Goal: Task Accomplishment & Management: Use online tool/utility

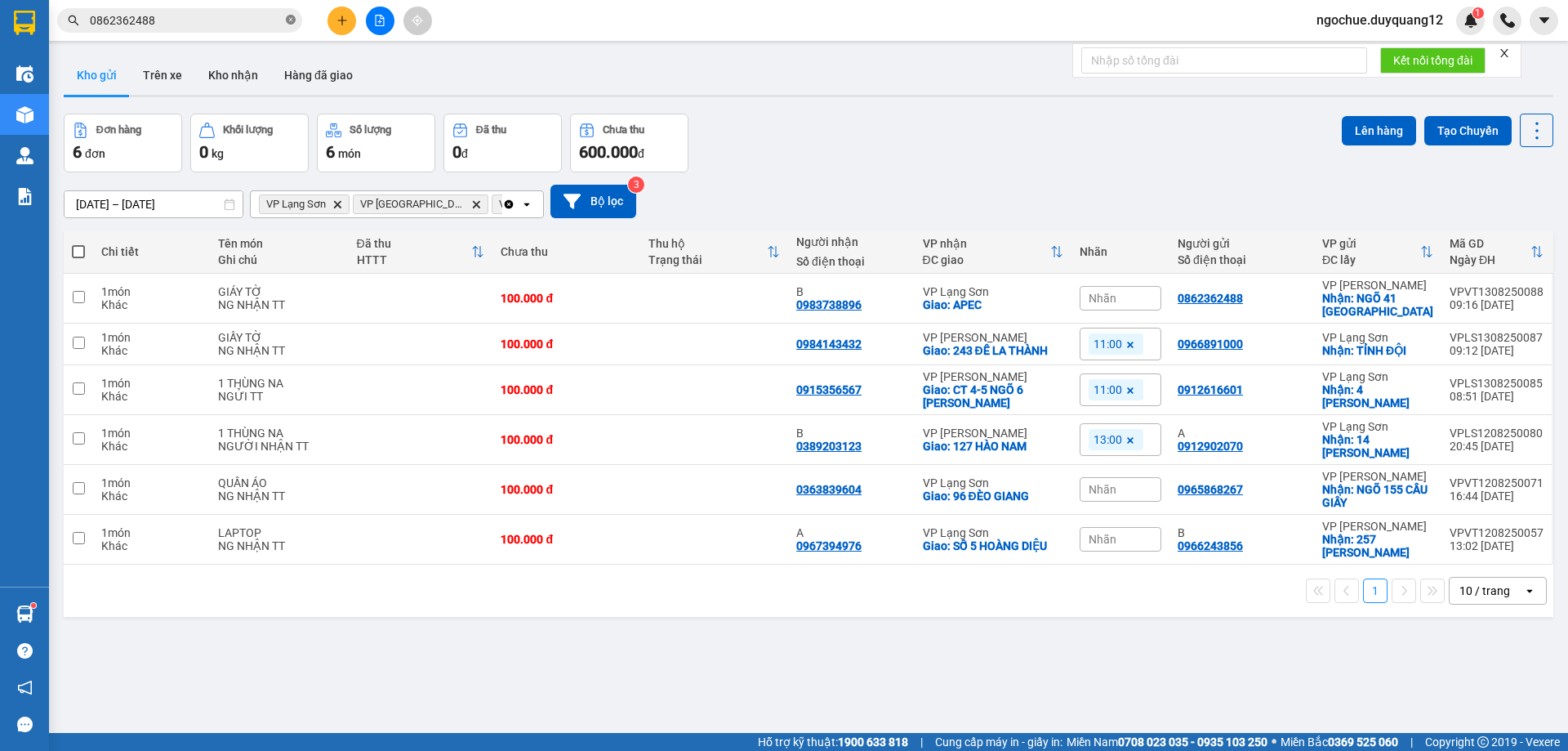
click at [293, 22] on icon "close-circle" at bounding box center [290, 19] width 10 height 10
click at [344, 23] on icon "plus" at bounding box center [342, 20] width 12 height 12
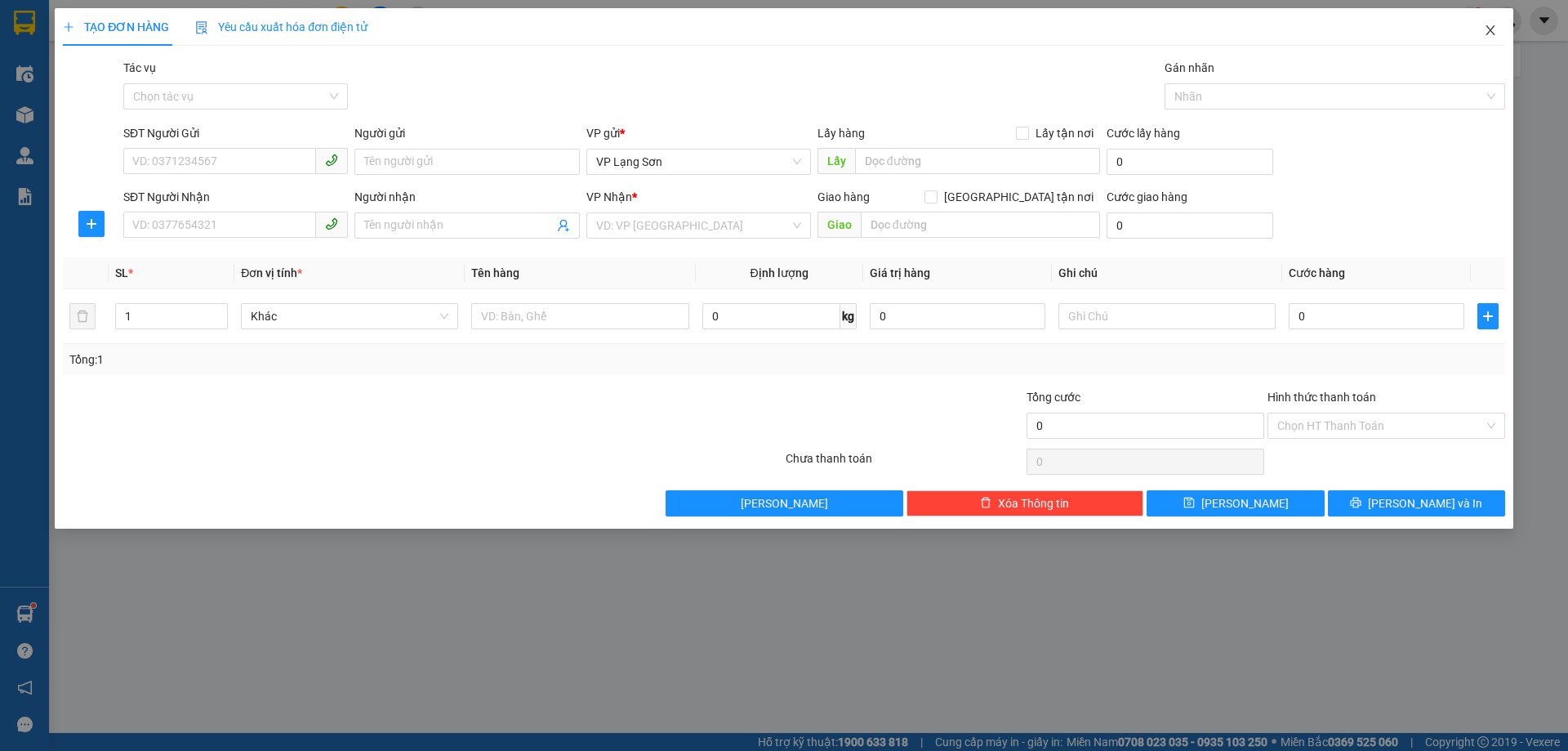
drag, startPoint x: 1490, startPoint y: 28, endPoint x: 0, endPoint y: 19, distance: 1490.0
click at [1472, 27] on span "Close" at bounding box center [1490, 31] width 46 height 46
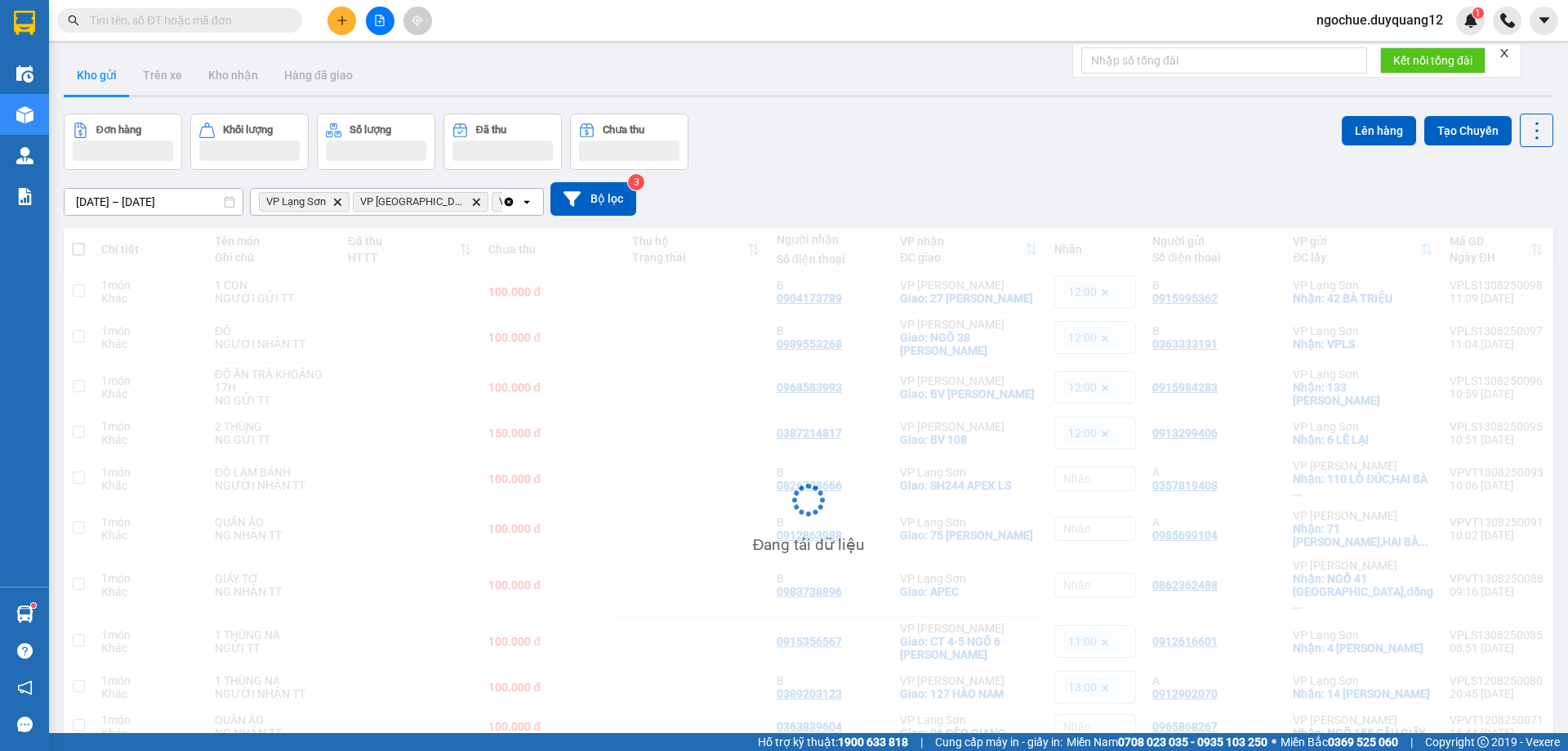
click at [146, 22] on input "text" at bounding box center [185, 21] width 192 height 18
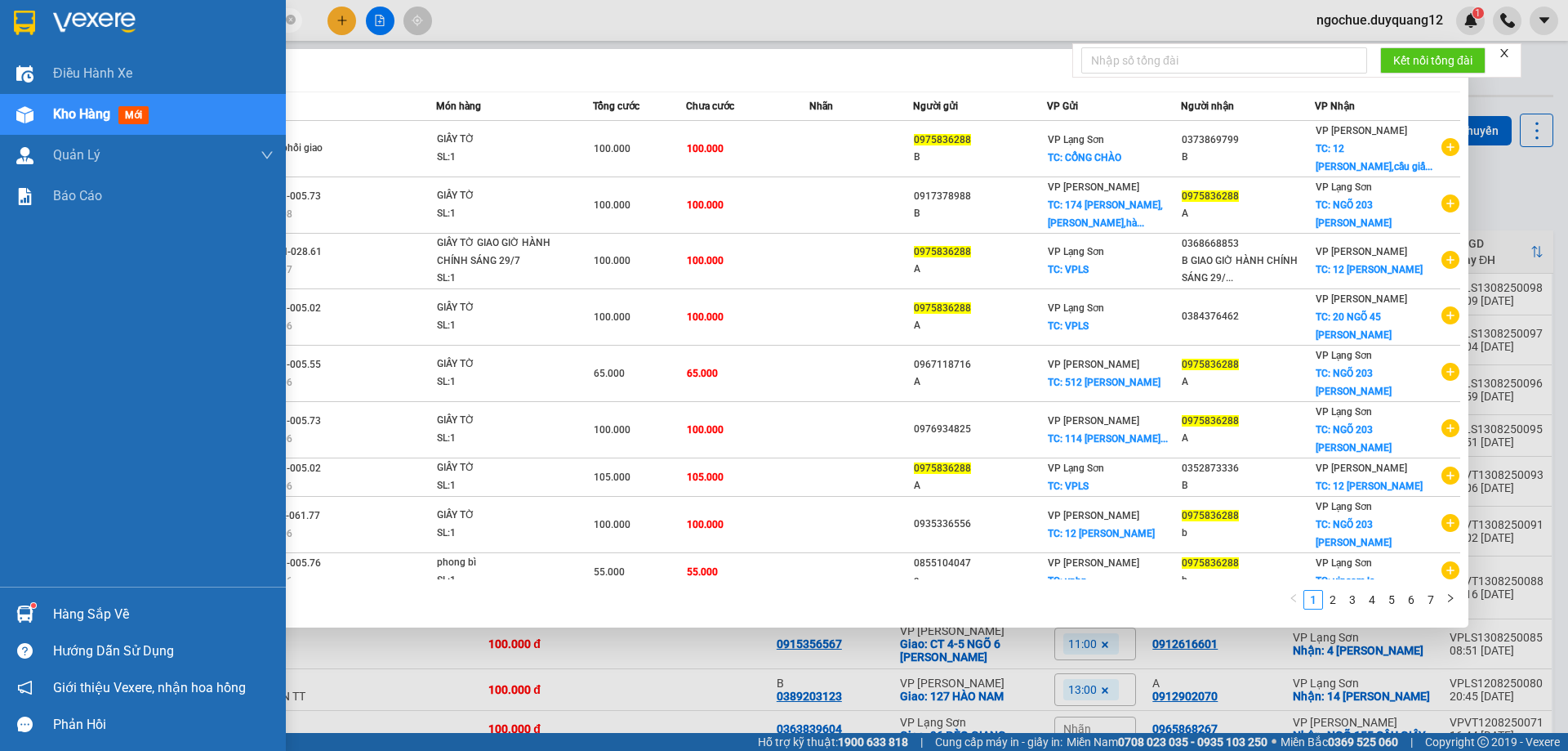
drag, startPoint x: 168, startPoint y: 19, endPoint x: 0, endPoint y: 113, distance: 192.5
click at [0, 113] on section "Kết quả tìm kiếm ( 63 ) Bộ lọc Mã ĐH Trạng thái Món hàng Tổng cước Chưa cước Nh…" at bounding box center [784, 375] width 1568 height 751
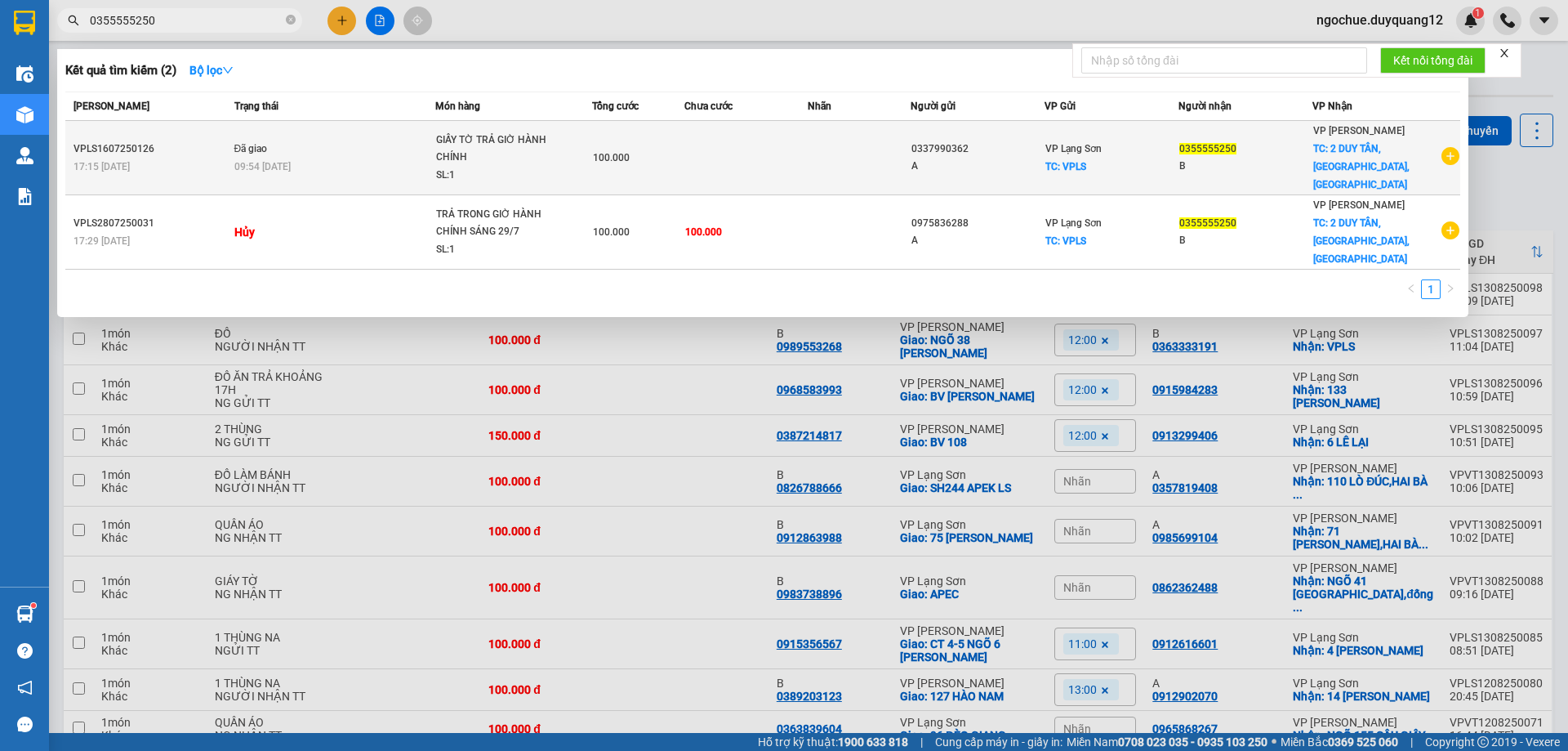
type input "0355555250"
click at [1447, 147] on icon "plus-circle" at bounding box center [1450, 156] width 18 height 18
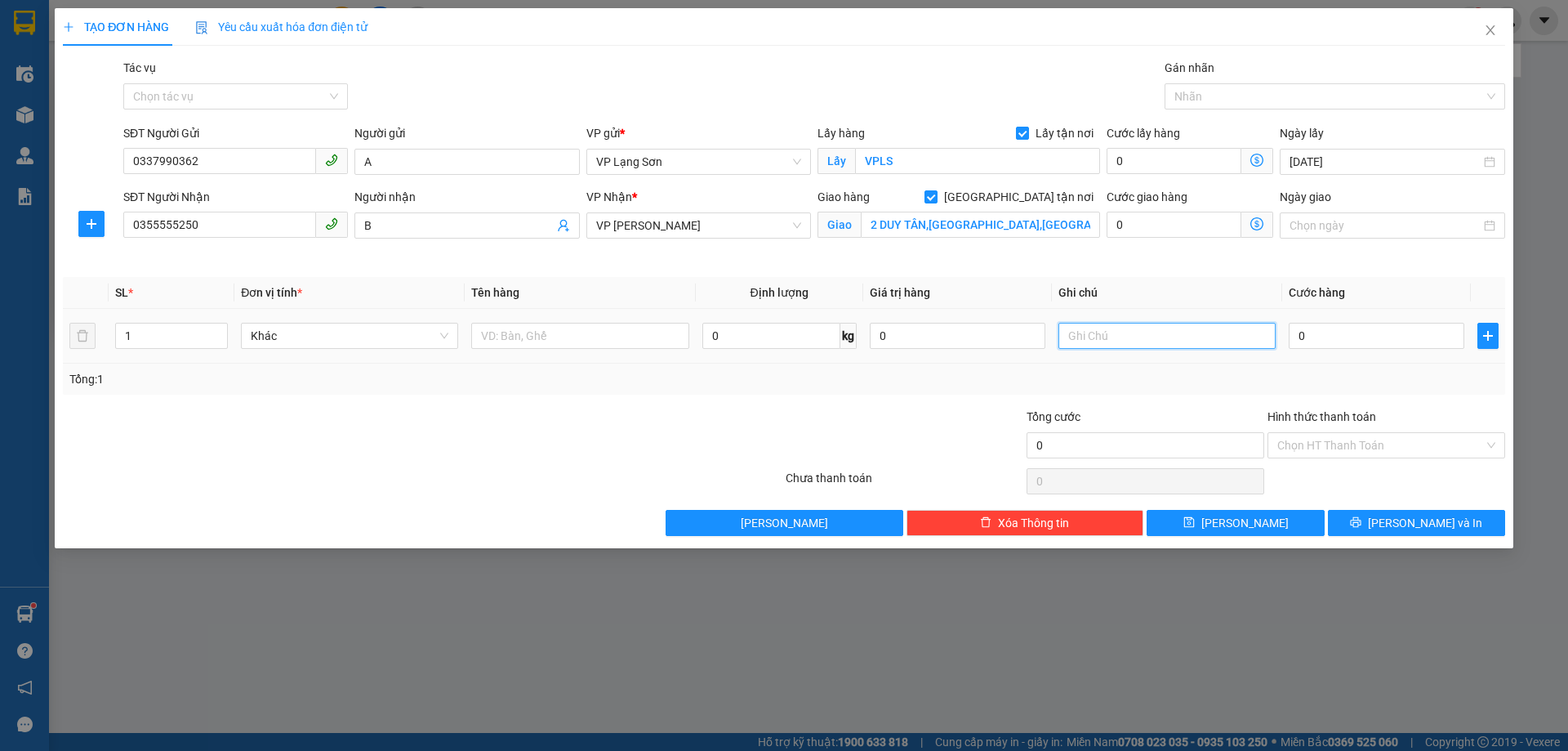
drag, startPoint x: 1173, startPoint y: 339, endPoint x: 1060, endPoint y: 297, distance: 120.6
click at [1173, 339] on input "text" at bounding box center [1167, 336] width 217 height 26
type input "n"
type input "ng gửi tt"
click at [1397, 339] on input "0" at bounding box center [1376, 336] width 175 height 26
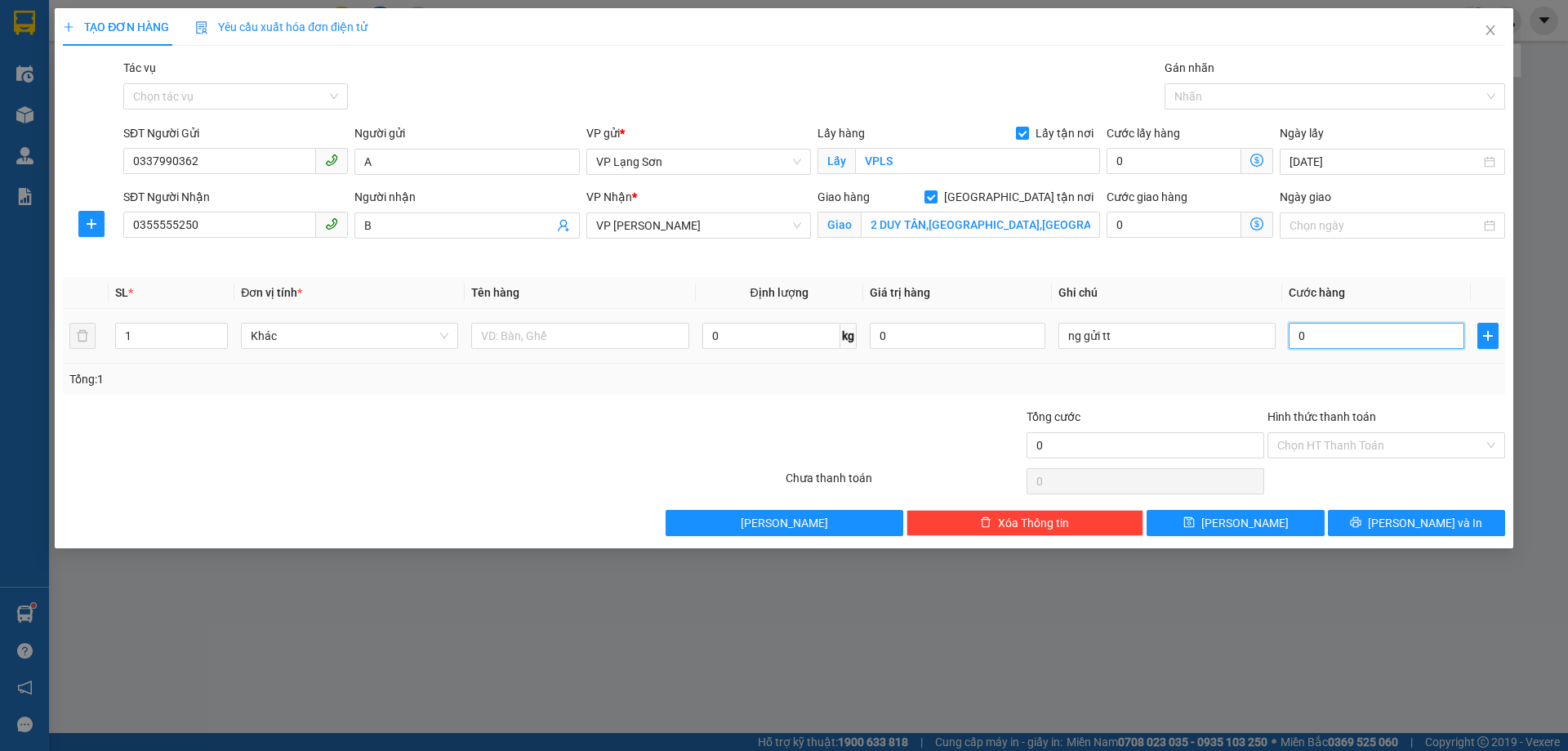
type input "2"
type input "20"
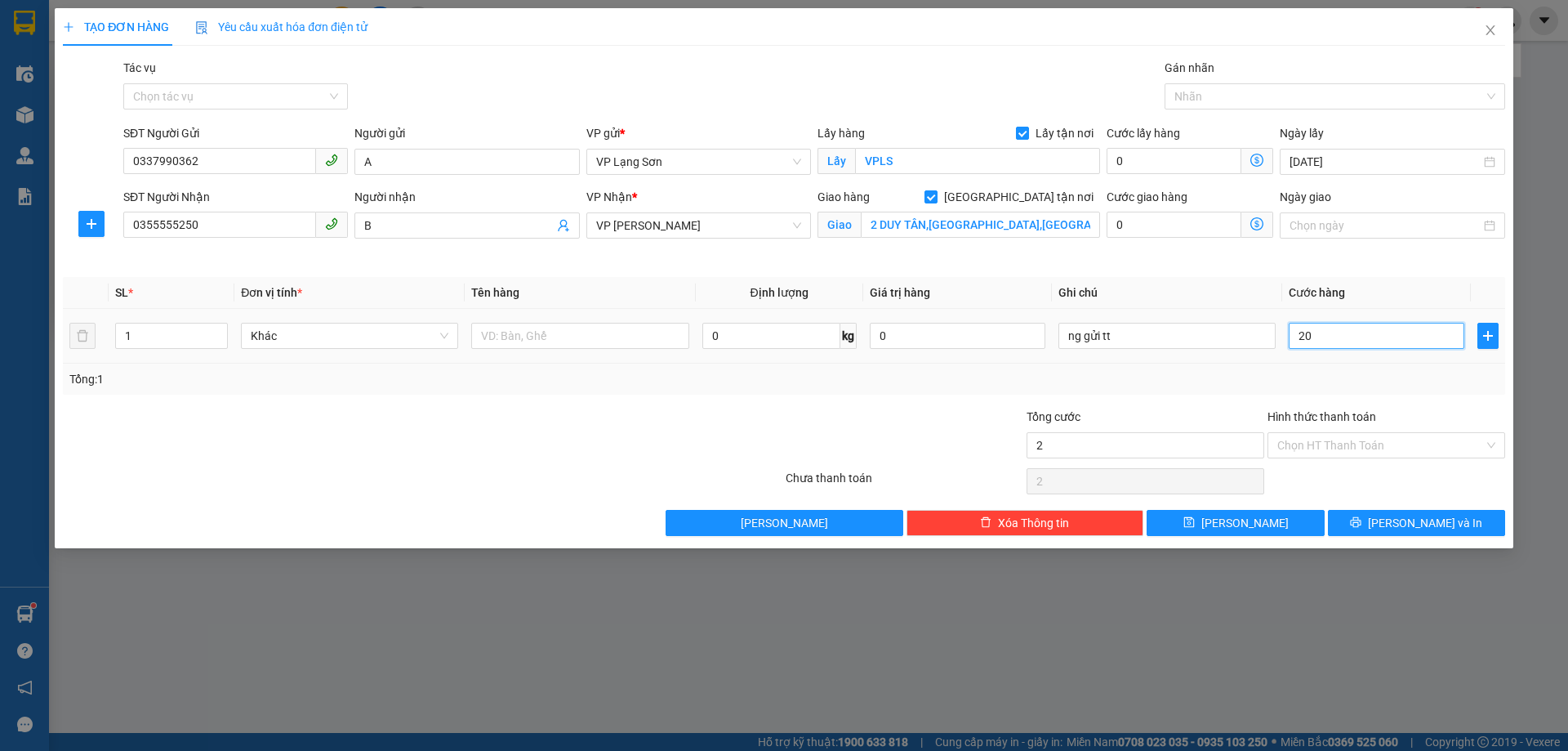
type input "20"
type input "200"
click at [1168, 339] on input "ng gửi tt" at bounding box center [1167, 336] width 217 height 26
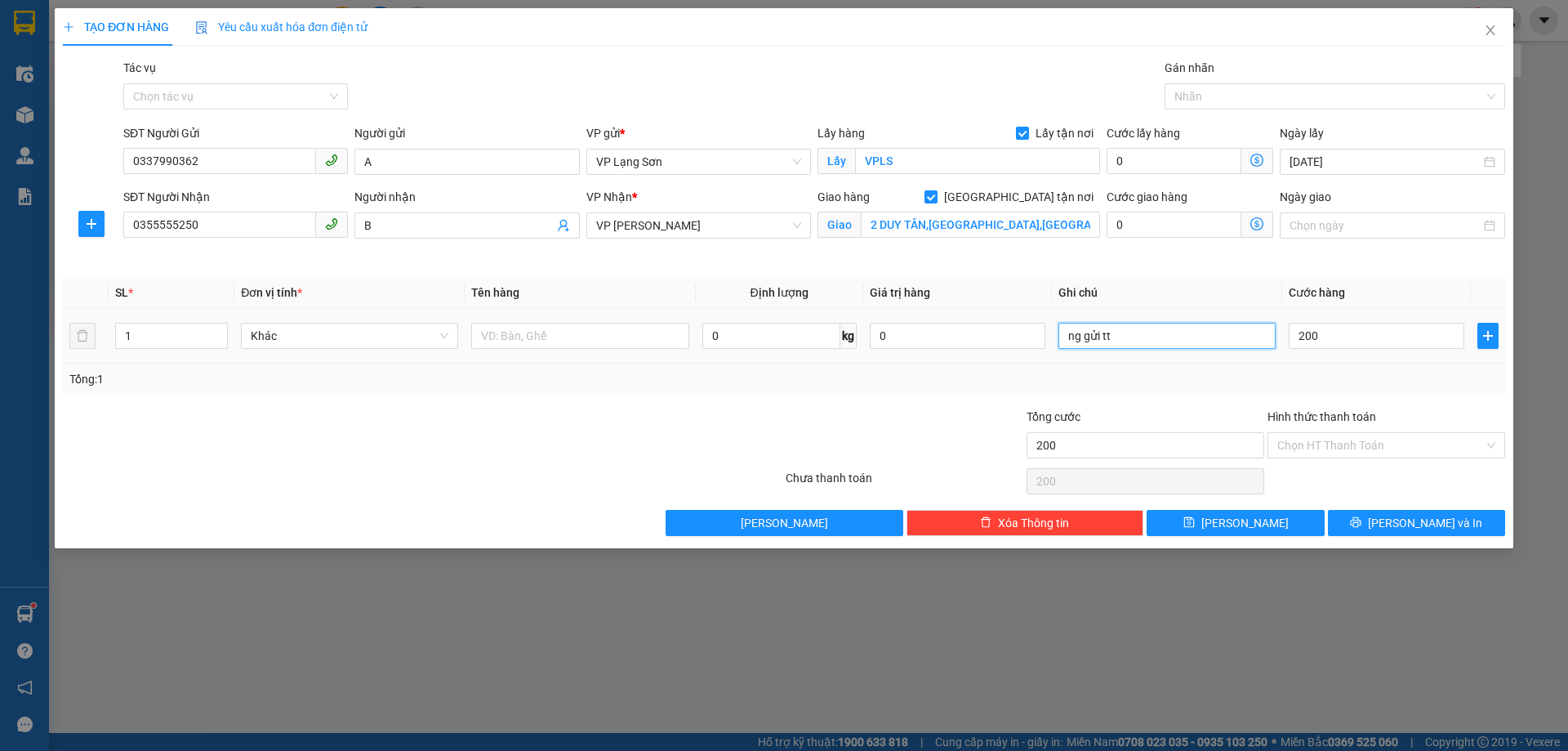
type input "200.000"
click at [1347, 336] on input "200.000" at bounding box center [1376, 336] width 175 height 26
type input "1"
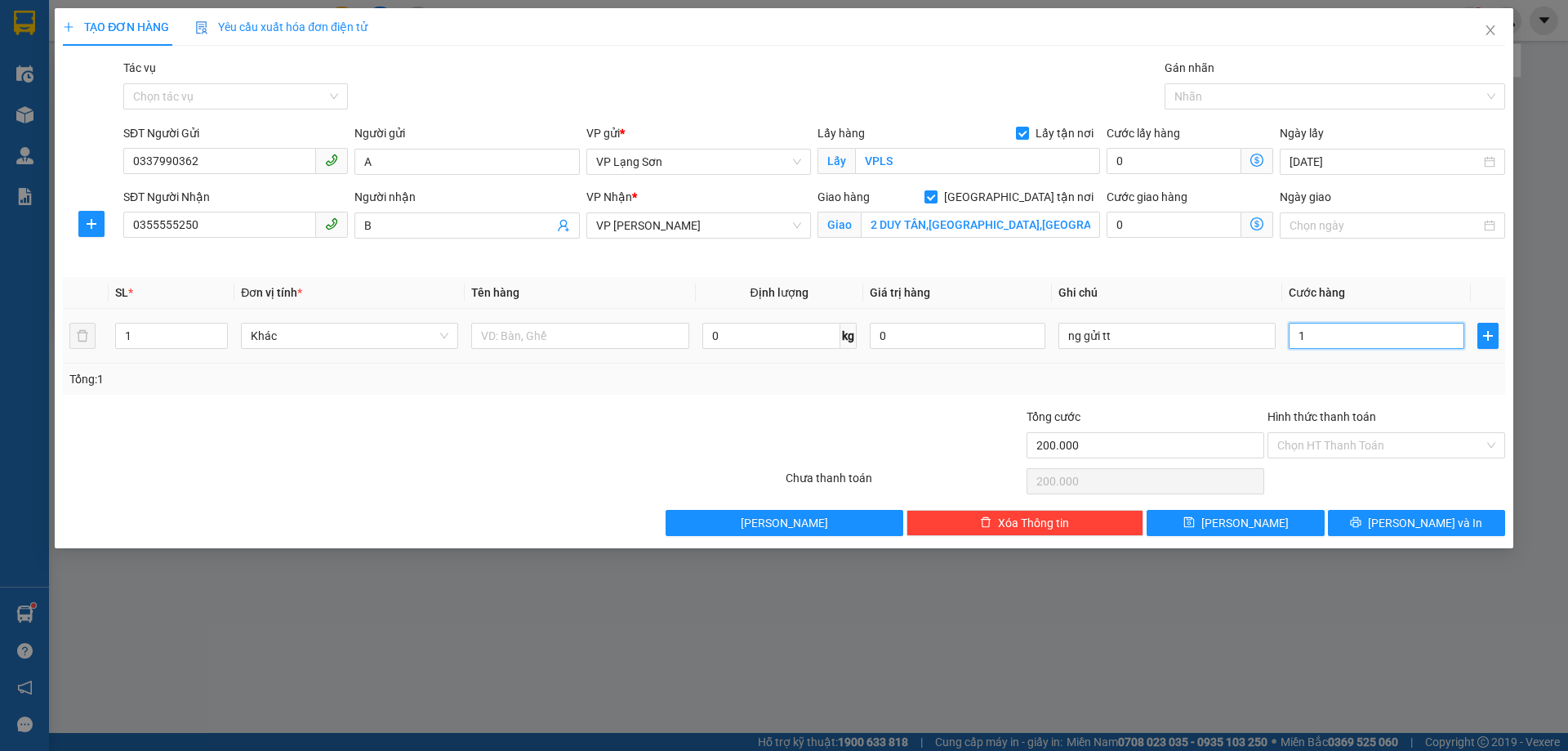
type input "1"
type input "10"
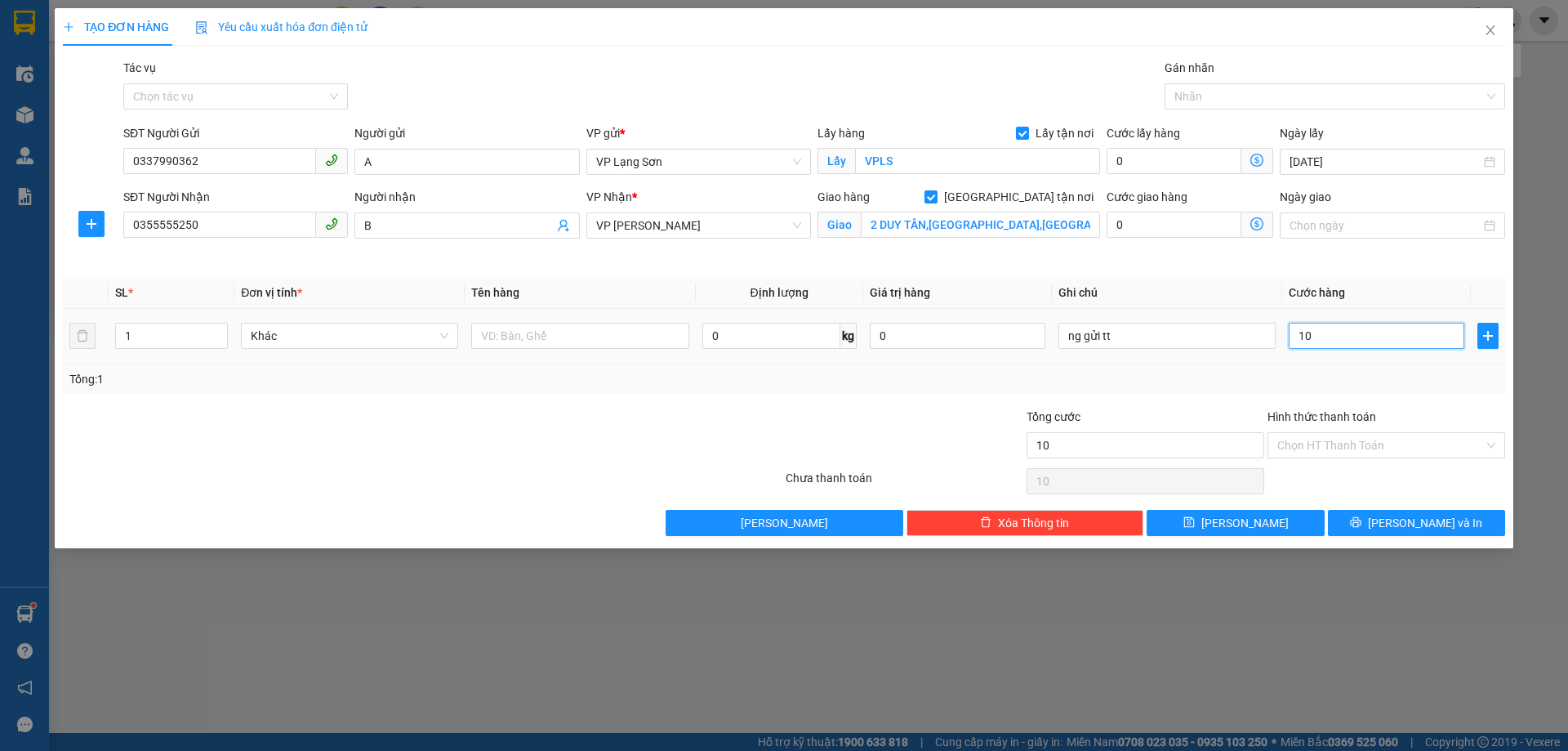
type input "100"
type input "100.000"
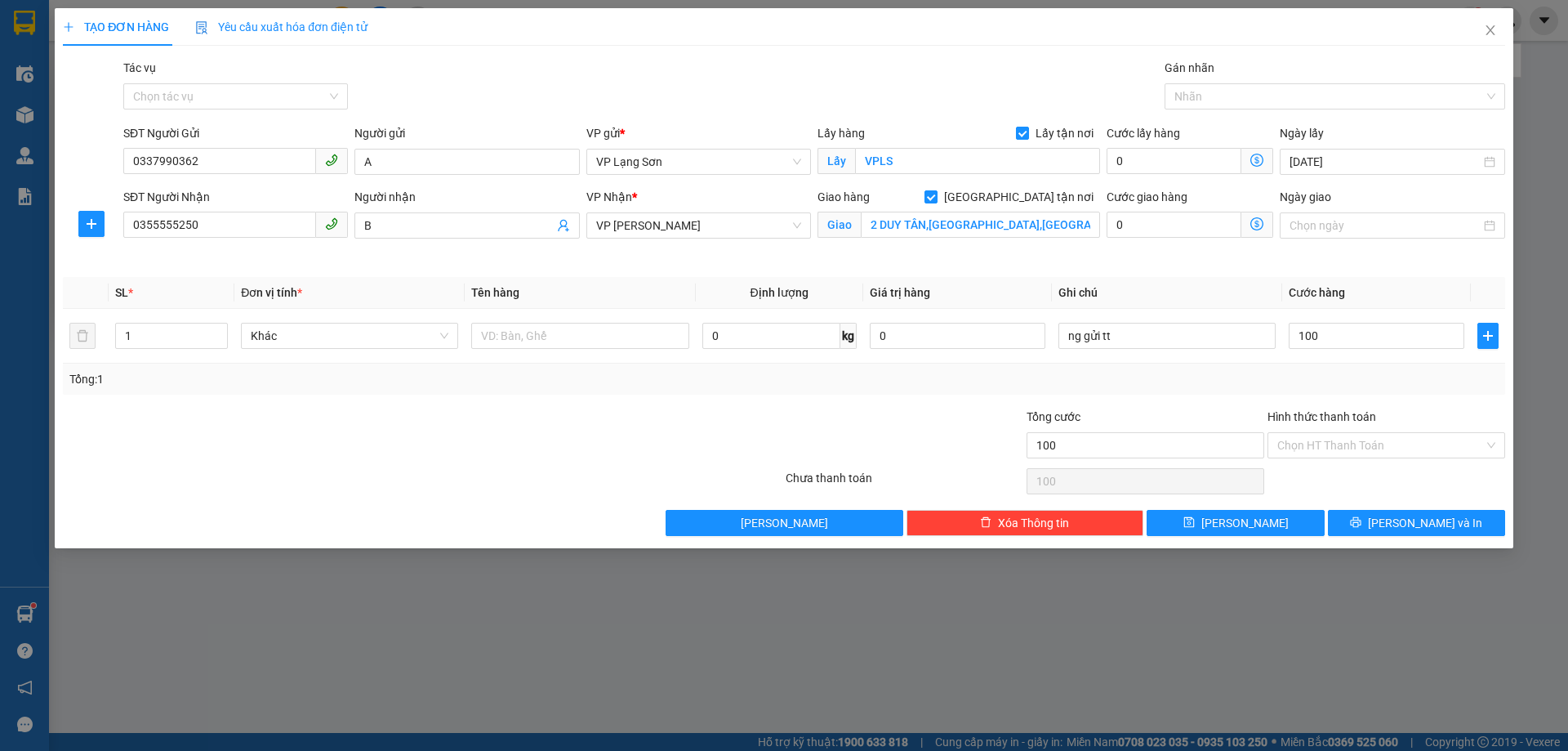
type input "100.000"
click at [1245, 275] on div "Transit Pickup Surcharge Ids Transit Deliver Surcharge Ids Transit Deliver Surc…" at bounding box center [784, 297] width 1442 height 477
click at [492, 465] on div at bounding box center [422, 481] width 722 height 33
click at [542, 337] on input "text" at bounding box center [580, 336] width 217 height 26
type input "giấy tờ trả giờ hành chính"
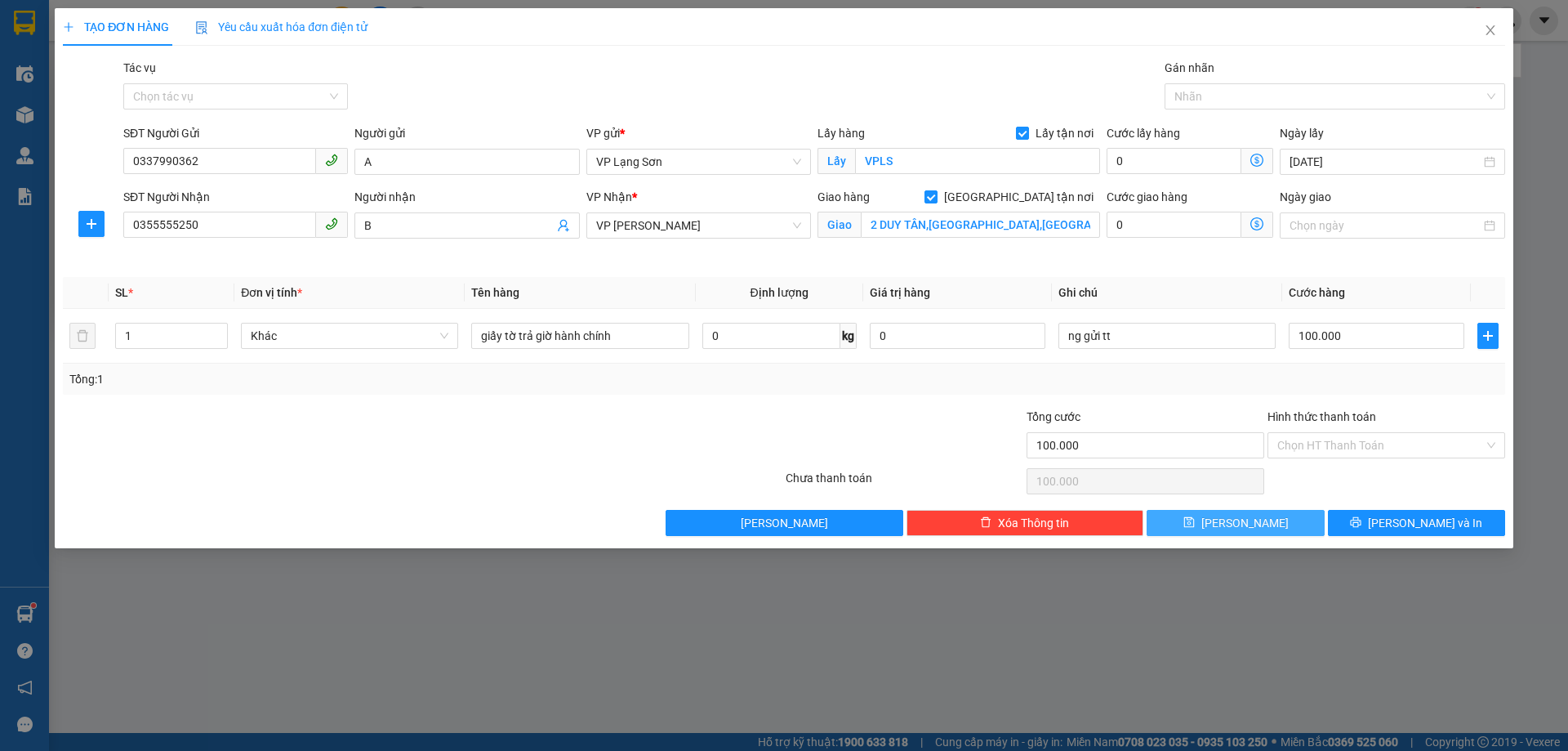
click at [1195, 527] on icon "save" at bounding box center [1189, 522] width 12 height 12
checkbox input "false"
type input "0"
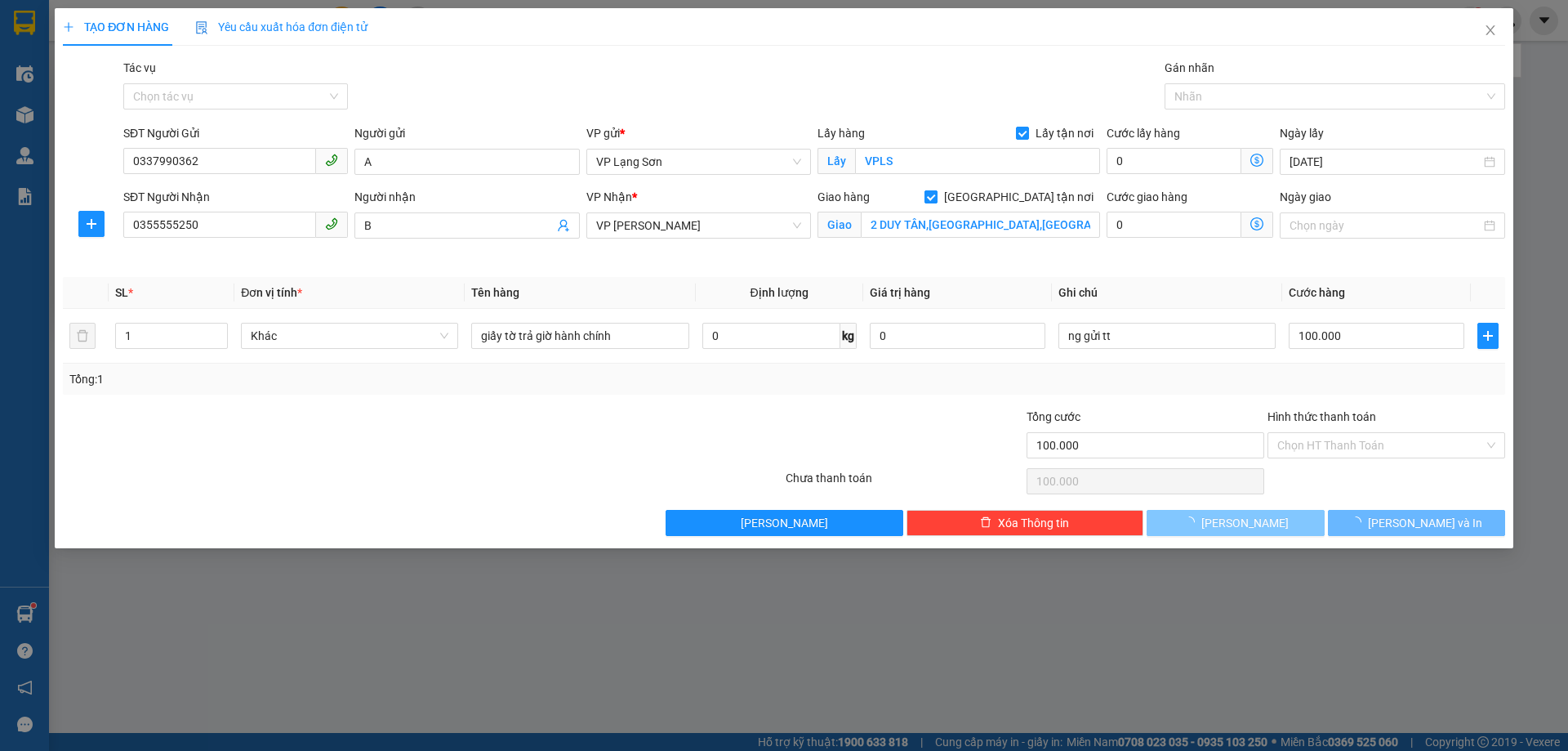
type input "0"
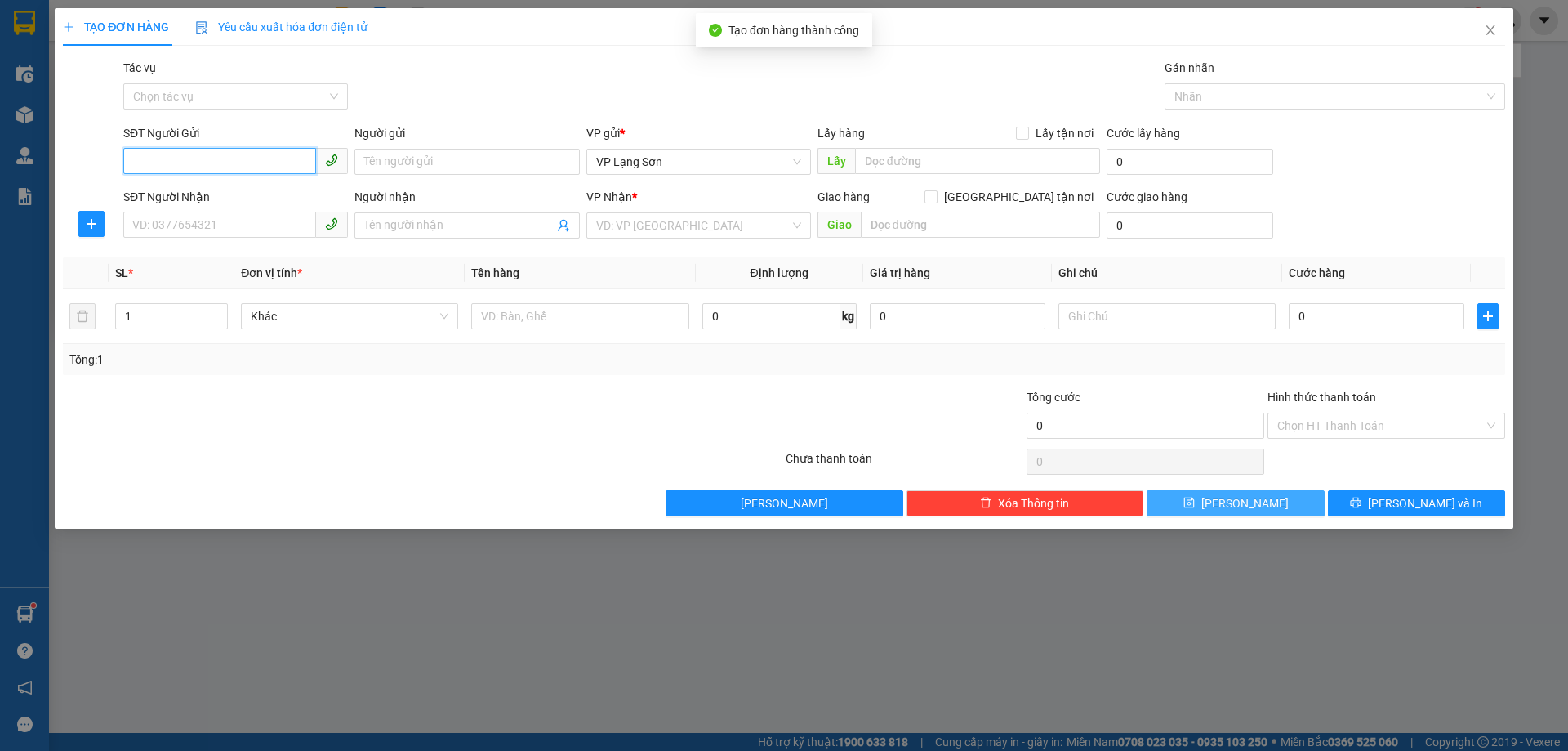
drag, startPoint x: 200, startPoint y: 167, endPoint x: 192, endPoint y: 167, distance: 8.0
click at [198, 167] on input "SĐT Người Gửi" at bounding box center [219, 161] width 192 height 26
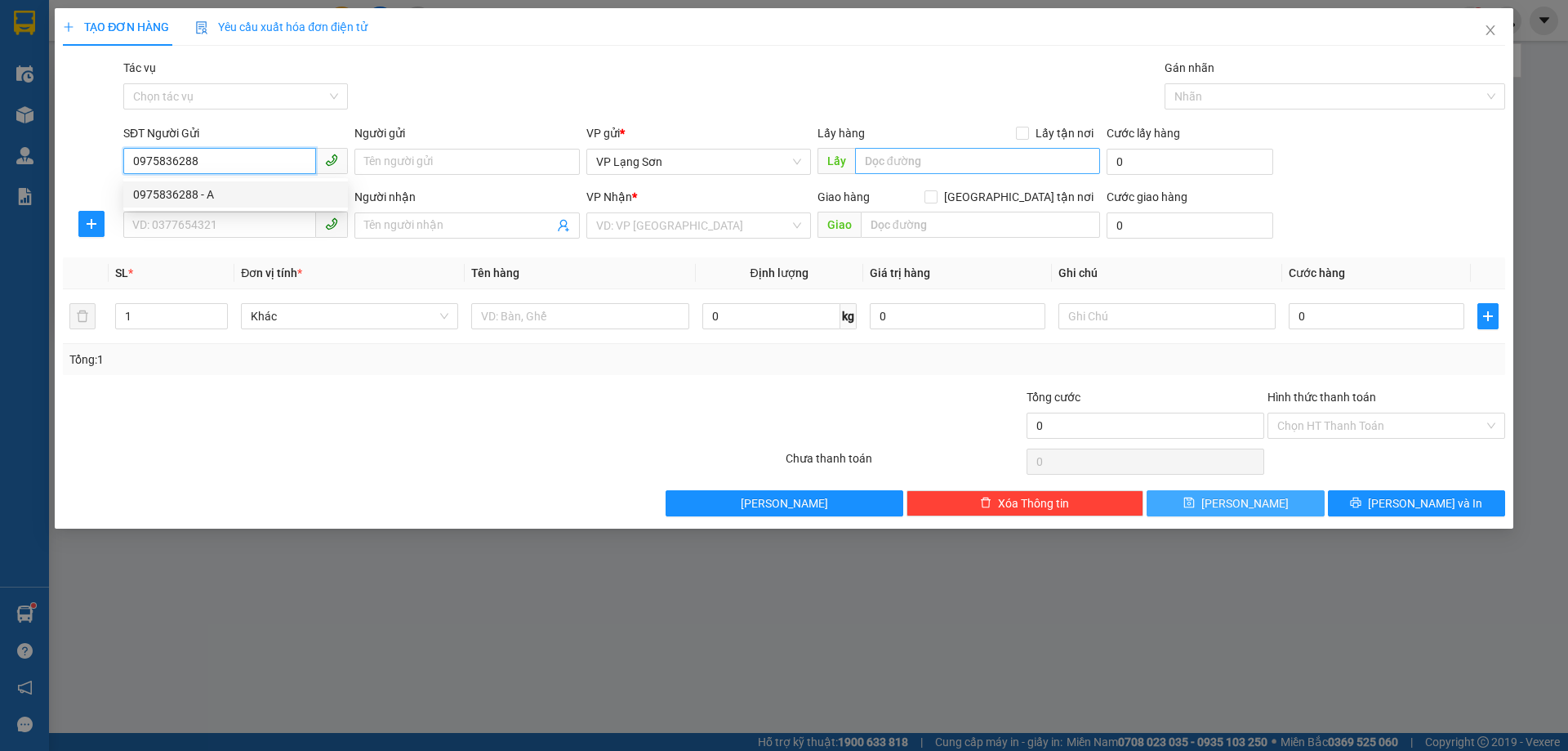
type input "0975836288"
drag, startPoint x: 901, startPoint y: 160, endPoint x: 818, endPoint y: 103, distance: 100.7
click at [899, 160] on input "text" at bounding box center [977, 161] width 245 height 26
type input "vpls"
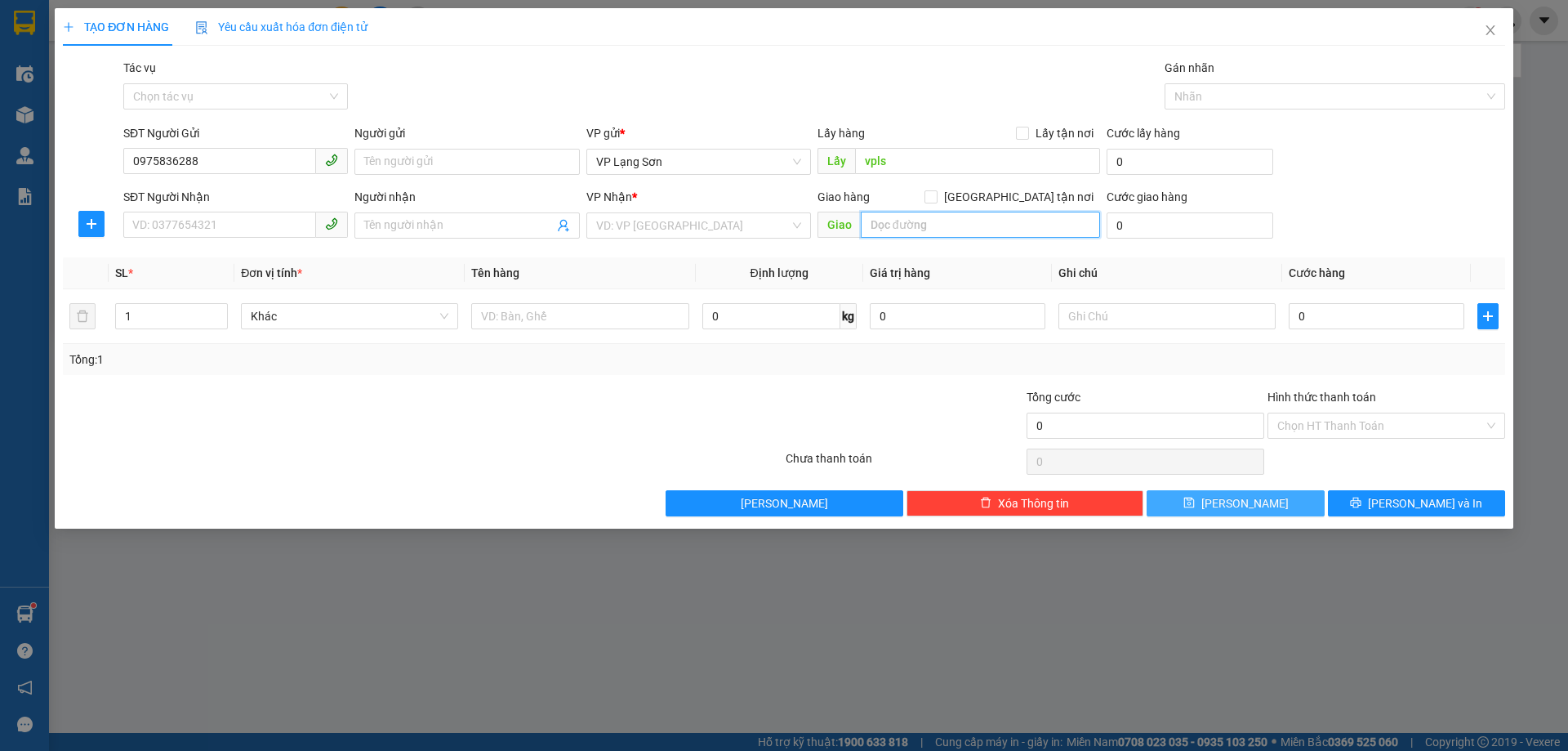
click at [901, 224] on input "text" at bounding box center [981, 224] width 239 height 26
type input "0982996696"
drag, startPoint x: 948, startPoint y: 223, endPoint x: 812, endPoint y: 218, distance: 136.1
click at [791, 220] on div "SĐT Người Nhận VD: 0377654321 Người nhận Tên người nhận VP Nhận * VD: VP [GEOGR…" at bounding box center [815, 216] width 1388 height 57
type input "0982996696"
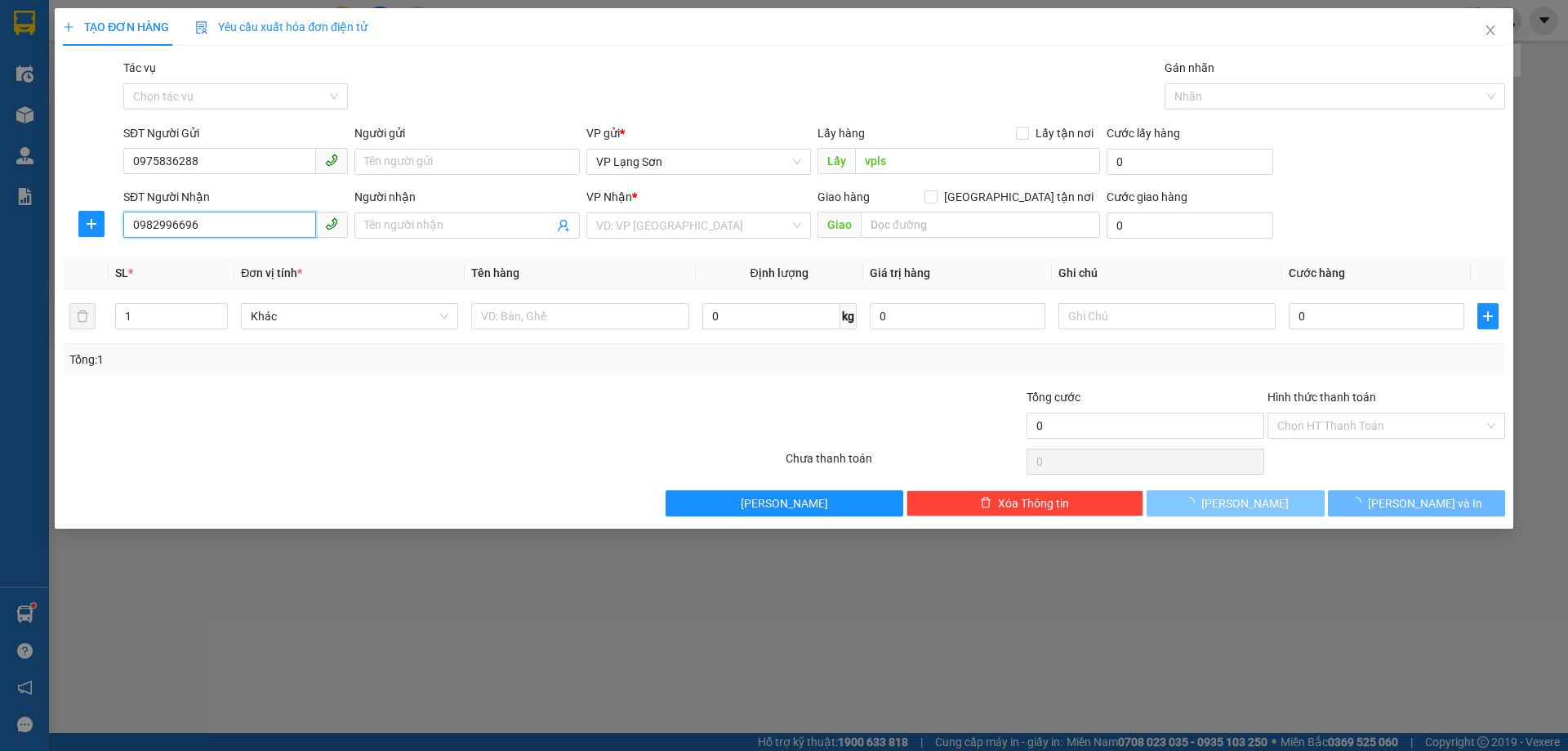
click at [254, 235] on input "0982996696" at bounding box center [219, 224] width 192 height 26
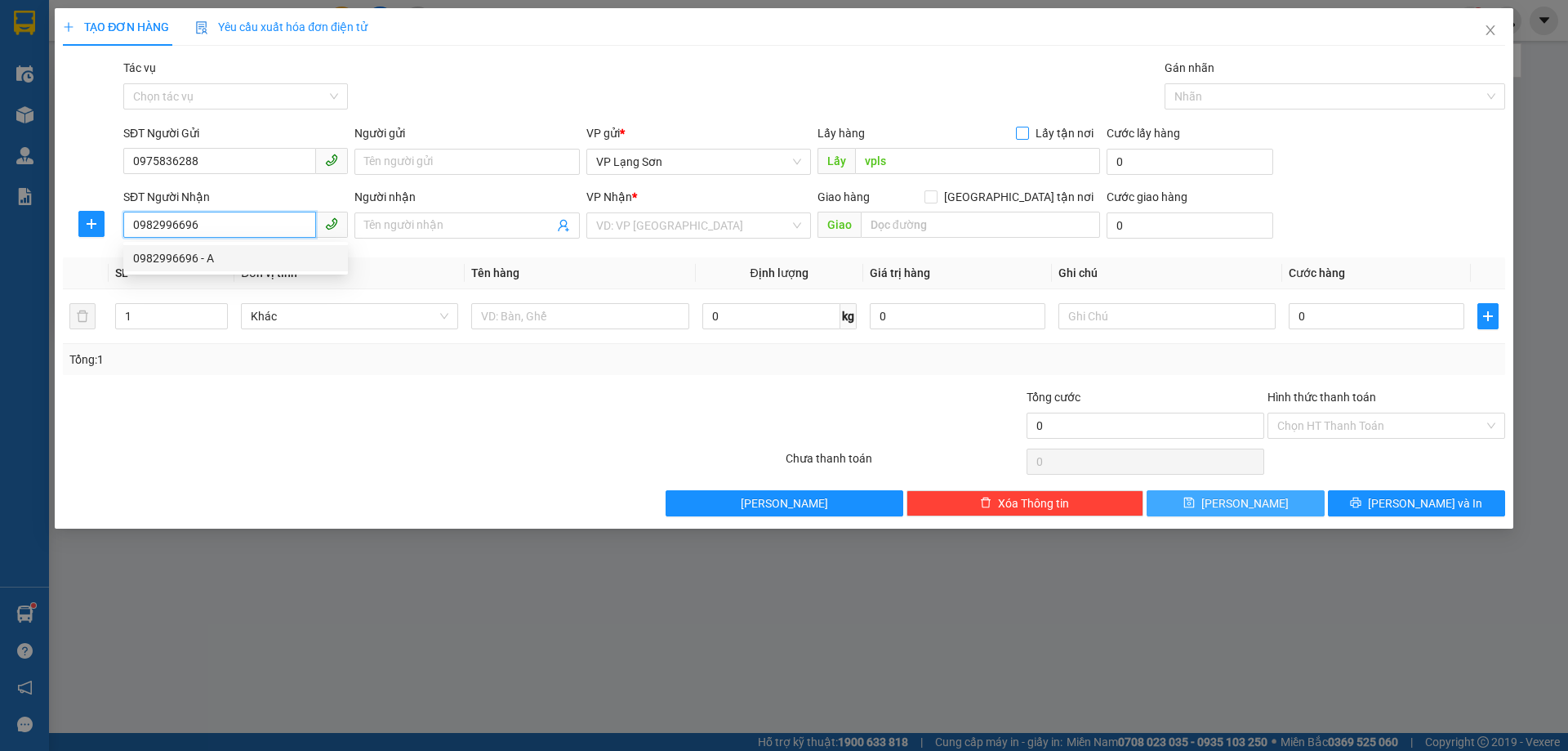
type input "0982996696"
click at [1024, 129] on input "Lấy tận nơi" at bounding box center [1022, 132] width 12 height 12
checkbox input "true"
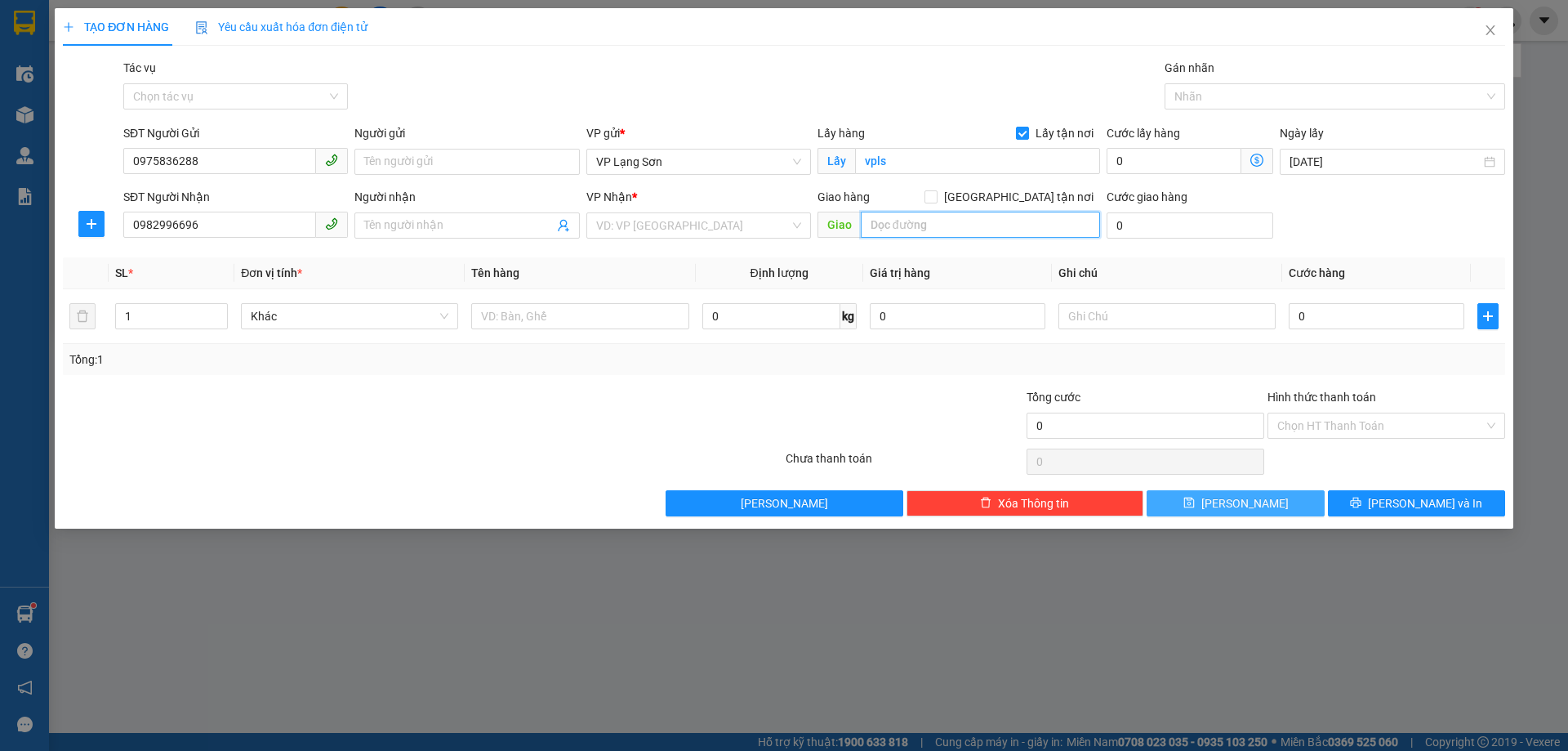
click at [929, 228] on input "text" at bounding box center [981, 224] width 239 height 26
click at [929, 224] on input "cảng cạn kd long biên 1 [PERSON_NAME]" at bounding box center [981, 224] width 239 height 26
type input "cảng cạn KD long biên 1 [PERSON_NAME]"
click at [936, 201] on input "[GEOGRAPHIC_DATA] tận nơi" at bounding box center [930, 196] width 12 height 12
checkbox input "true"
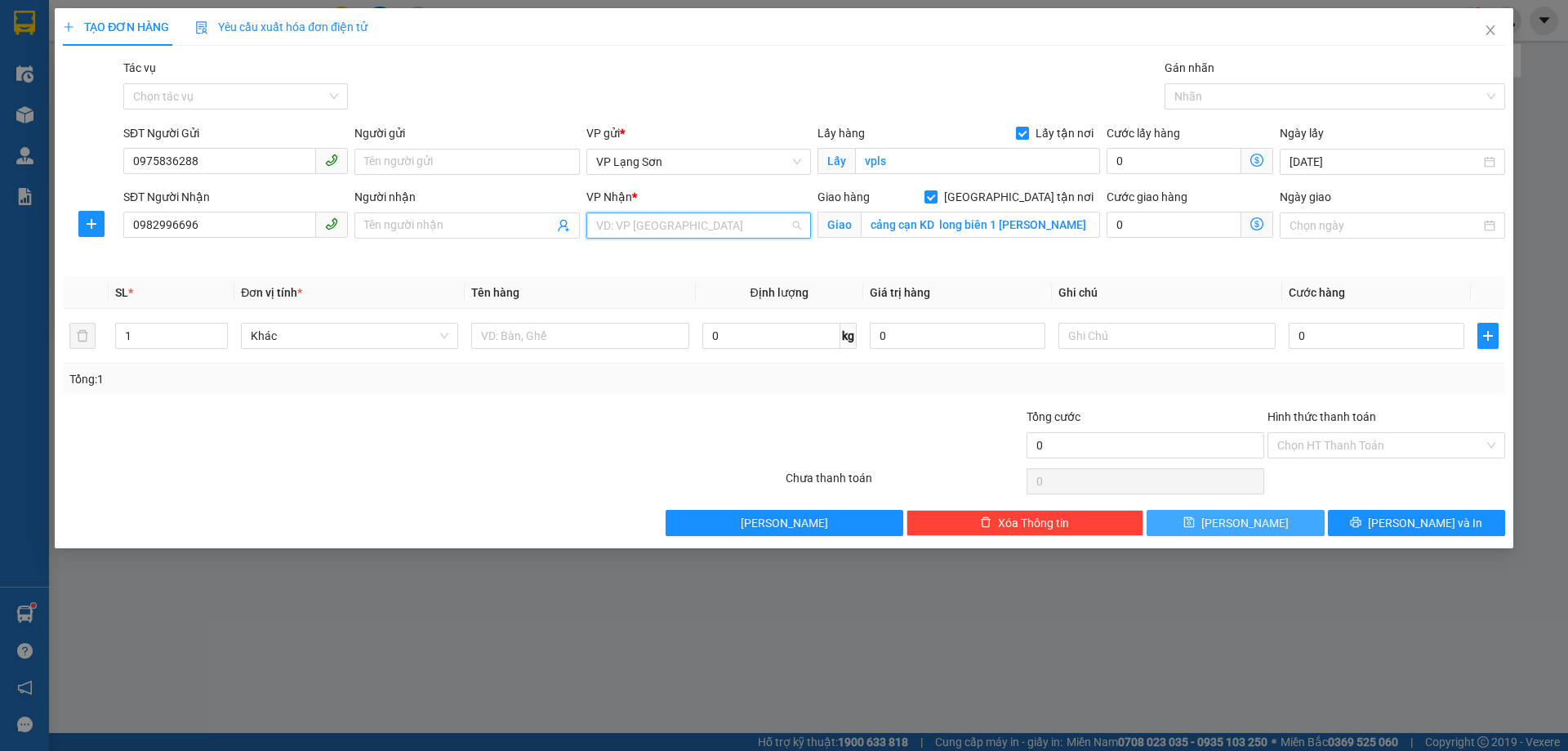
click at [705, 235] on input "search" at bounding box center [693, 225] width 193 height 25
click at [654, 256] on div "VP [PERSON_NAME]" at bounding box center [699, 258] width 205 height 18
click at [1136, 338] on input "text" at bounding box center [1167, 336] width 217 height 26
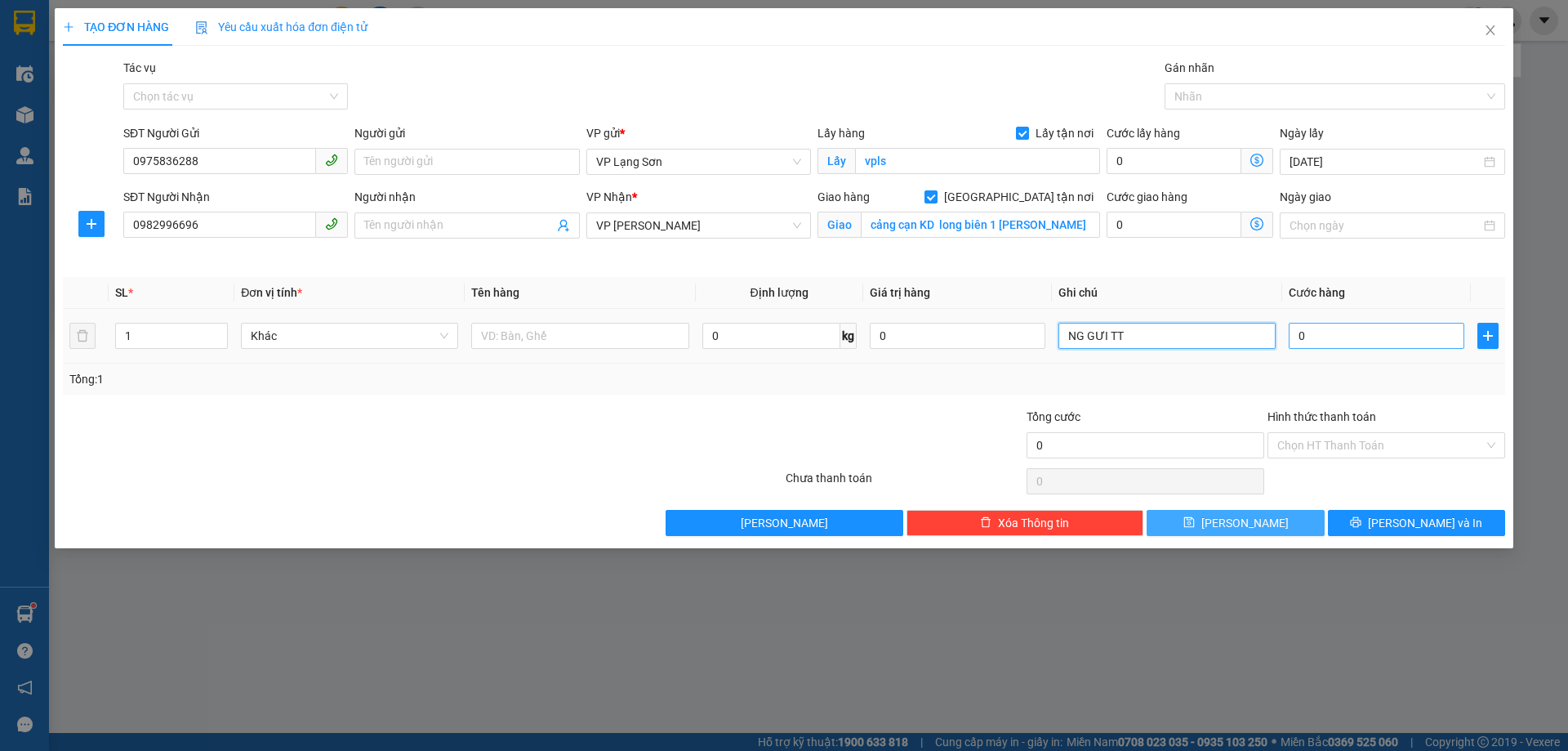
type input "NG GƯI TT"
click at [1319, 338] on input "0" at bounding box center [1376, 336] width 175 height 26
type input "1"
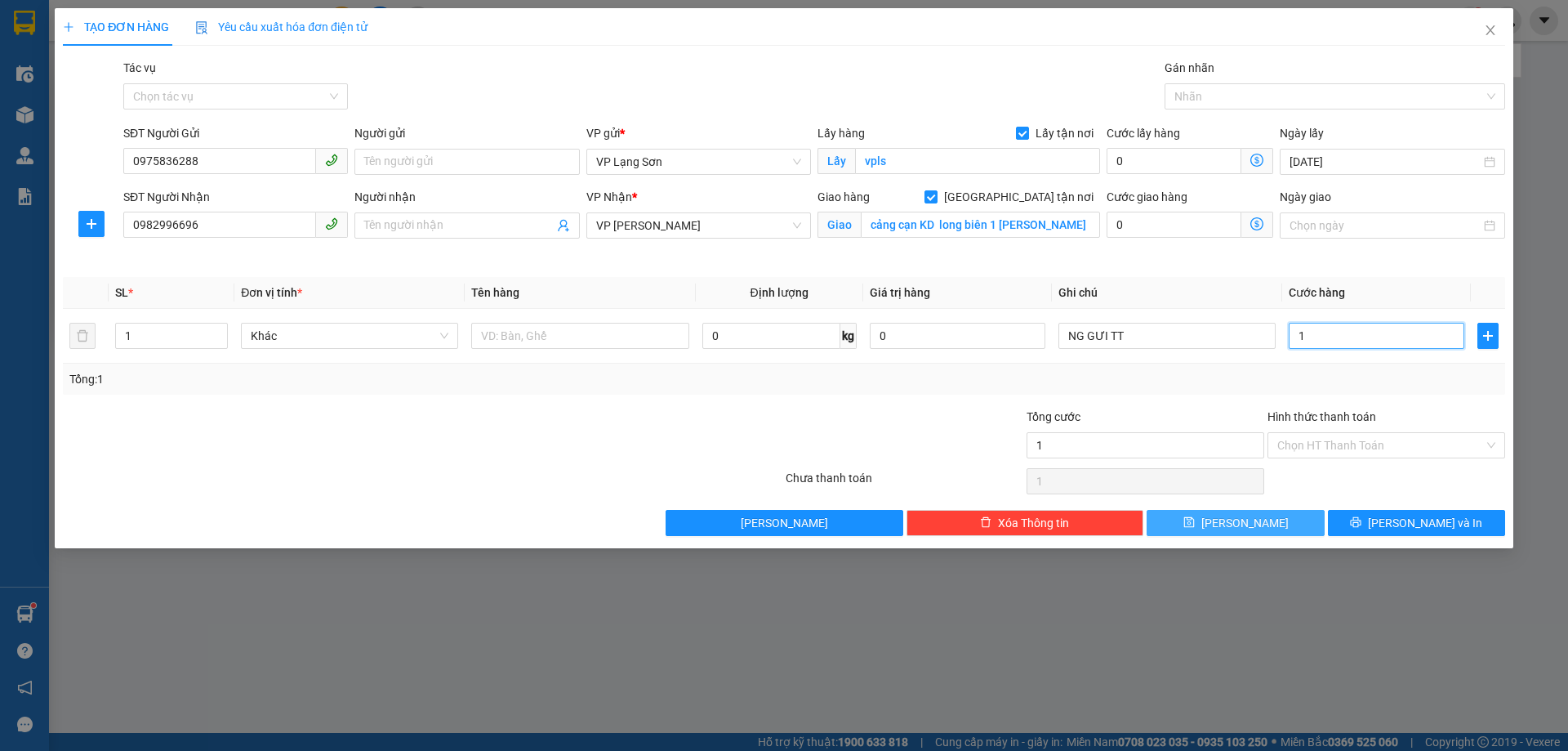
type input "10"
type input "100"
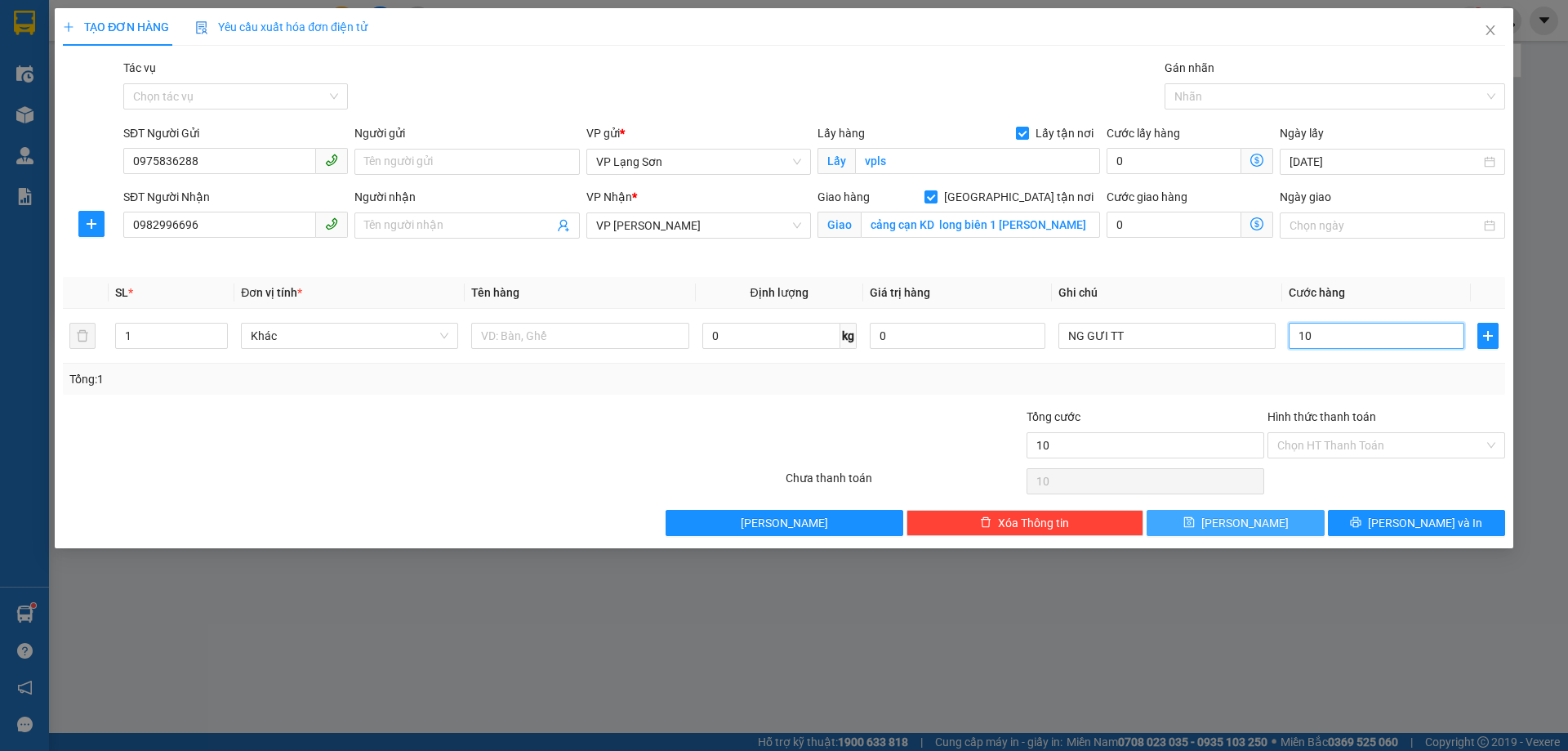
type input "100"
type input "100.000"
drag, startPoint x: 496, startPoint y: 377, endPoint x: 529, endPoint y: 339, distance: 50.3
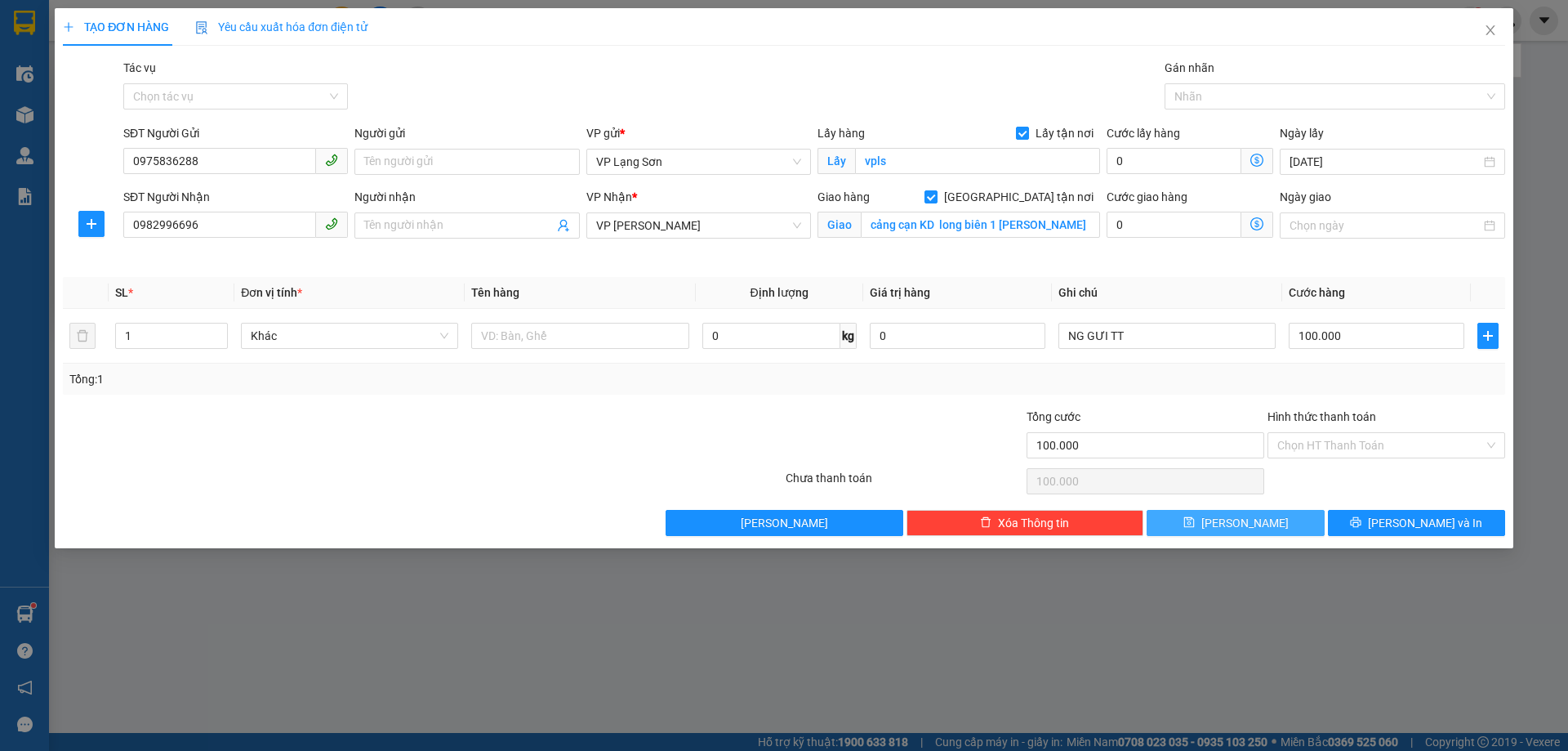
click at [503, 377] on div "Tổng: 1" at bounding box center [337, 380] width 535 height 18
drag, startPoint x: 529, startPoint y: 339, endPoint x: 482, endPoint y: 320, distance: 50.7
click at [528, 339] on input "text" at bounding box center [580, 336] width 217 height 26
type input "D"
type input "ĐỀN XANH"
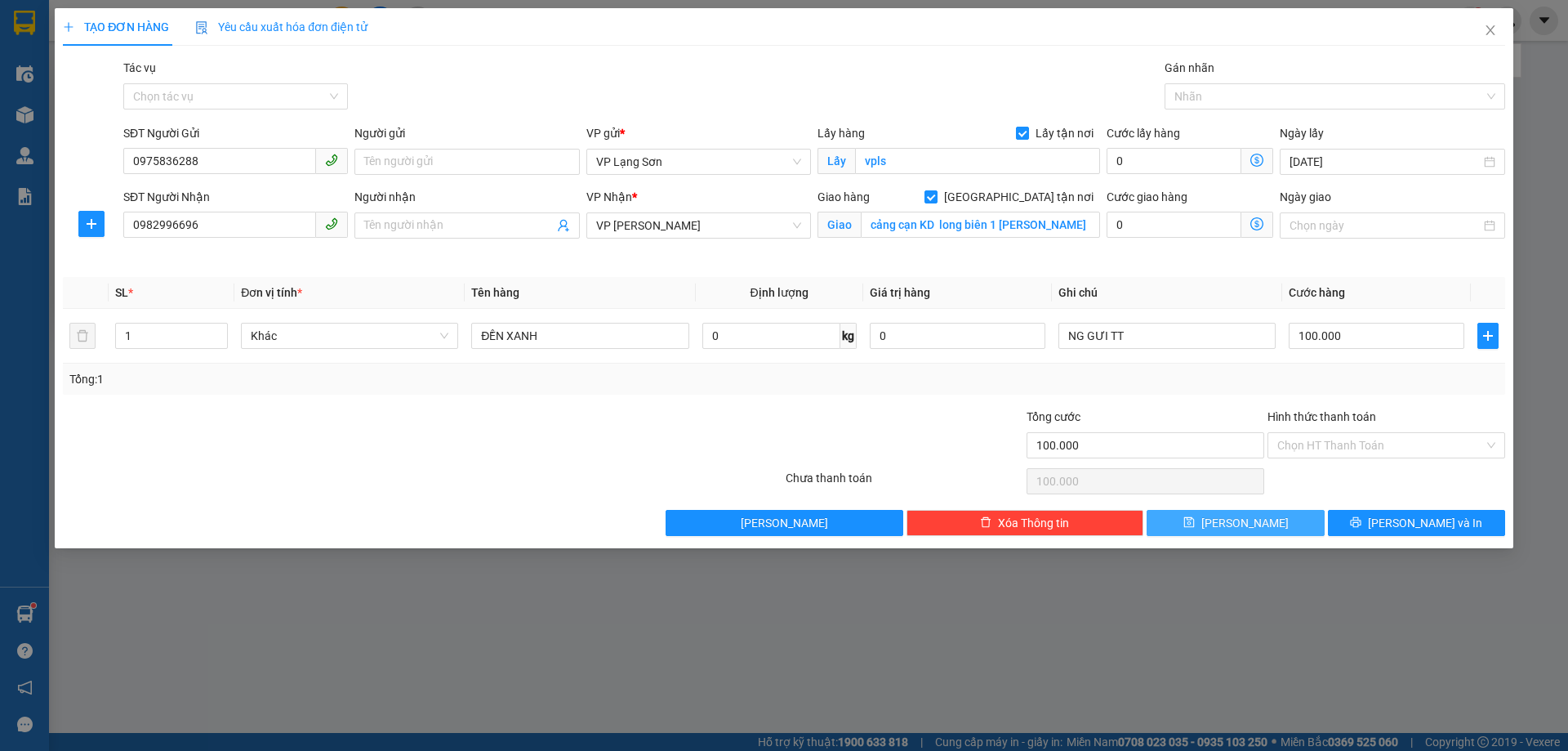
click at [1280, 525] on button "[PERSON_NAME]" at bounding box center [1235, 523] width 177 height 26
checkbox input "false"
type input "0"
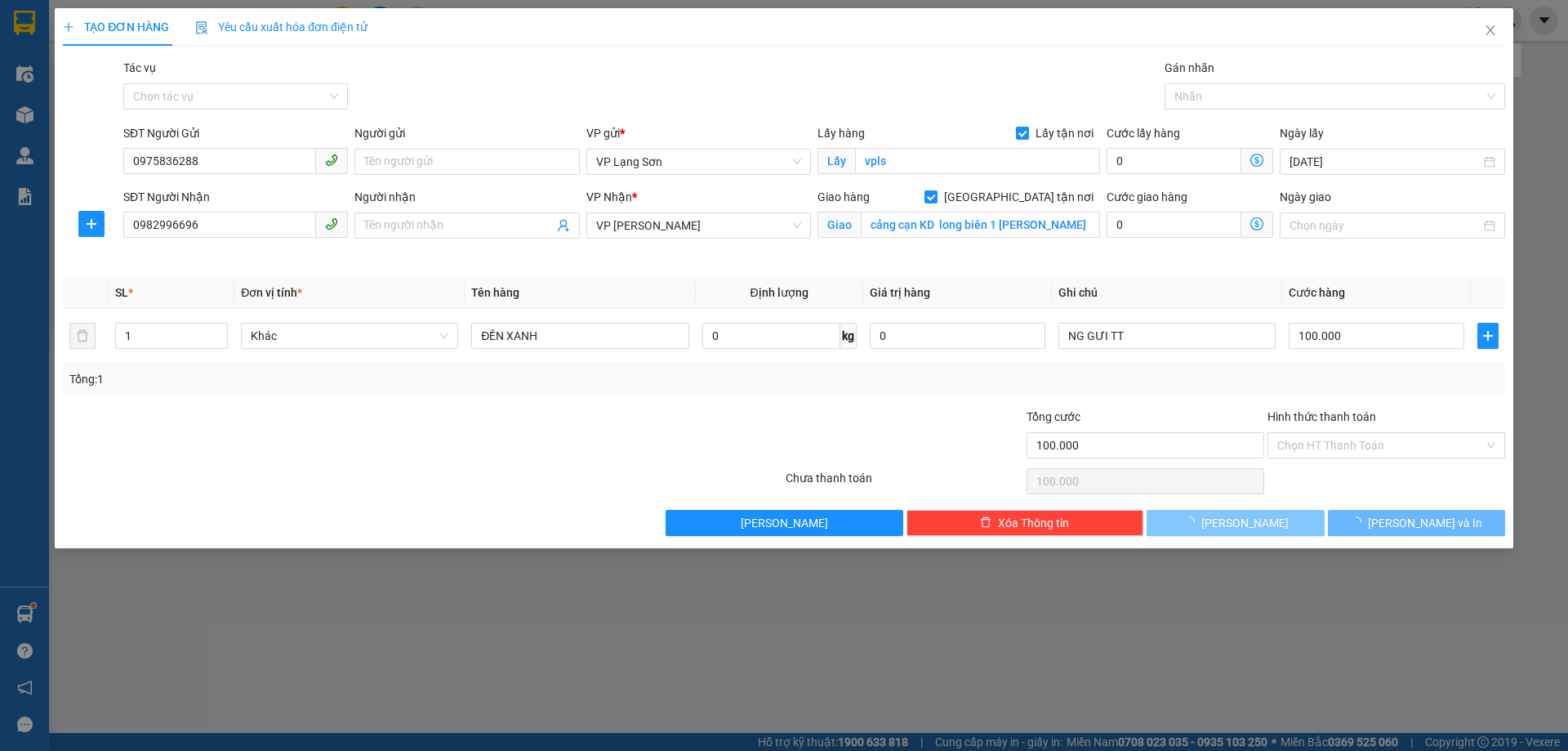
type input "0"
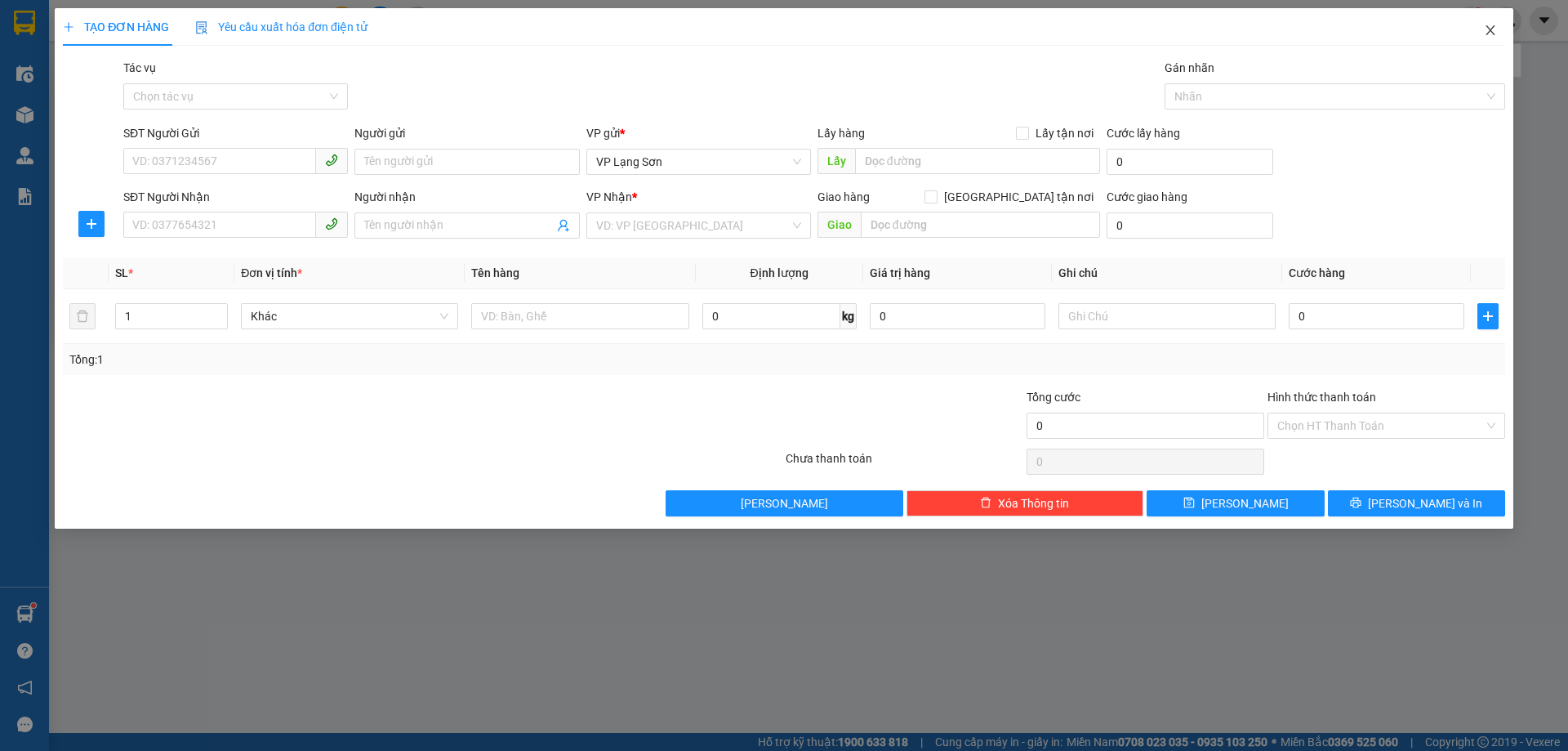
click at [1490, 29] on icon "close" at bounding box center [1490, 30] width 9 height 10
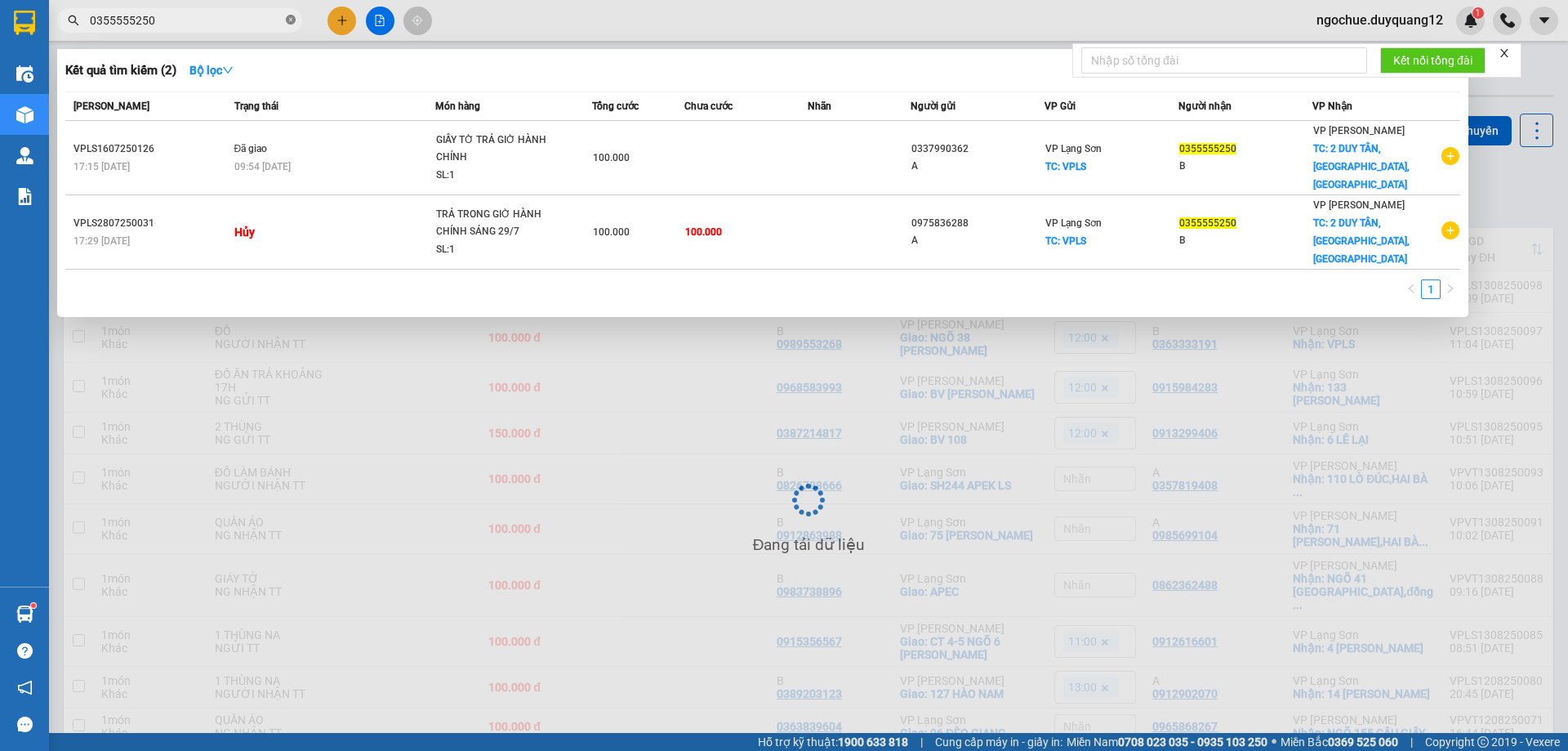
drag, startPoint x: 290, startPoint y: 22, endPoint x: 282, endPoint y: 23, distance: 8.1
click at [289, 22] on icon "close-circle" at bounding box center [290, 19] width 10 height 10
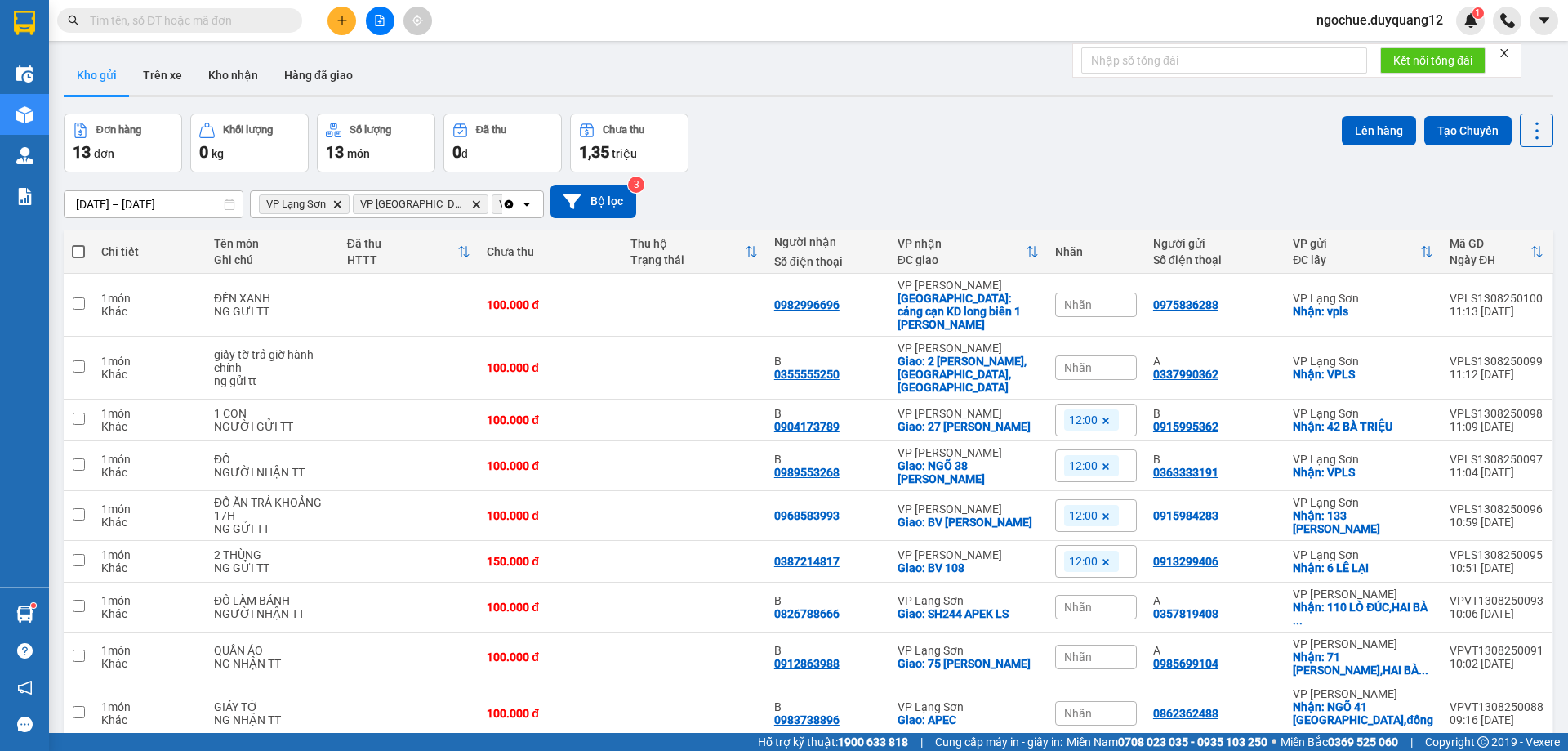
click at [244, 27] on input "text" at bounding box center [185, 21] width 192 height 18
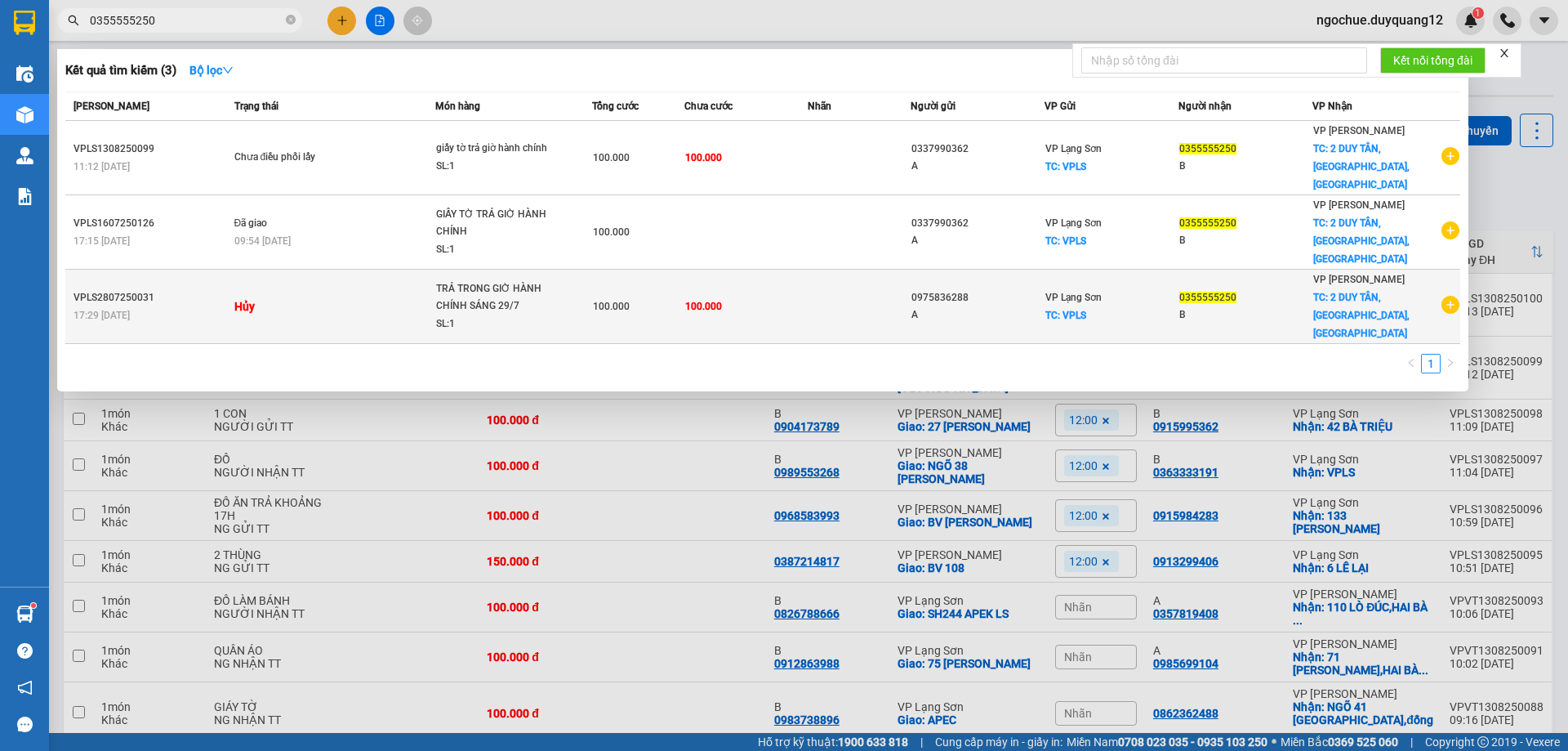
type input "0355555250"
click at [1260, 307] on div "B" at bounding box center [1245, 315] width 132 height 17
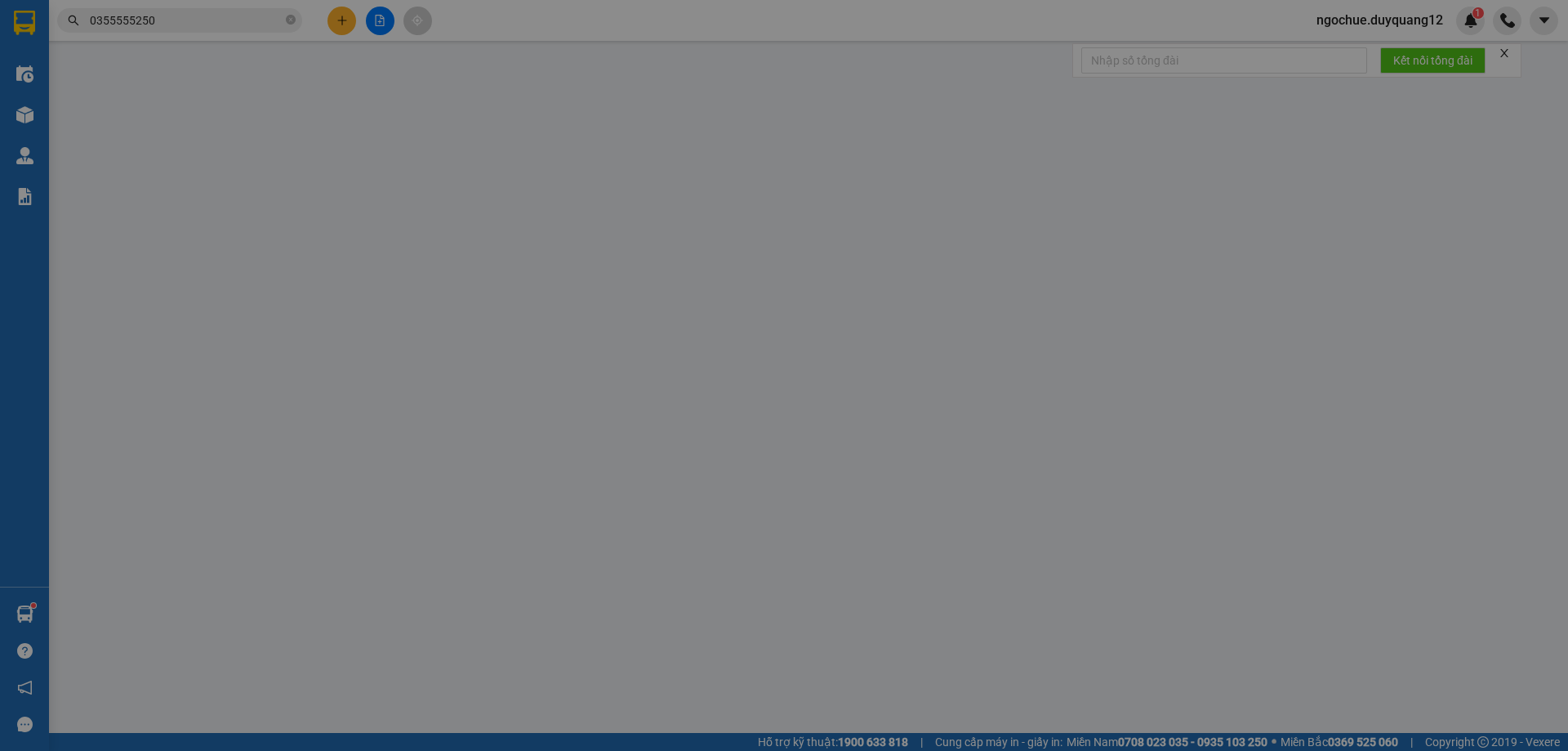
type input "0975836288"
type input "A"
checkbox input "true"
type input "VPLS"
type input "0355555250"
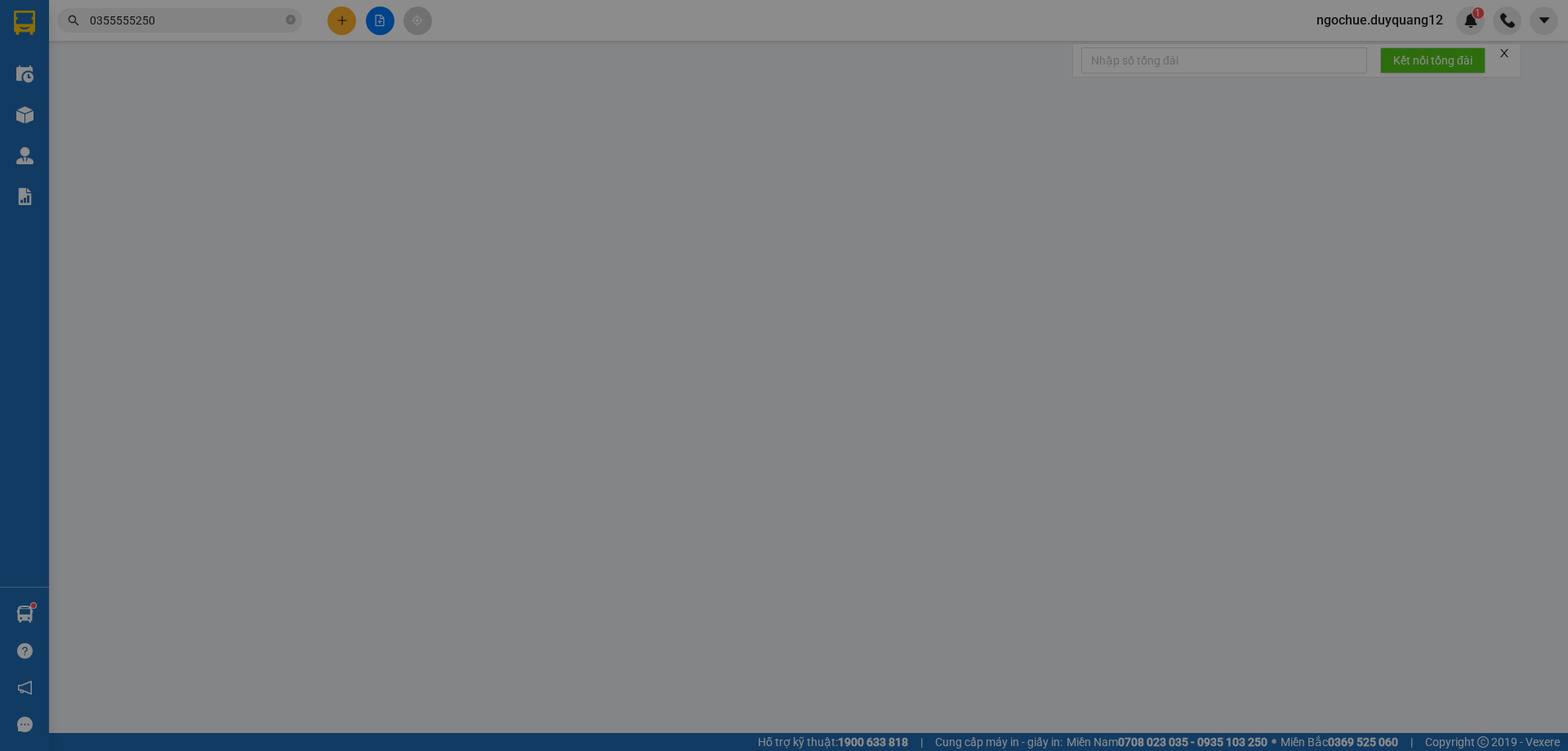
type input "B"
checkbox input "true"
type input "2 DUY TÂN,[GEOGRAPHIC_DATA],[GEOGRAPHIC_DATA]"
type input "100.000"
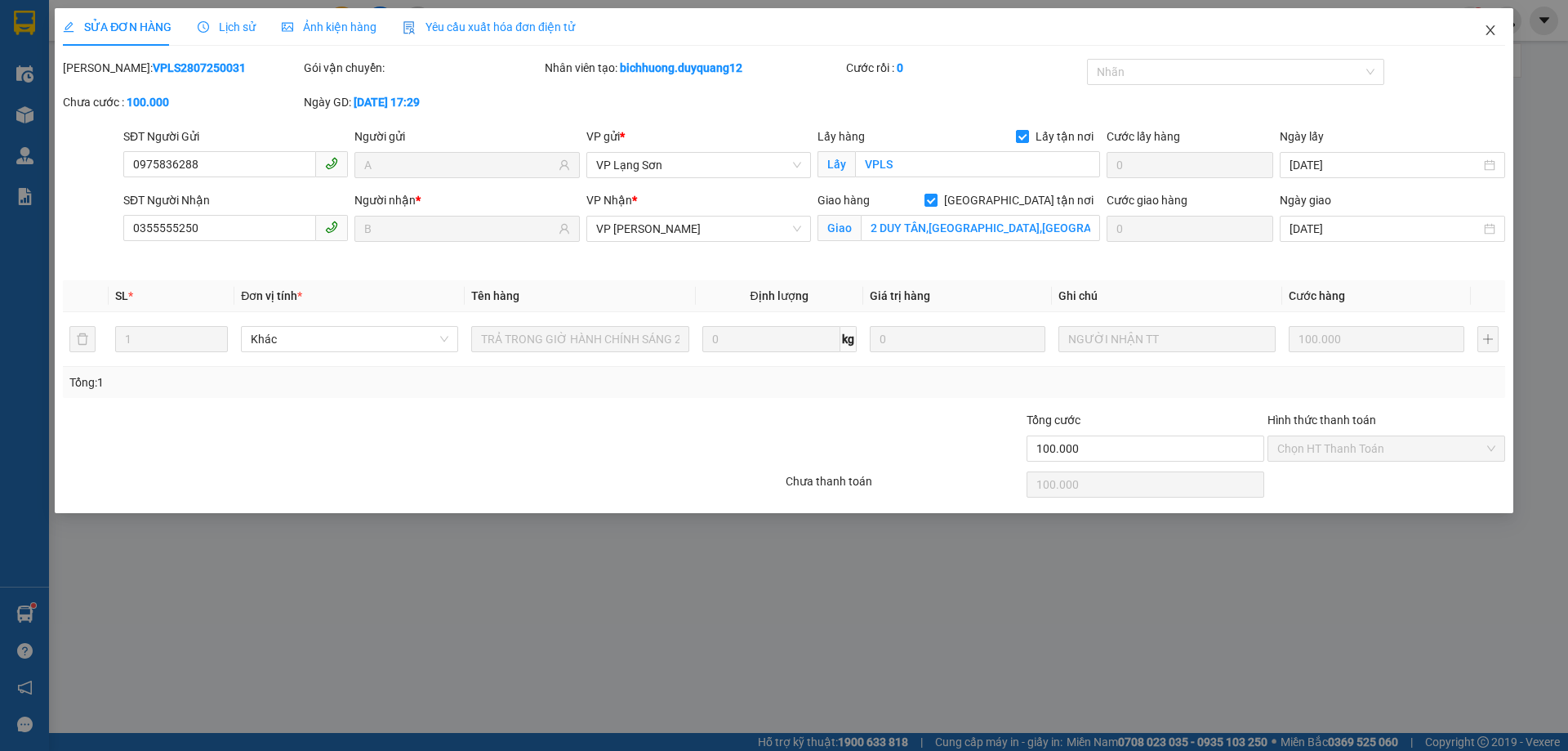
click at [1491, 29] on icon "close" at bounding box center [1490, 30] width 9 height 10
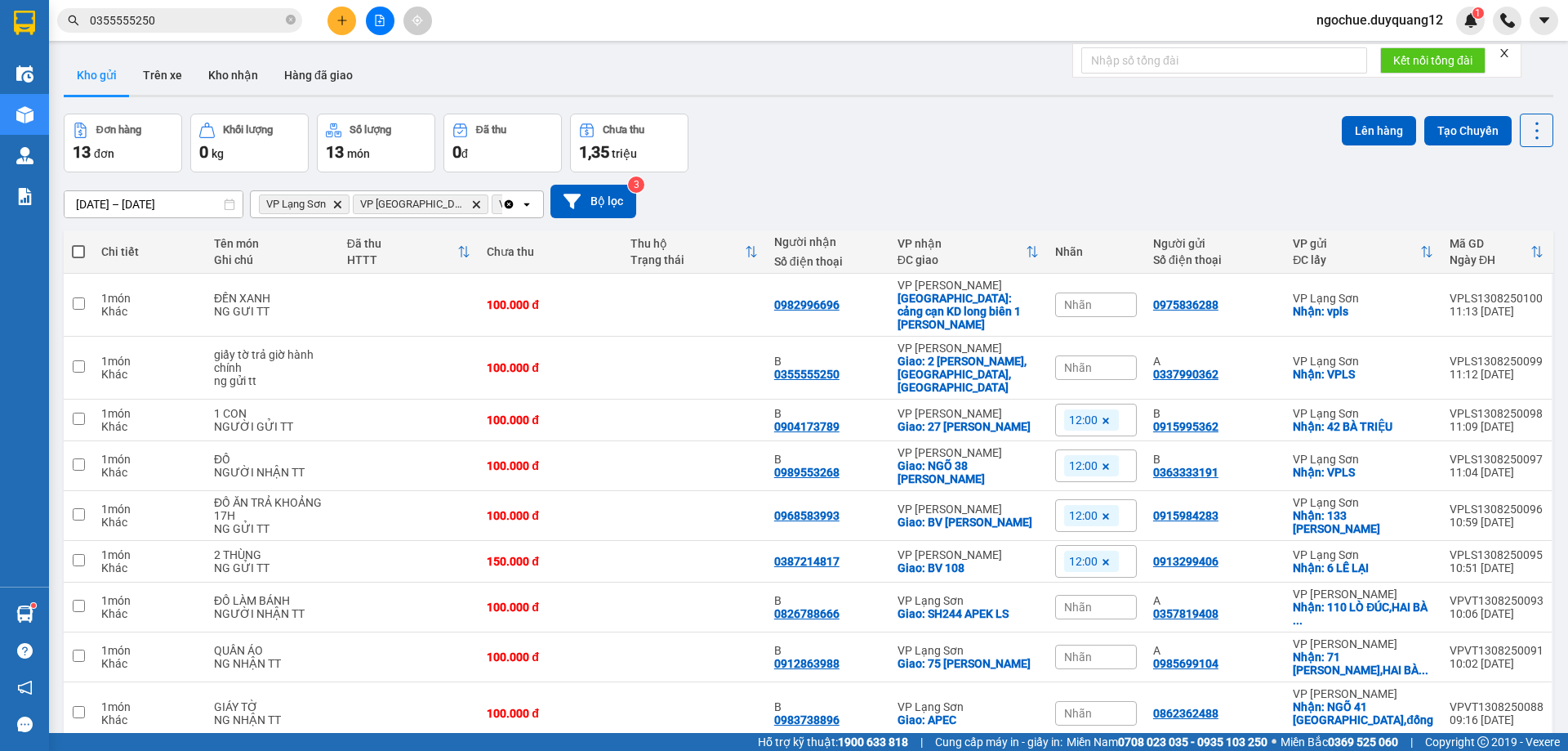
drag, startPoint x: 922, startPoint y: 182, endPoint x: 550, endPoint y: 192, distance: 372.1
click at [917, 183] on div "[DATE] – [DATE] Press the down arrow key to interact with the calendar and sele…" at bounding box center [808, 202] width 1490 height 58
click at [202, 19] on input "0355555250" at bounding box center [185, 21] width 192 height 18
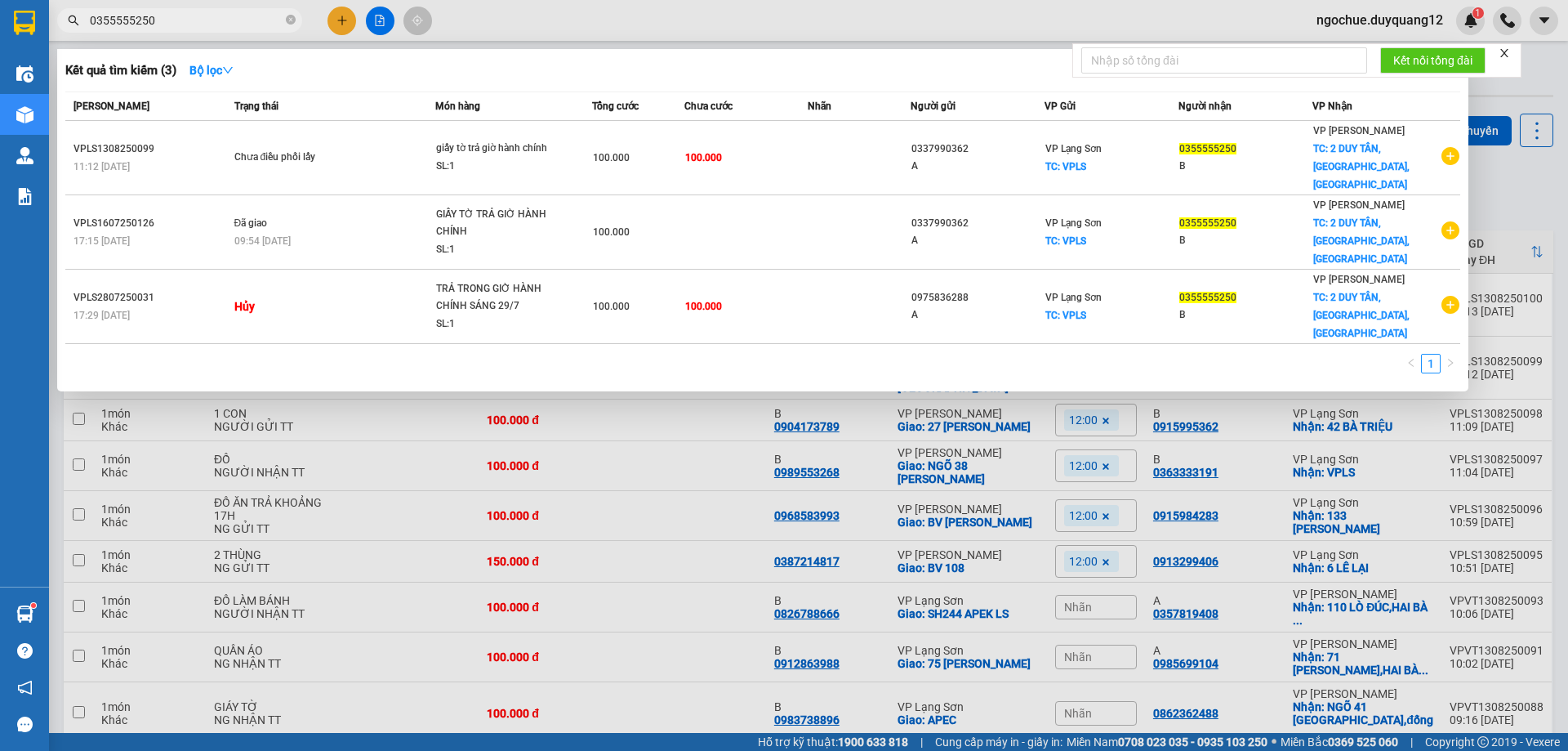
click at [1525, 203] on div at bounding box center [784, 375] width 1568 height 751
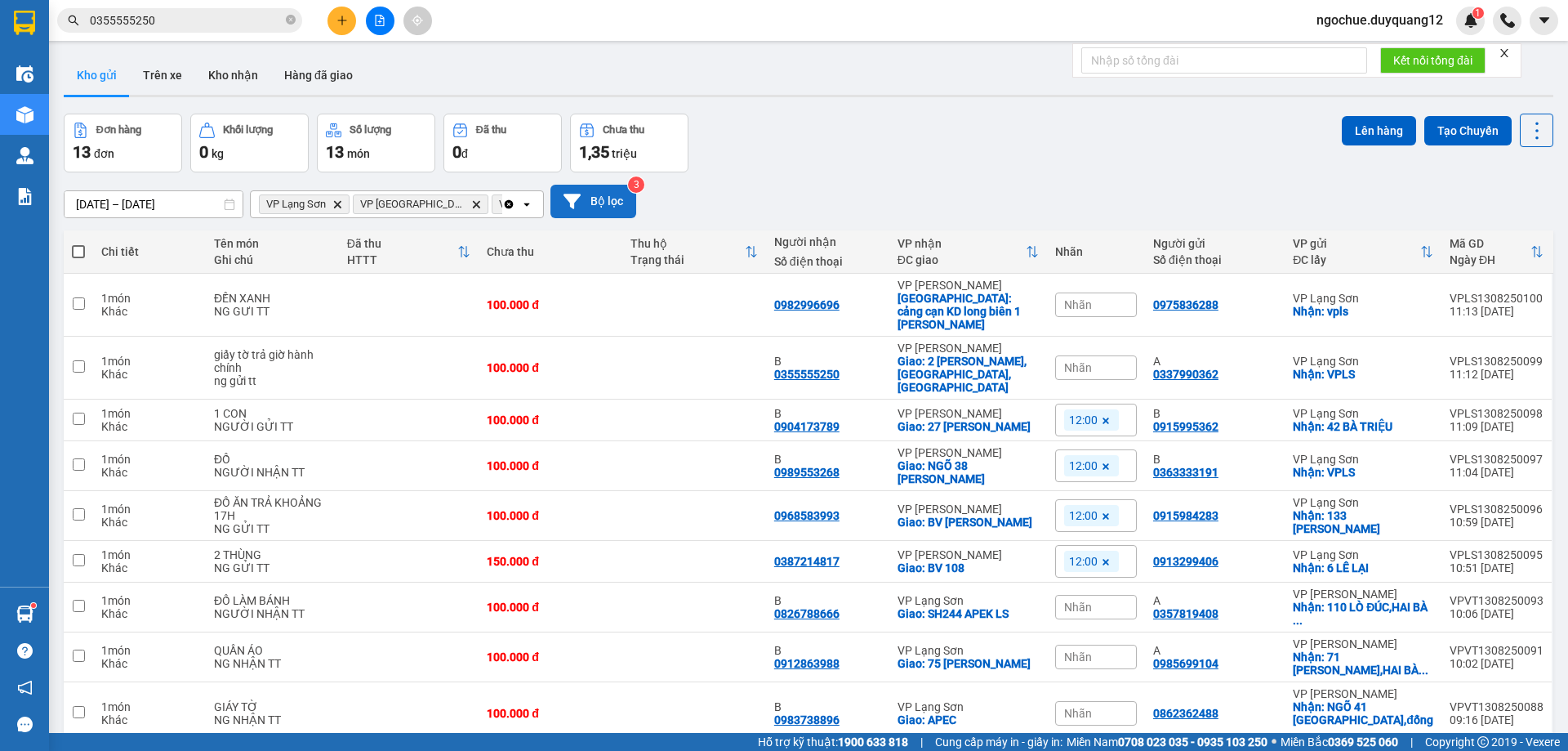
click at [599, 205] on button "Bộ lọc" at bounding box center [593, 201] width 86 height 34
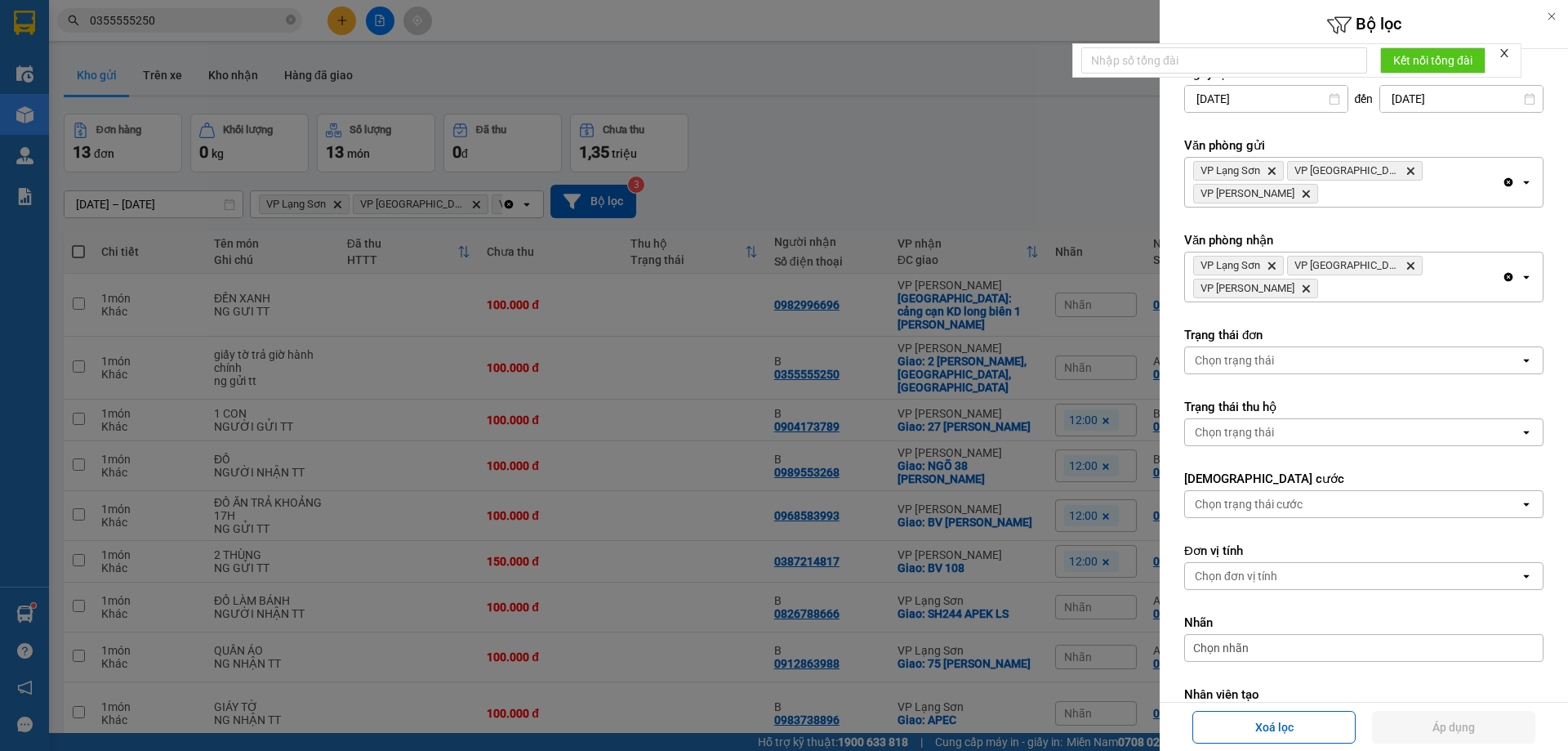
click at [992, 168] on div at bounding box center [784, 375] width 1568 height 751
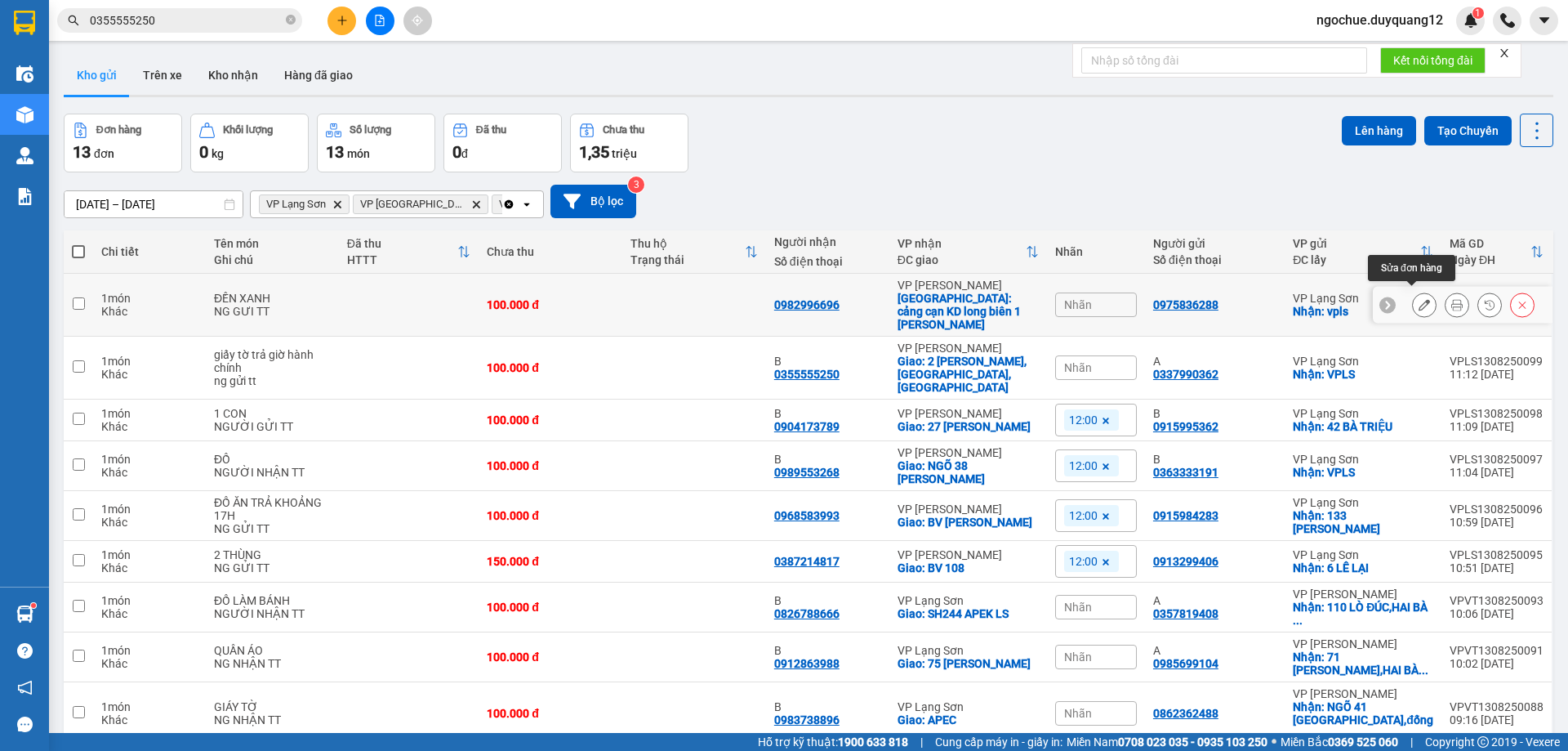
click at [1418, 299] on icon at bounding box center [1424, 305] width 12 height 12
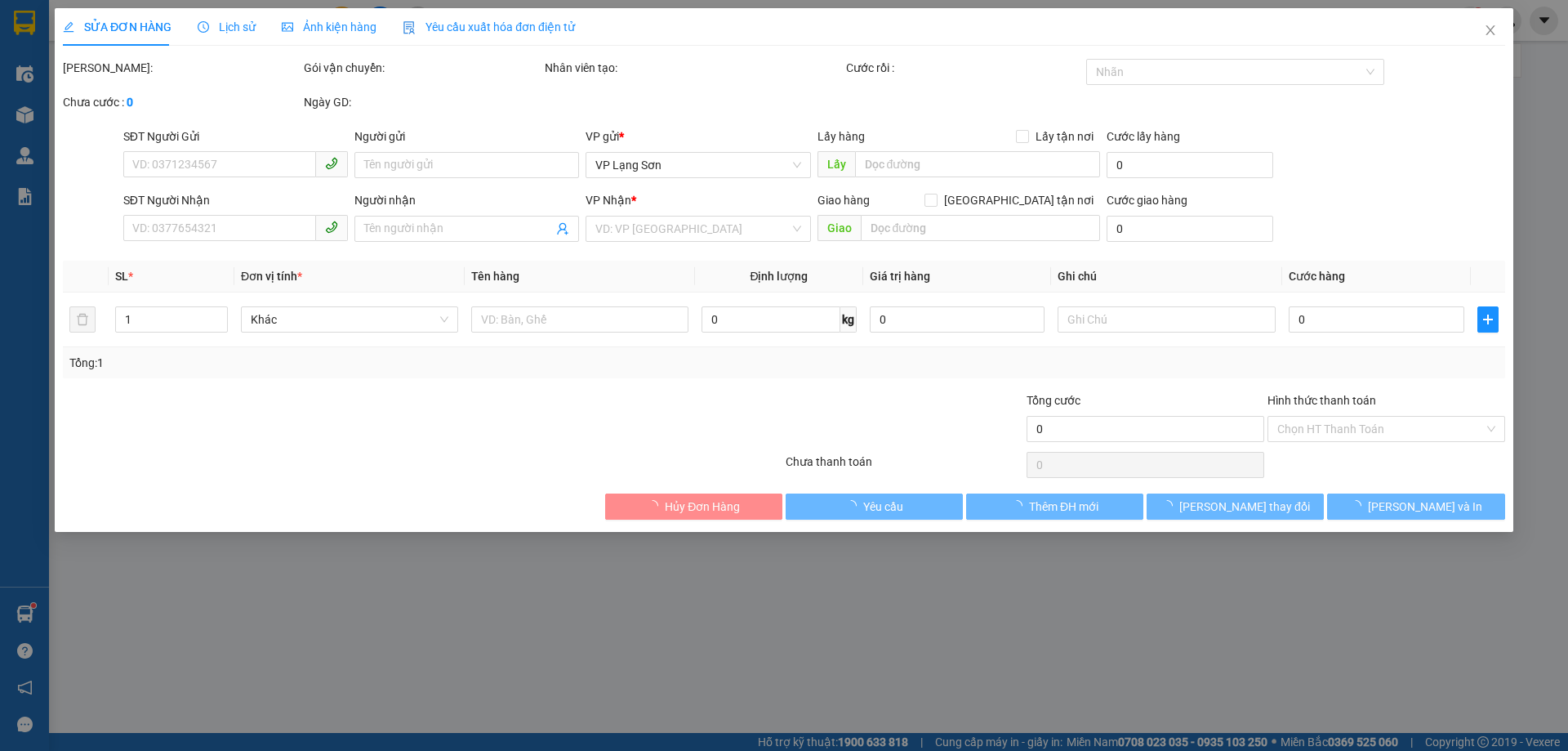
type input "0975836288"
checkbox input "true"
type input "vpls"
type input "0982996696"
checkbox input "true"
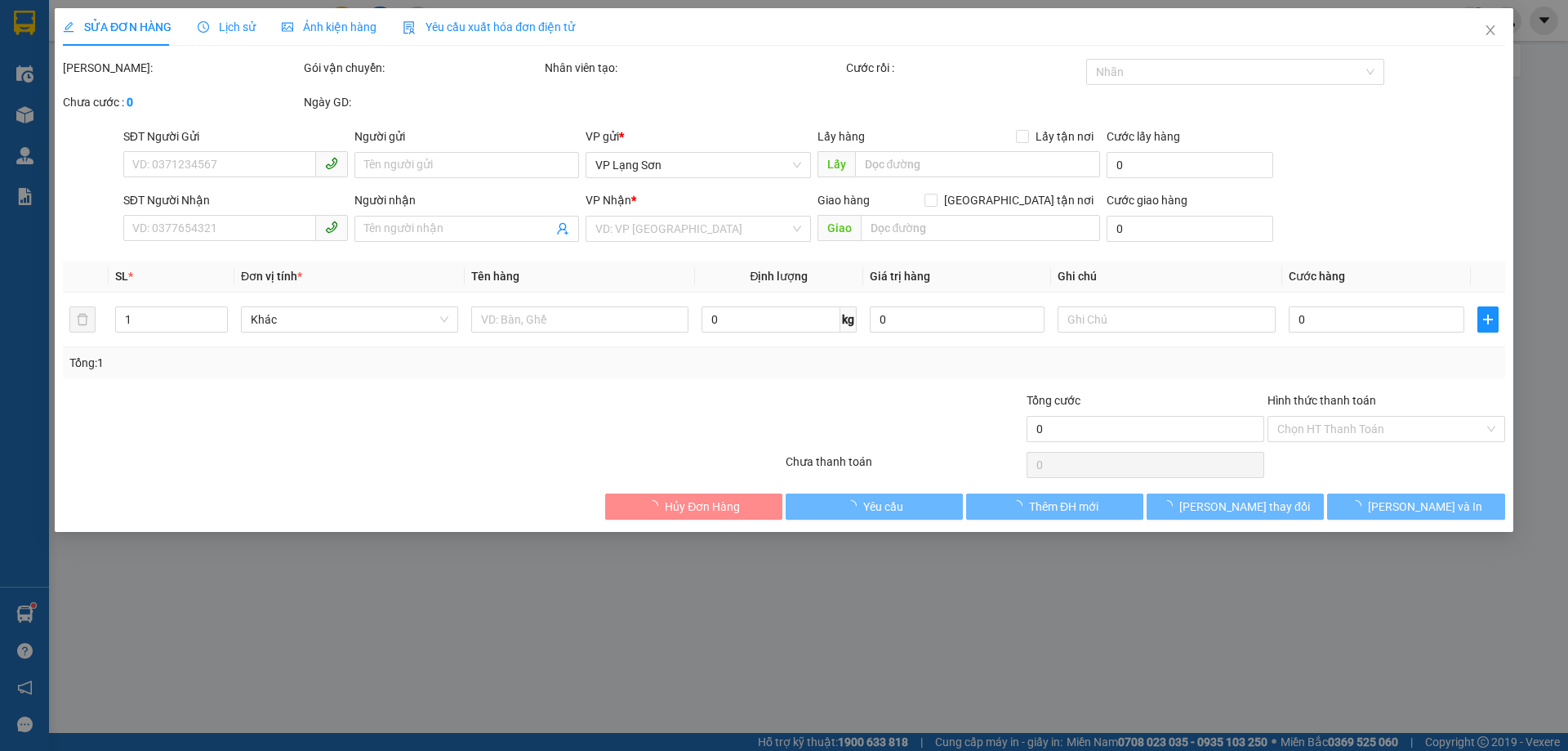
type input "cảng cạn KD long biên 1 [PERSON_NAME]"
type input "100.000"
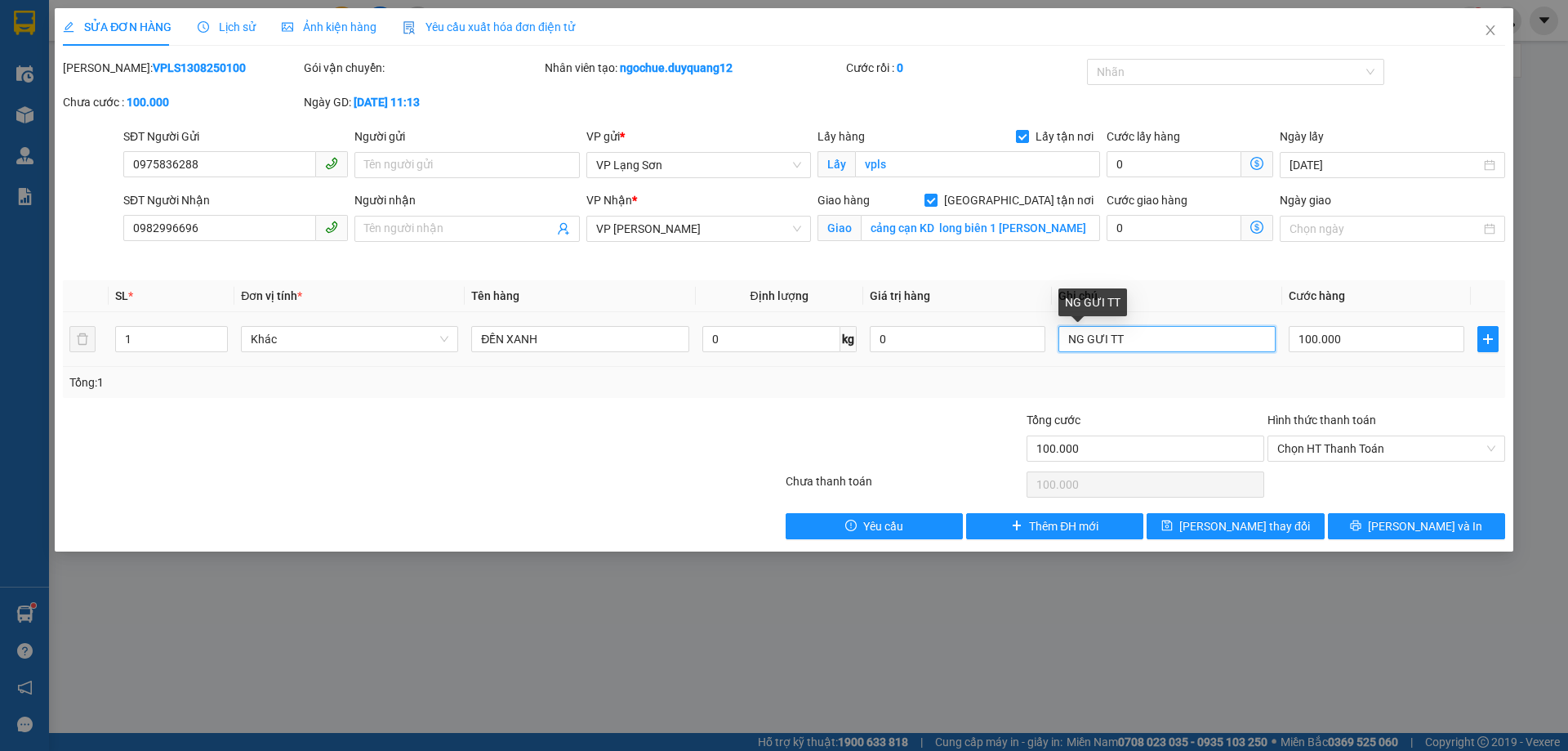
click at [1147, 342] on input "NG GƯI TT" at bounding box center [1167, 339] width 217 height 26
type input "N"
type input "D"
click at [1142, 337] on input "ĐÃ CK CTY 200K (2 ĐỒ CHÙNG CHUYẾN" at bounding box center [1167, 339] width 217 height 26
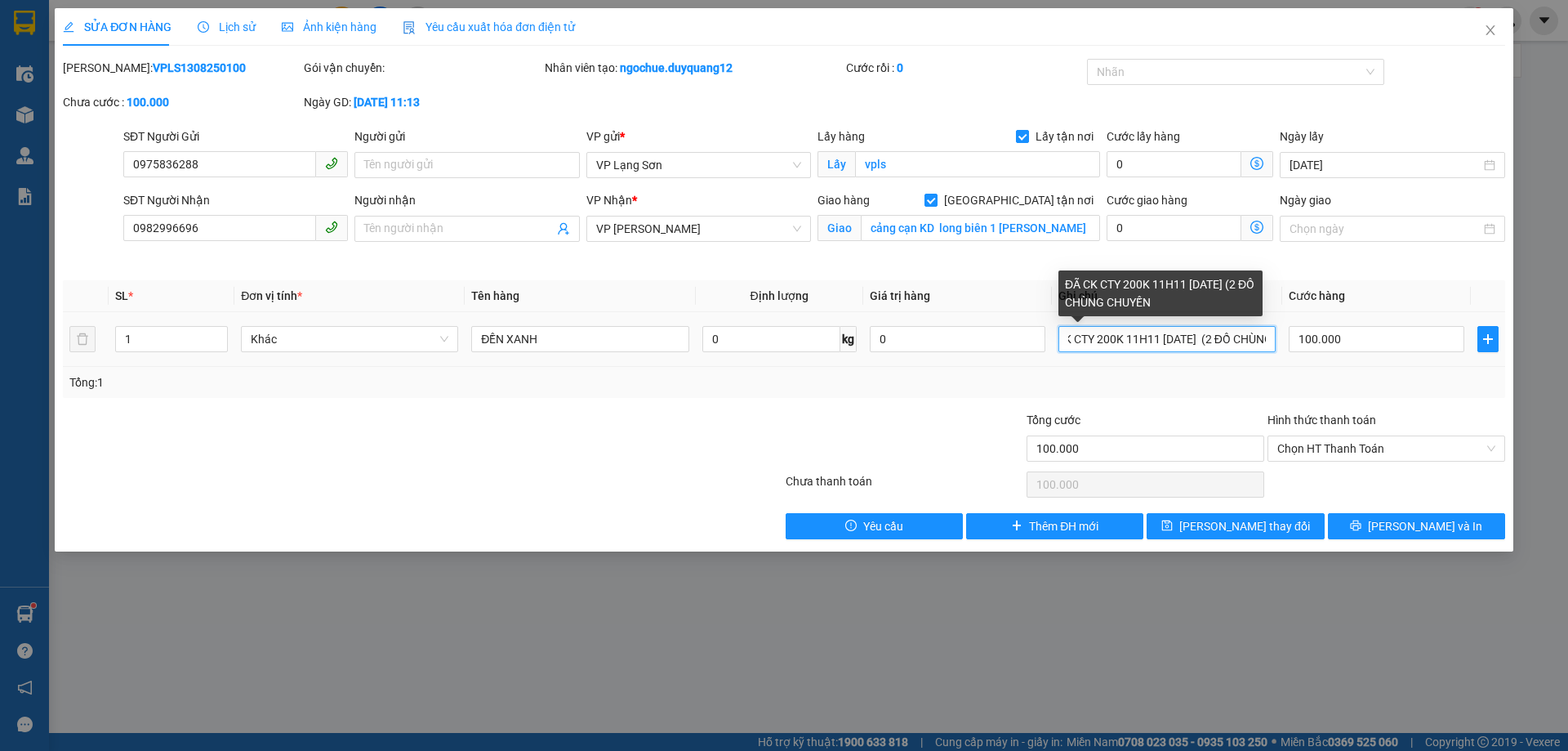
scroll to position [0, 52]
click at [1216, 339] on input "ĐÃ CK CTY 200K 11H11 [DATE] (2 ĐỒ CHÙNG CHUYẾN" at bounding box center [1167, 339] width 217 height 26
drag, startPoint x: 1268, startPoint y: 340, endPoint x: 1151, endPoint y: 311, distance: 120.5
click at [1262, 340] on input "ĐÃ CK CTY 200K 11H11 [DATE] (2 ĐỒ CÙNG CHUYẾN" at bounding box center [1167, 339] width 217 height 26
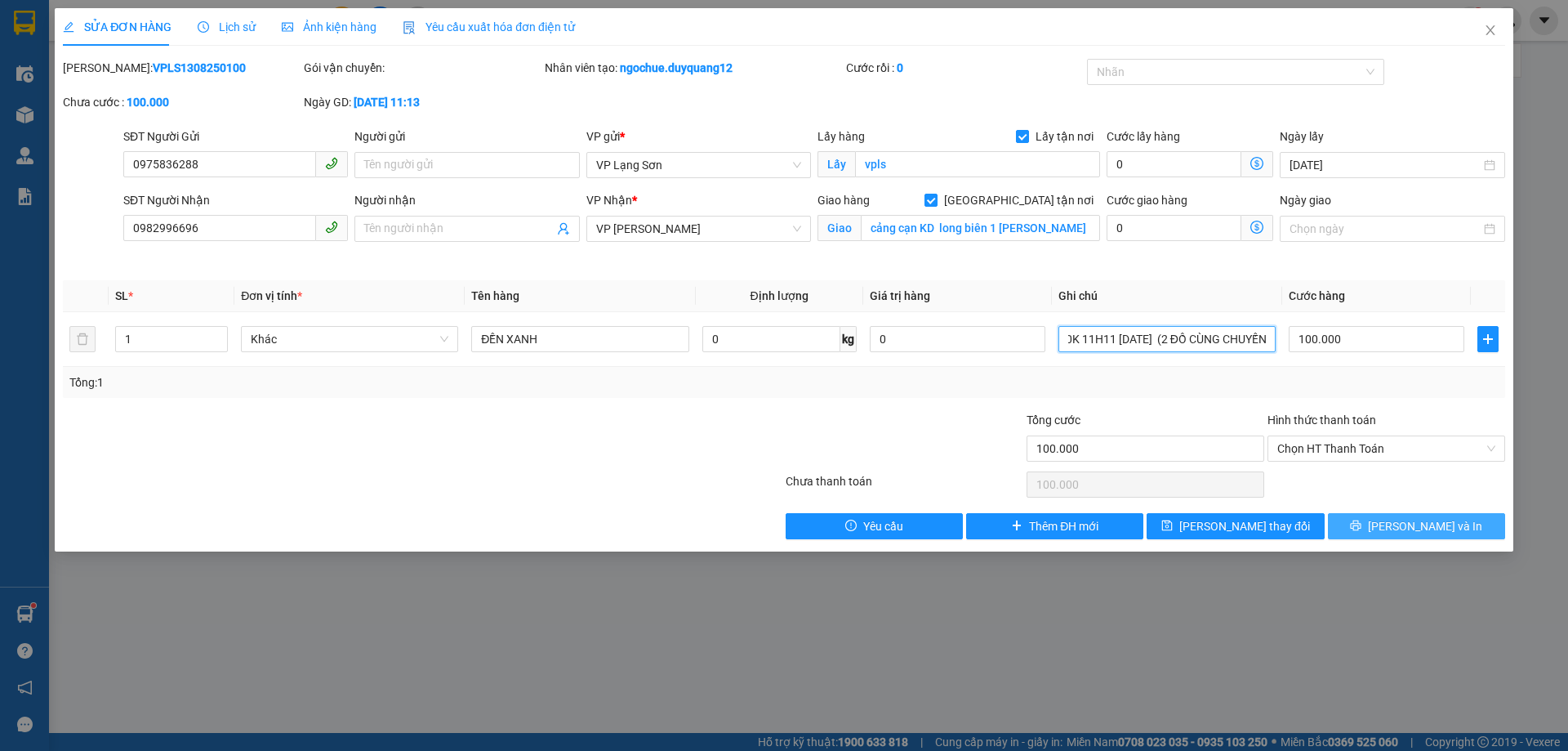
type input "ĐÃ CK CTY 200K 11H11 [DATE] (2 ĐỒ CÙNG CHUYẾN )"
click at [1358, 515] on button "[PERSON_NAME] và In" at bounding box center [1417, 526] width 177 height 26
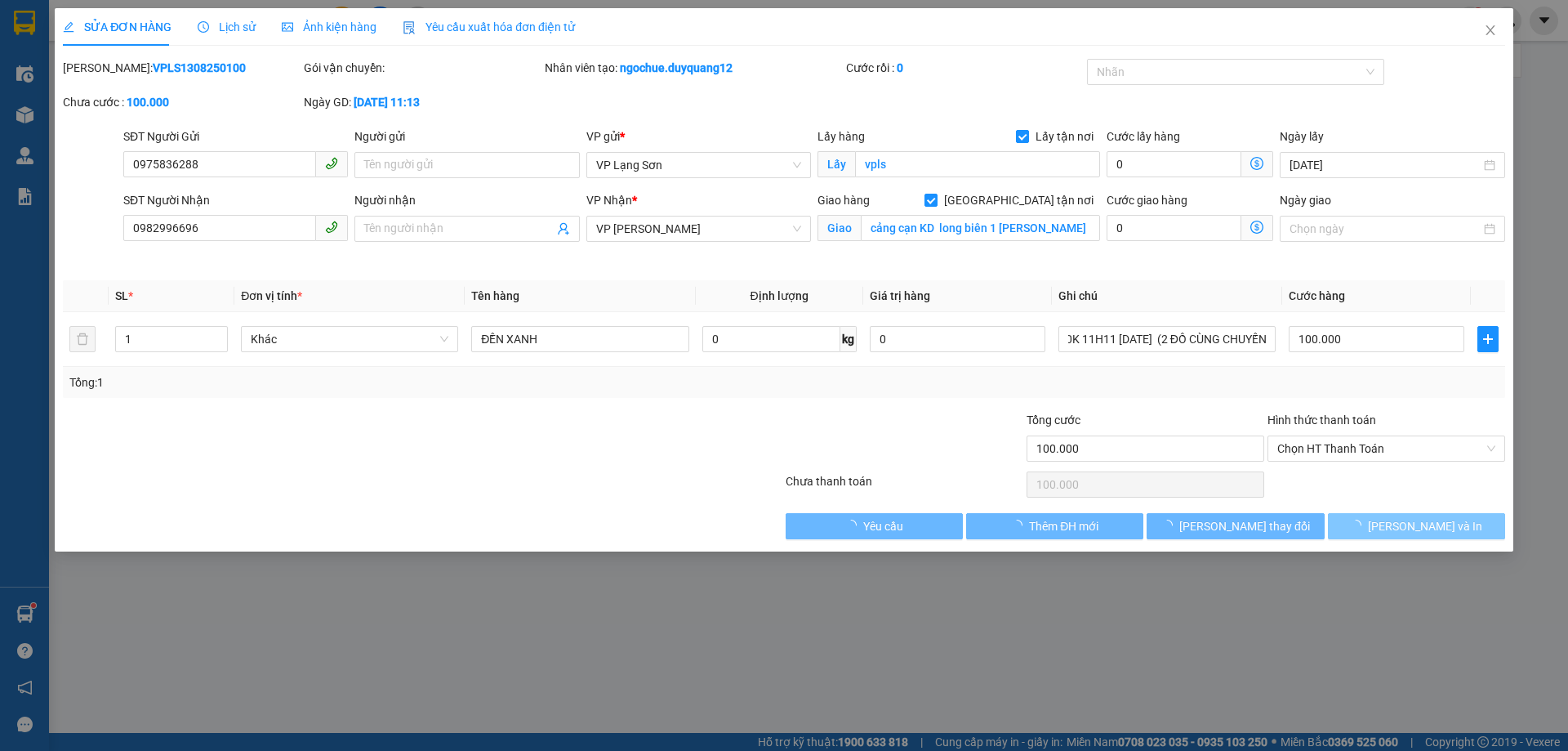
scroll to position [0, 0]
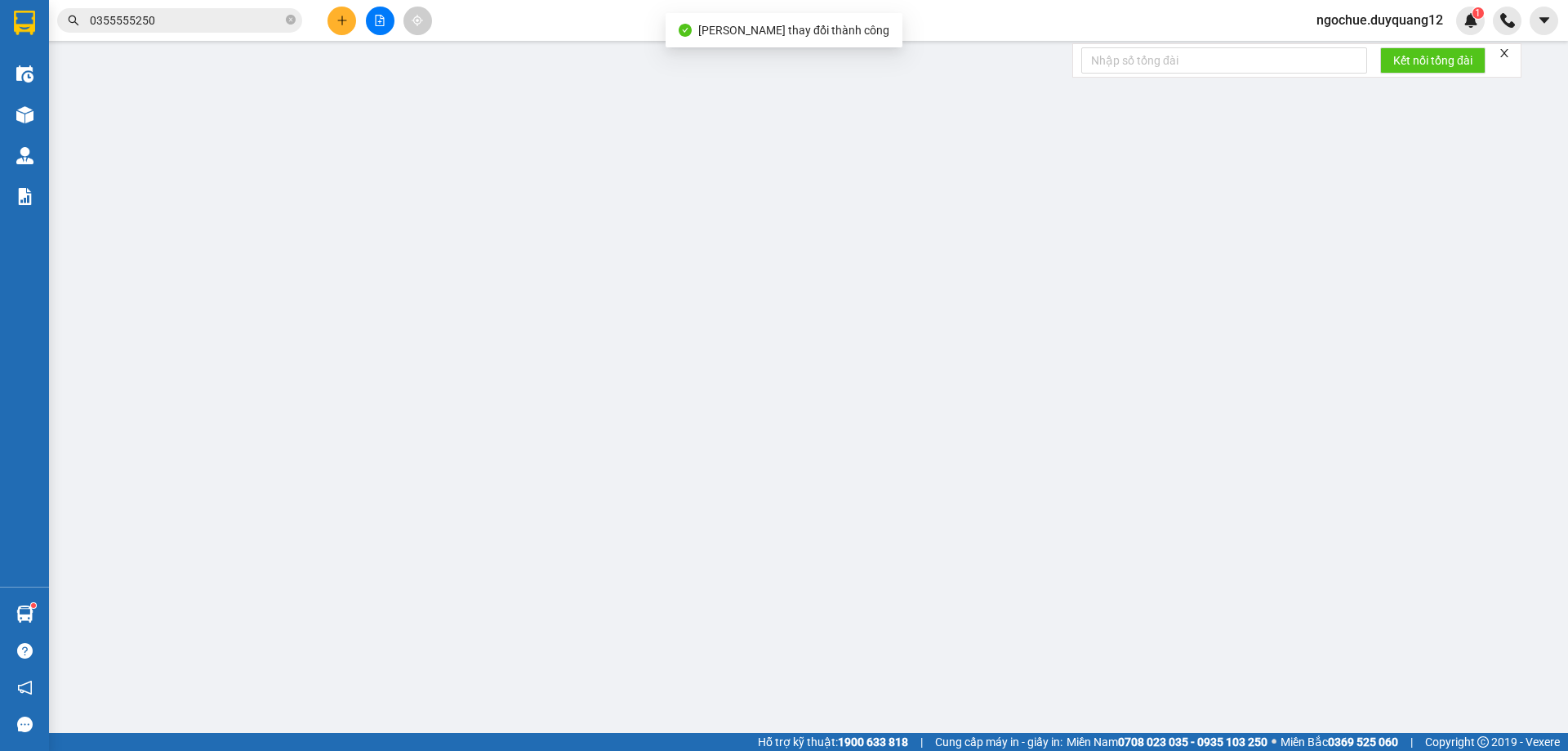
type input "0975836288"
checkbox input "true"
type input "vpls"
type input "0982996696"
checkbox input "true"
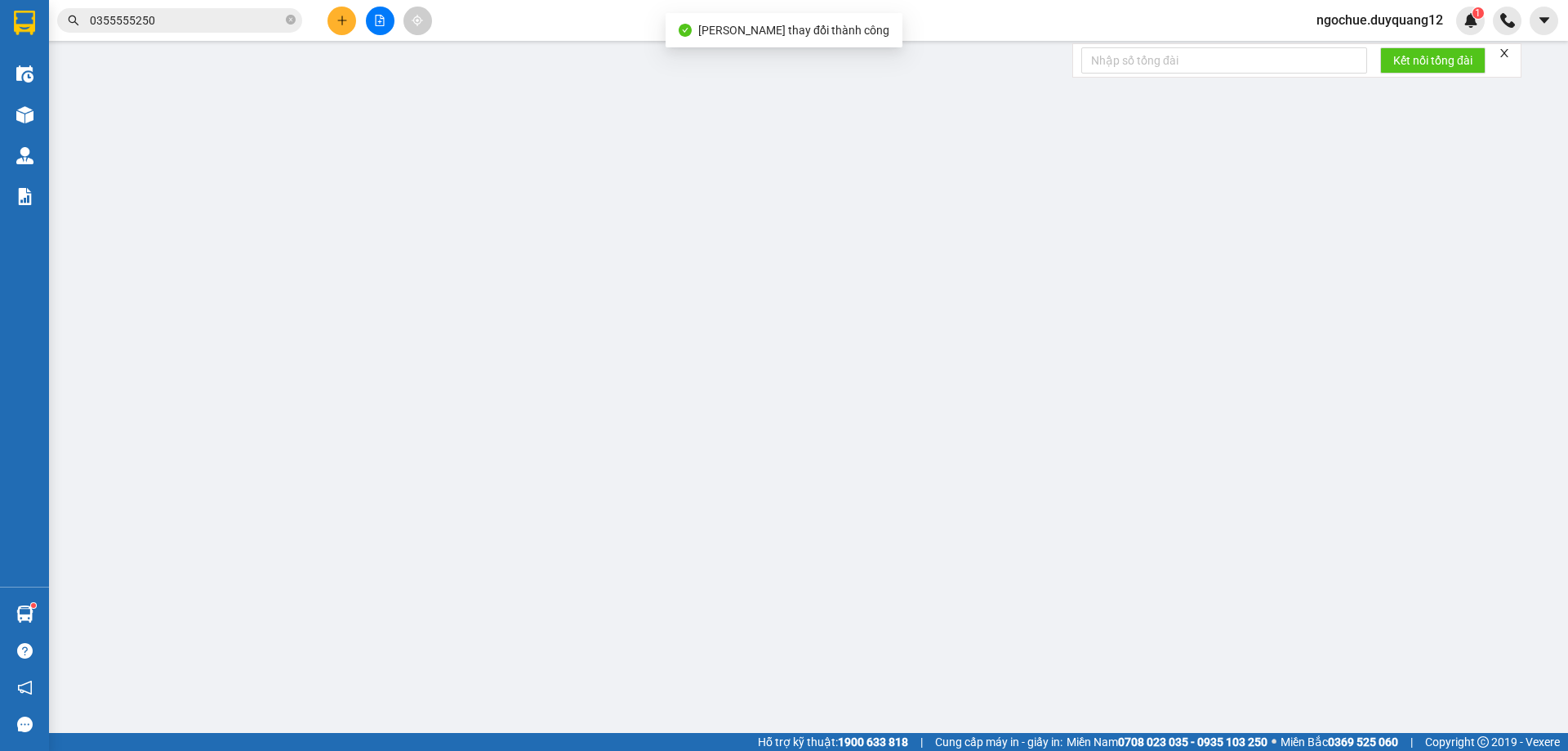
type input "cảng cạn KD long biên 1 [PERSON_NAME]"
type input "100.000"
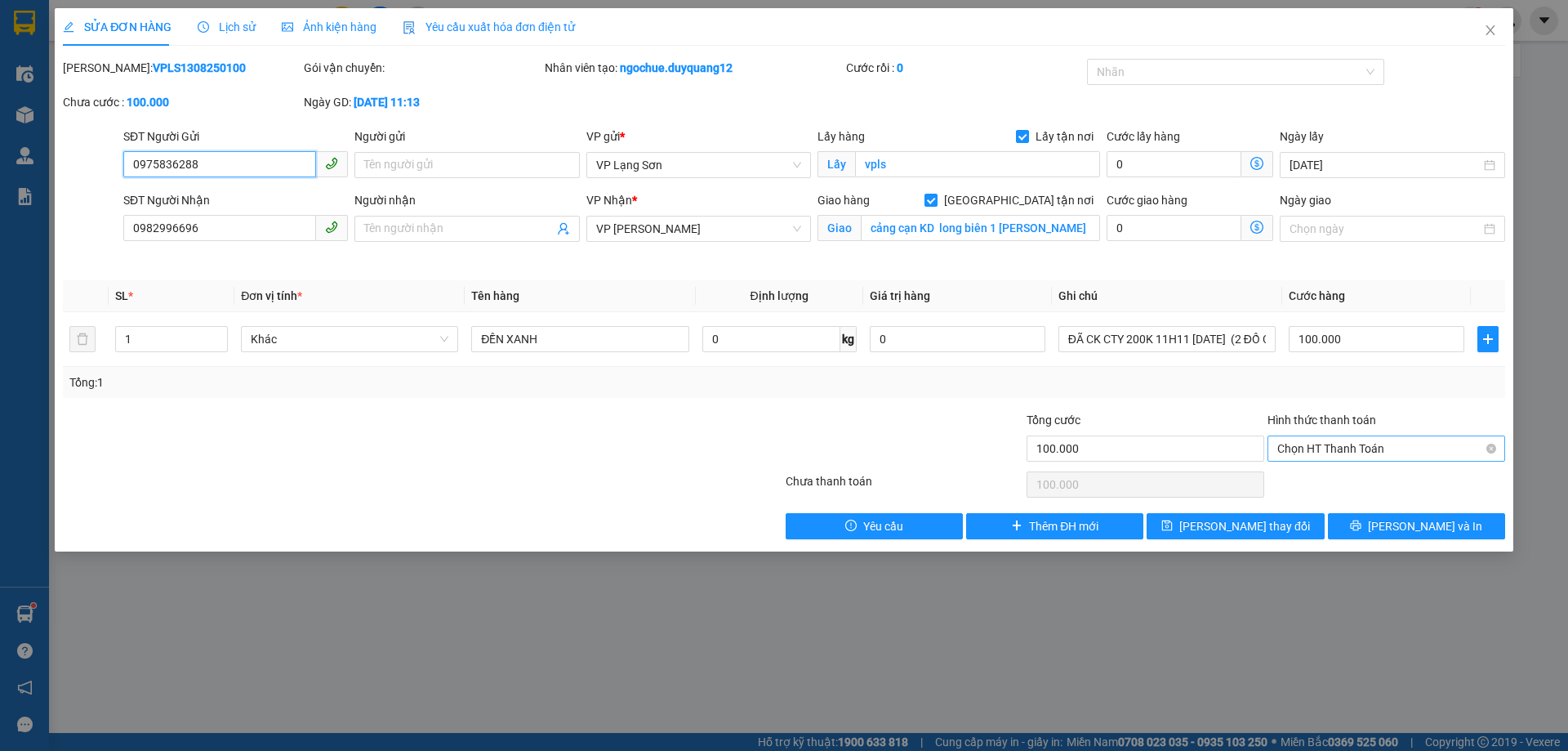
click at [1311, 449] on span "Chọn HT Thanh Toán" at bounding box center [1386, 448] width 218 height 25
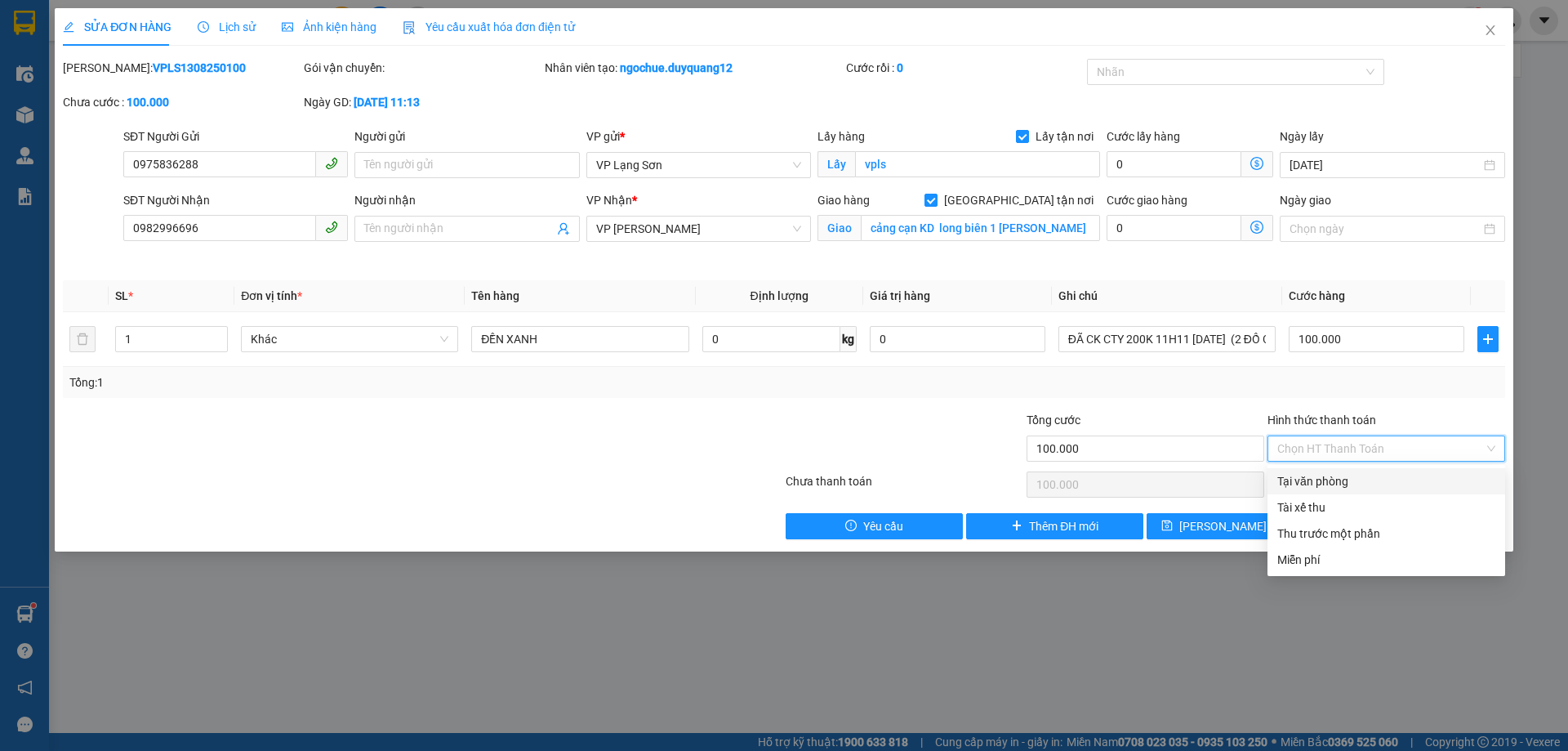
click at [1298, 485] on div "Tại văn phòng" at bounding box center [1386, 482] width 218 height 18
type input "0"
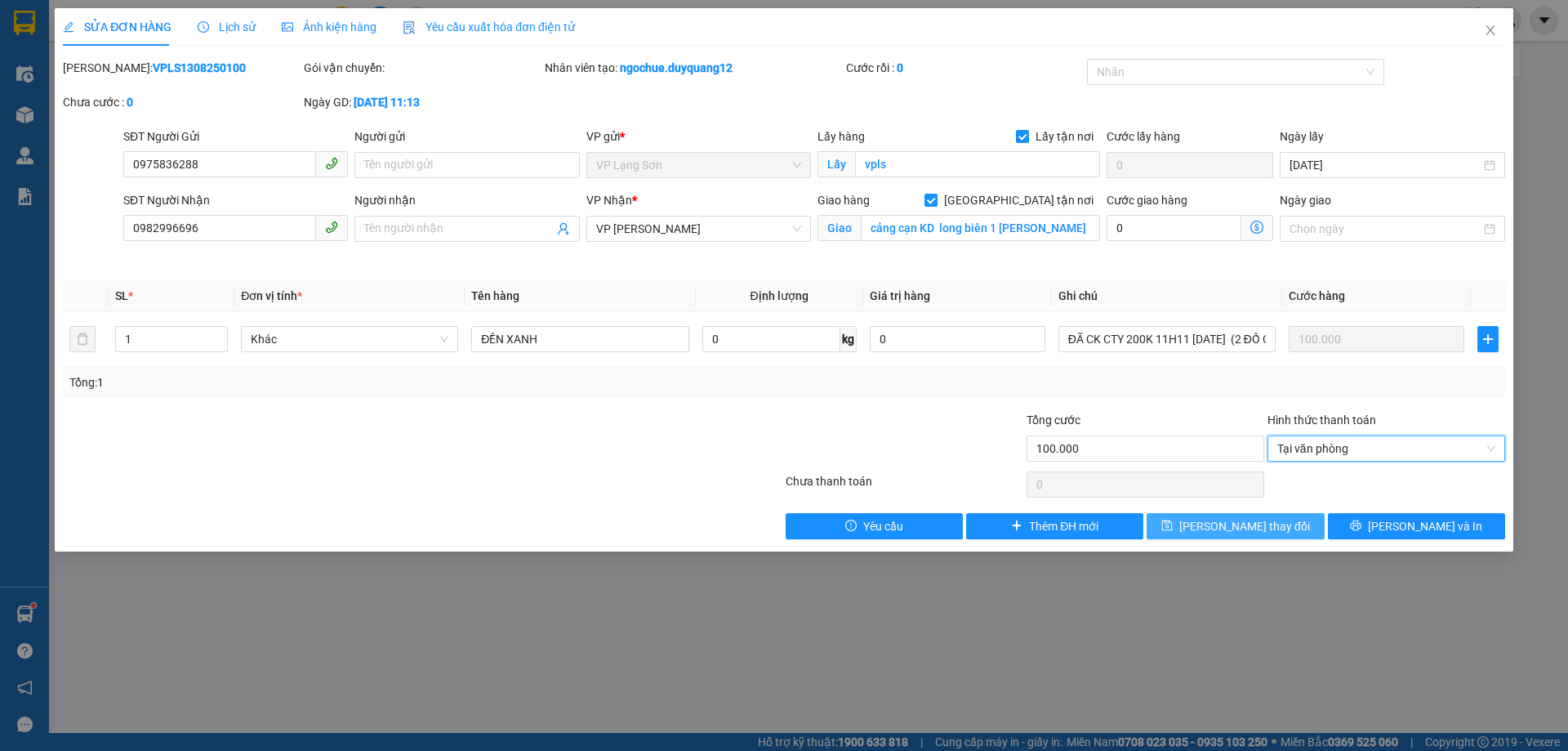
click at [1236, 520] on span "[PERSON_NAME] thay đổi" at bounding box center [1244, 527] width 130 height 18
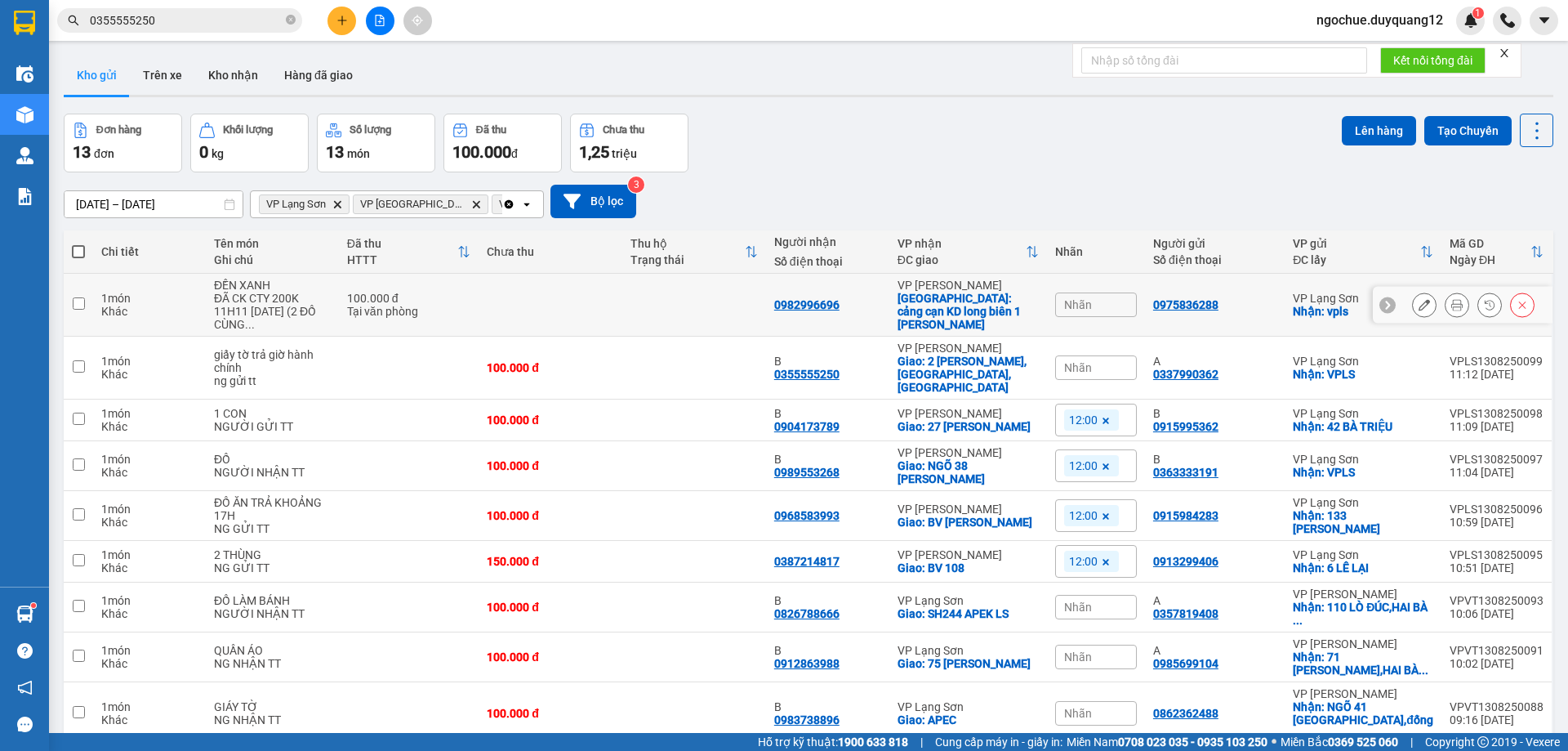
click at [1418, 299] on icon at bounding box center [1424, 305] width 12 height 12
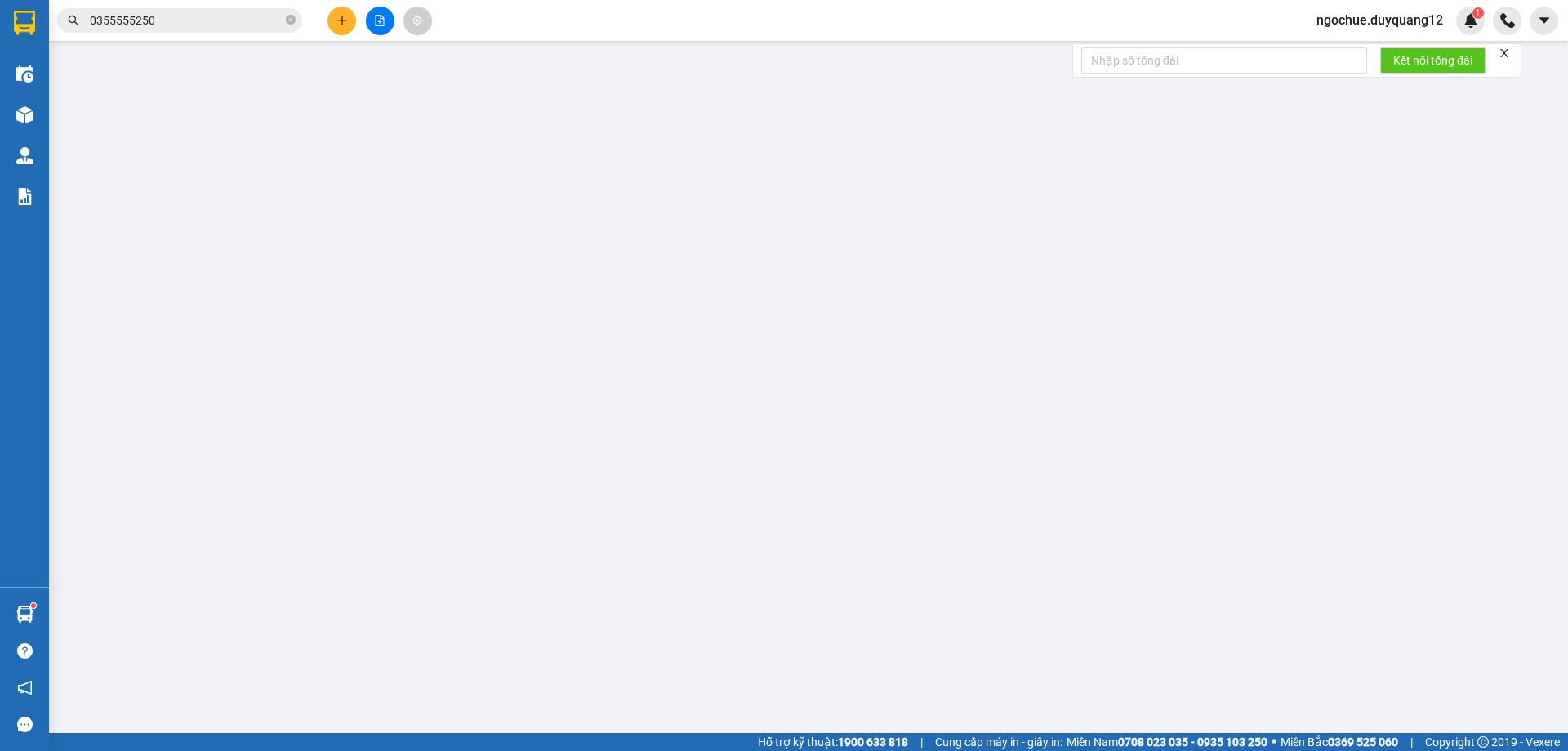
type input "0975836288"
checkbox input "true"
type input "vpls"
type input "0982996696"
checkbox input "true"
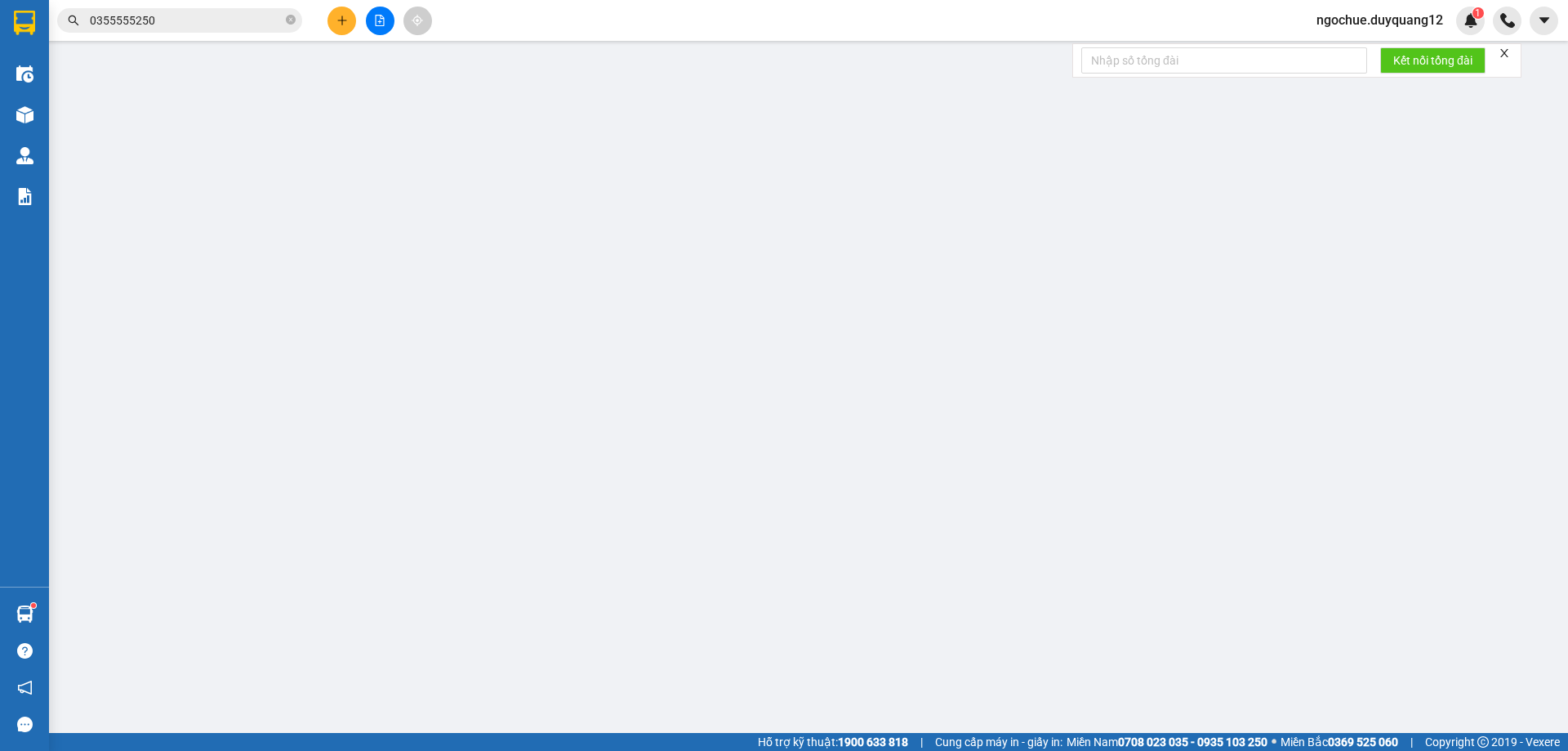
type input "cảng cạn KD long biên 1 [PERSON_NAME]"
type input "100.000"
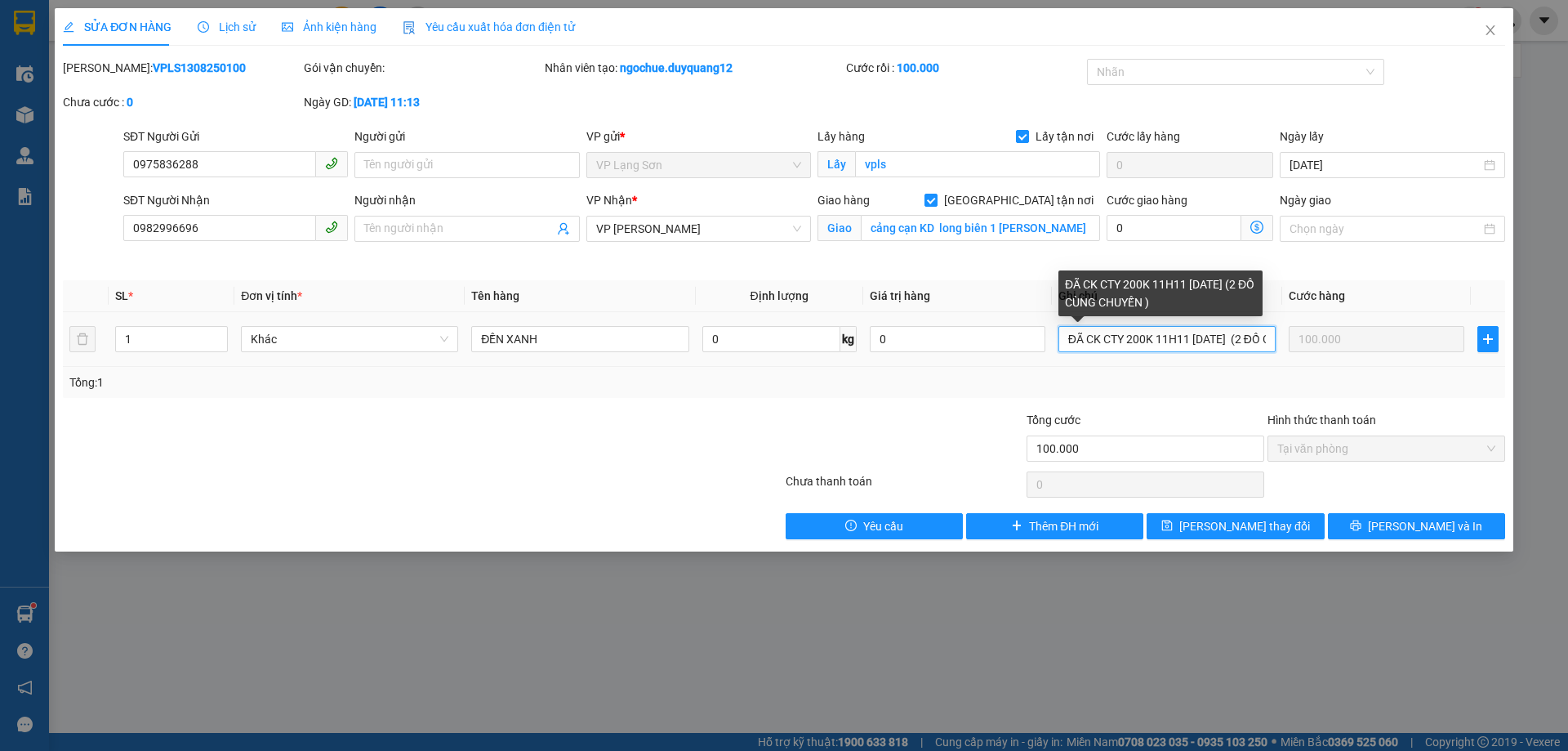
scroll to position [0, 74]
drag, startPoint x: 1066, startPoint y: 332, endPoint x: 1211, endPoint y: 337, distance: 145.1
click at [1283, 351] on tr "1 Khác ĐỀN XANH 0 kg 0 ĐÃ CK CTY 200K 11H11 [DATE] (2 ĐỒ CÙNG CHUYẾN ) 100.000" at bounding box center [784, 339] width 1442 height 55
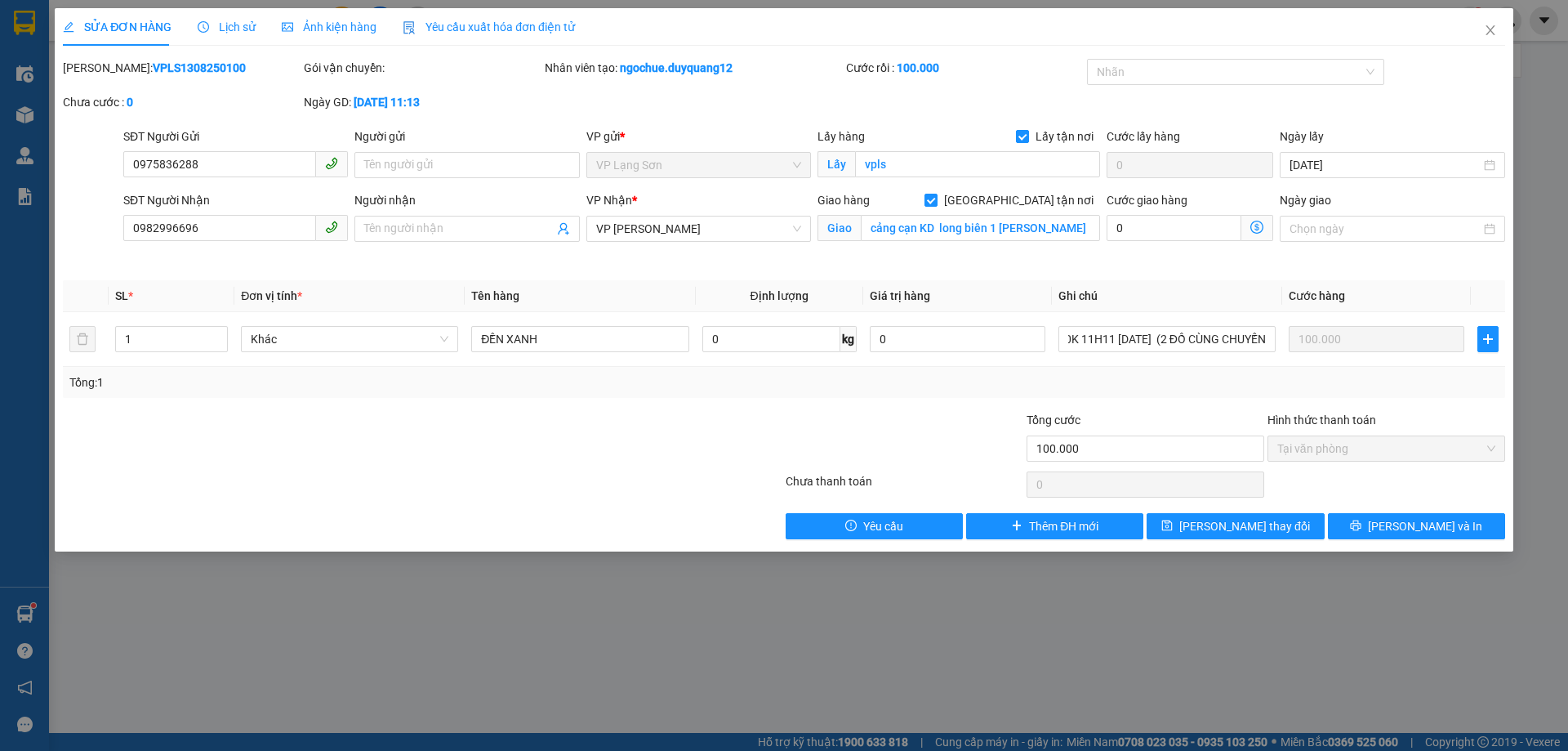
scroll to position [0, 0]
click at [607, 618] on div "SỬA ĐƠN HÀNG Lịch sử Ảnh kiện hàng Yêu cầu xuất hóa đơn điện tử Total Paid Fee …" at bounding box center [784, 375] width 1568 height 751
drag, startPoint x: 1488, startPoint y: 30, endPoint x: 1470, endPoint y: 54, distance: 30.0
click at [1490, 33] on icon "close" at bounding box center [1490, 30] width 13 height 13
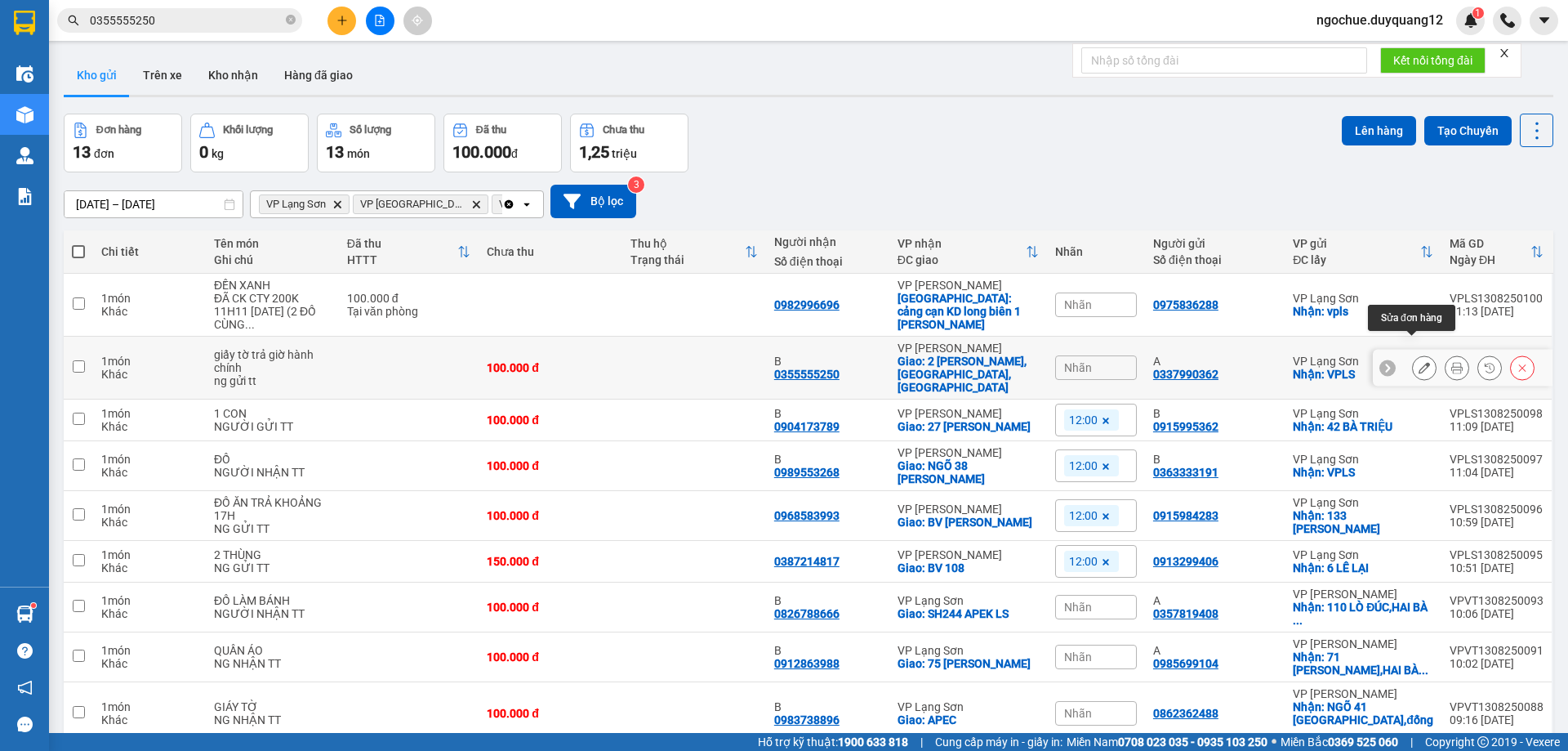
click at [1418, 362] on icon at bounding box center [1424, 368] width 12 height 12
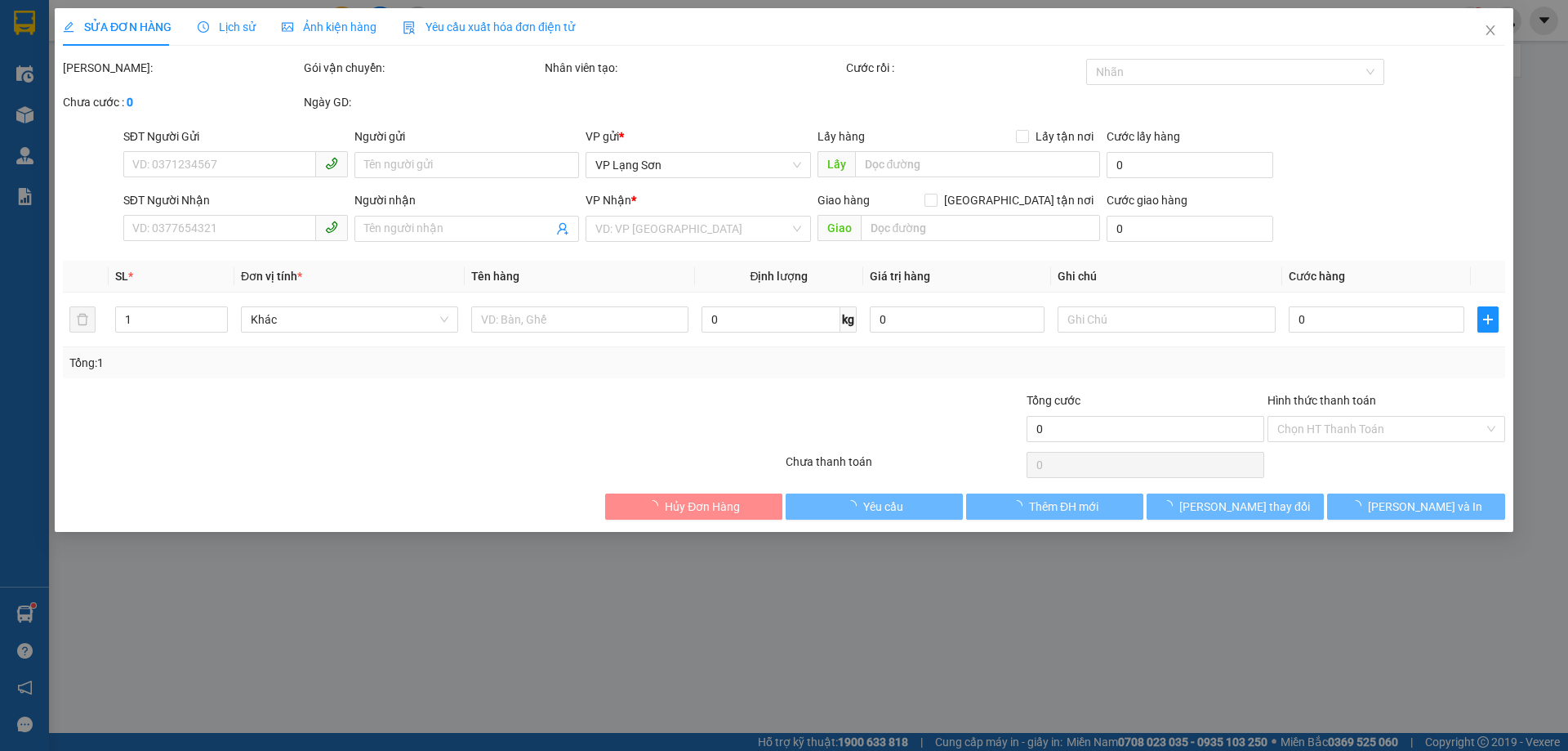
type input "0337990362"
type input "A"
checkbox input "true"
type input "VPLS"
type input "0355555250"
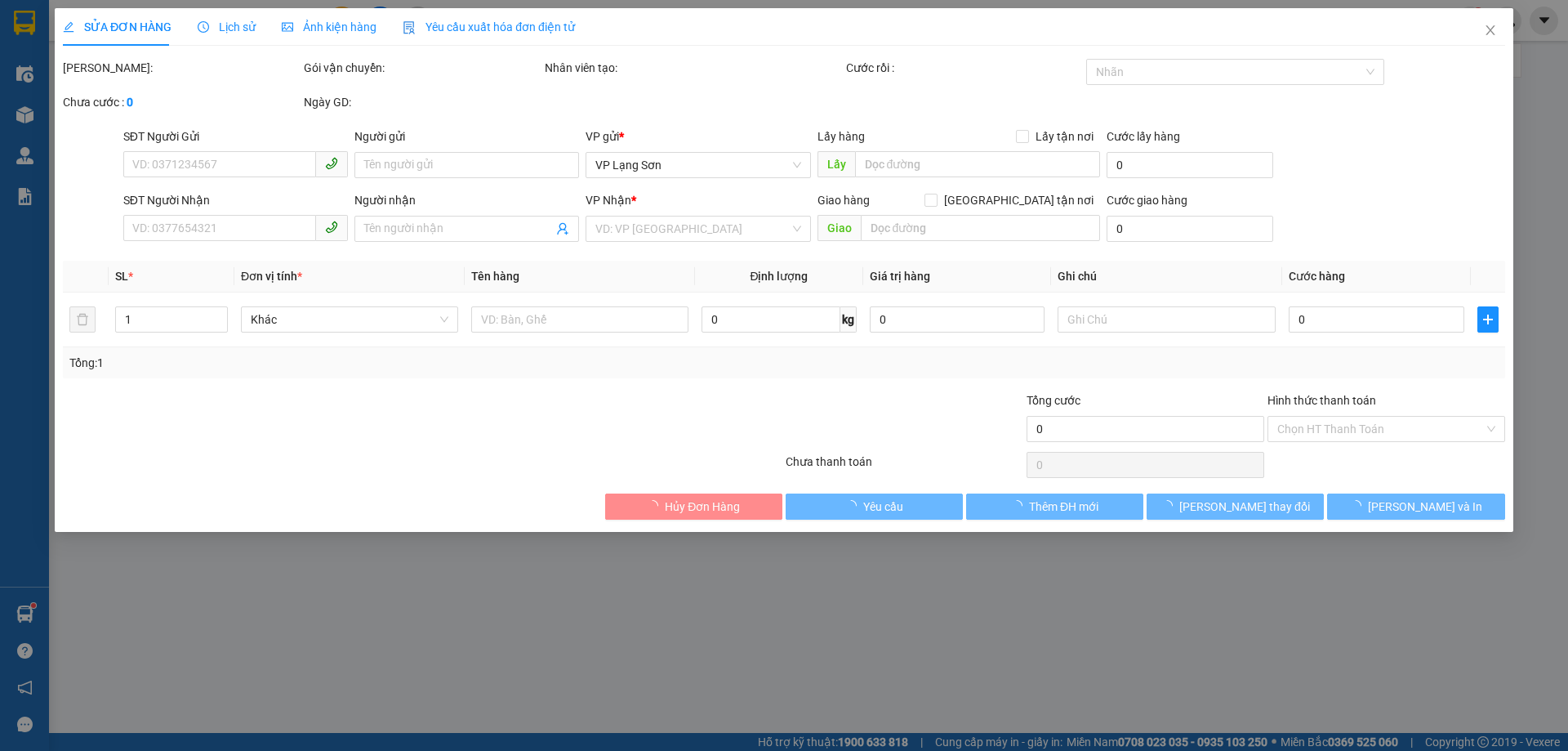
type input "B"
checkbox input "true"
type input "2 DUY TÂN,[GEOGRAPHIC_DATA],[GEOGRAPHIC_DATA]"
type input "100.000"
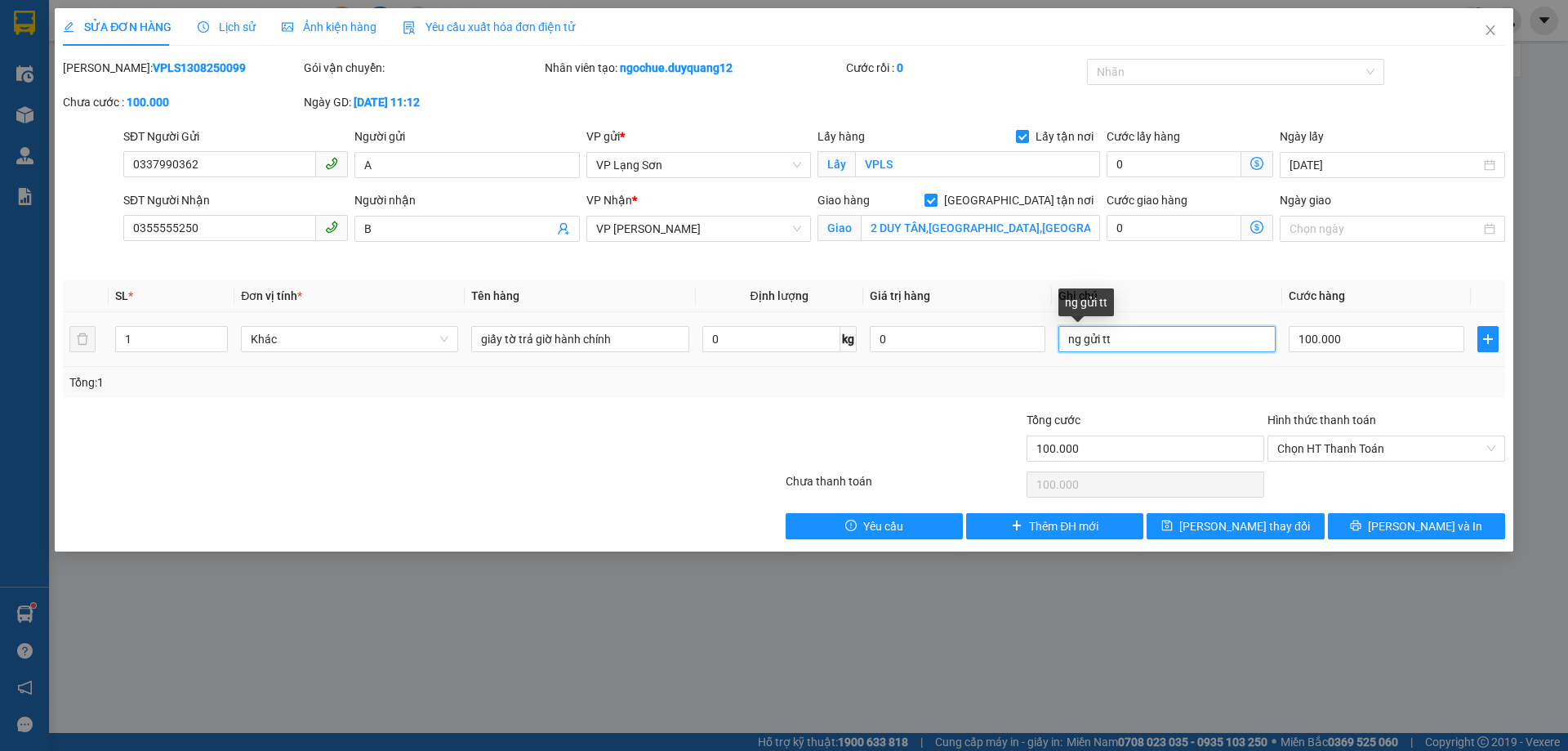
click at [1145, 343] on input "ng gửi tt" at bounding box center [1167, 339] width 217 height 26
drag, startPoint x: 1145, startPoint y: 343, endPoint x: 958, endPoint y: 354, distance: 187.3
click at [981, 365] on tr "1 Khác giấy tờ trả giờ hành chính 0 kg 0 ng gửi tt 100.000" at bounding box center [784, 339] width 1442 height 55
paste input "ĐÃ CK CTY 200K 11H11 [DATE] (2 ĐỒ CÙNG CHUYẾN )"
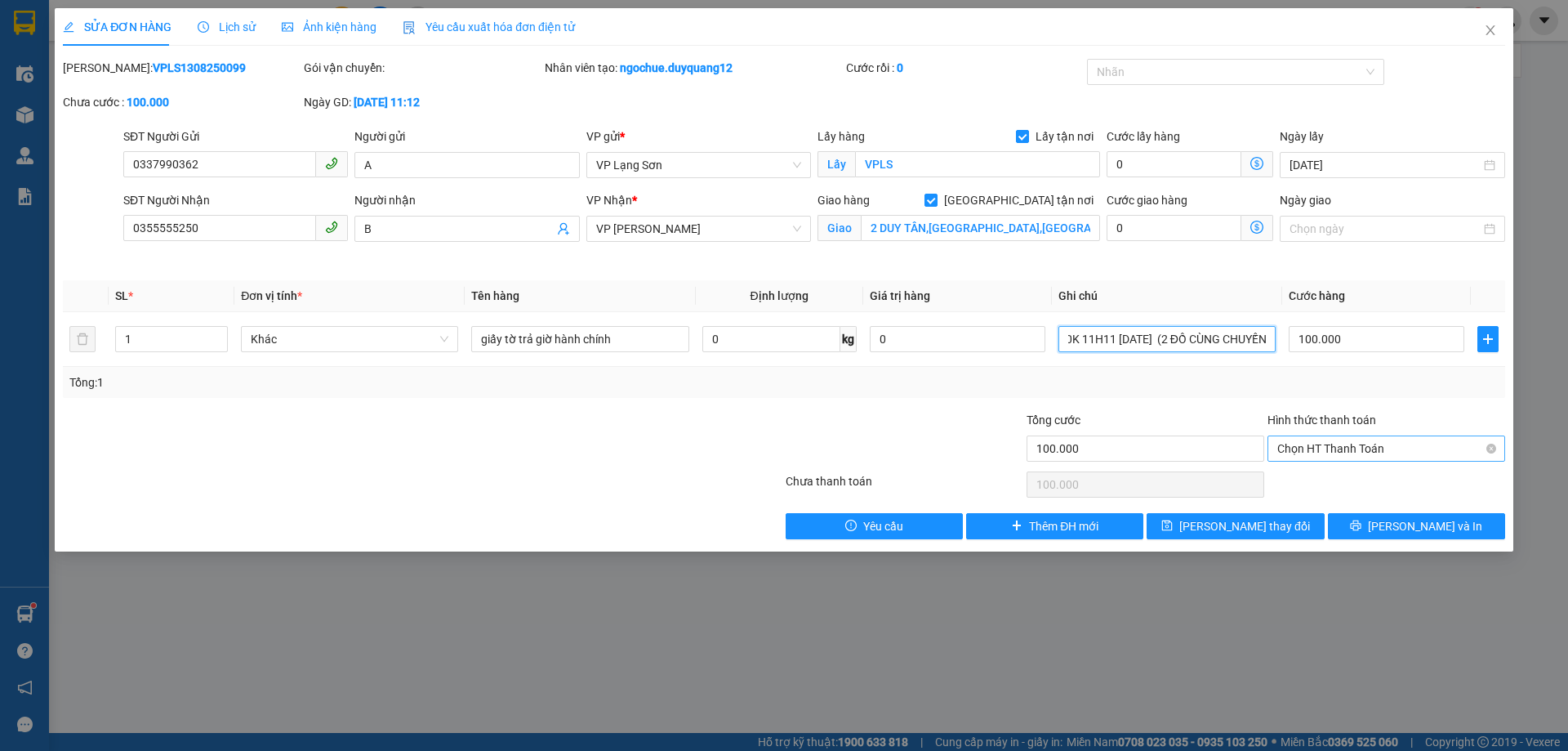
drag, startPoint x: 1366, startPoint y: 444, endPoint x: 1352, endPoint y: 456, distance: 18.4
click at [1366, 445] on span "Chọn HT Thanh Toán" at bounding box center [1386, 448] width 218 height 25
type input "ĐÃ CK CTY 200K 11H11 [DATE] (2 ĐỒ CÙNG CHUYẾN )"
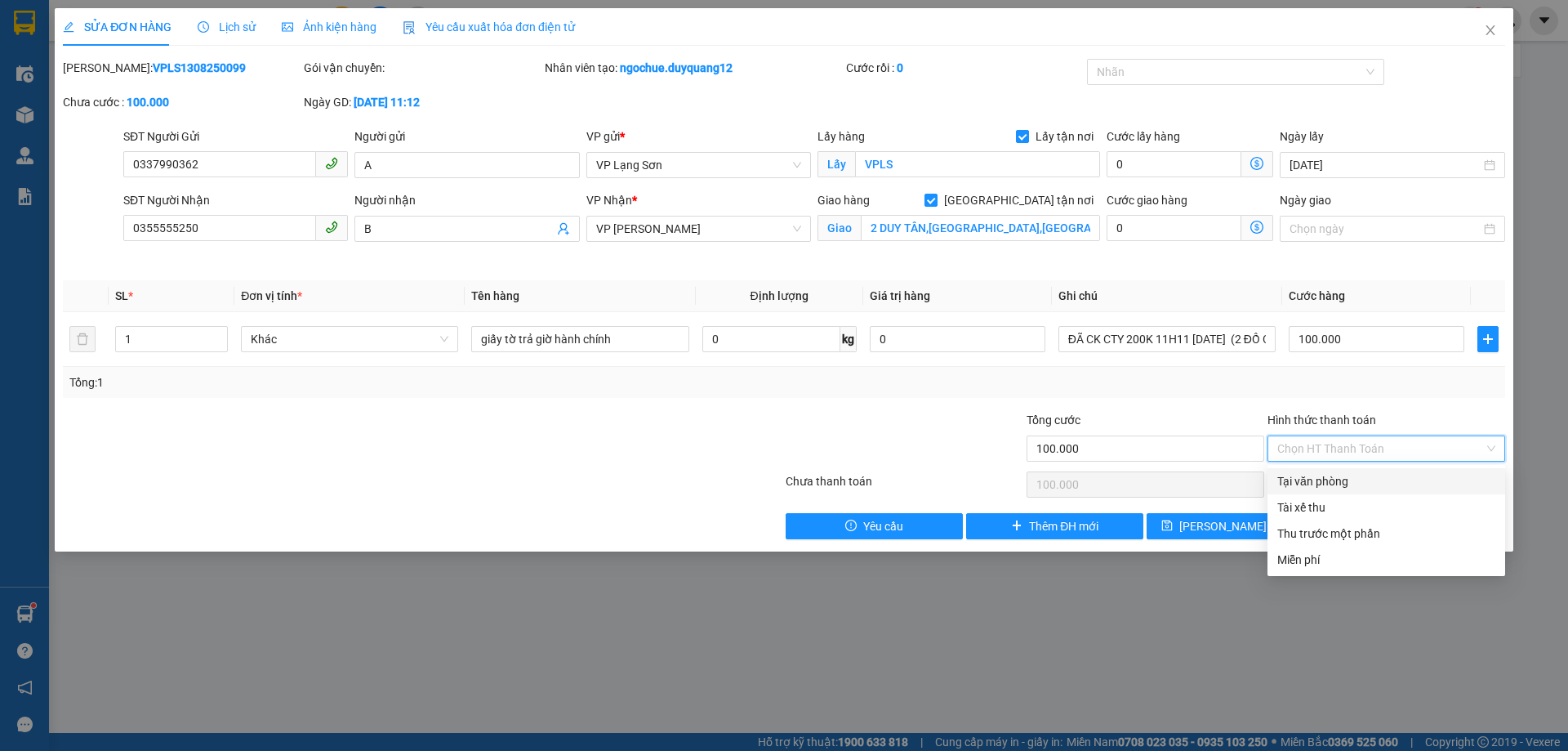
click at [1324, 480] on div "Tại văn phòng" at bounding box center [1386, 482] width 218 height 18
type input "0"
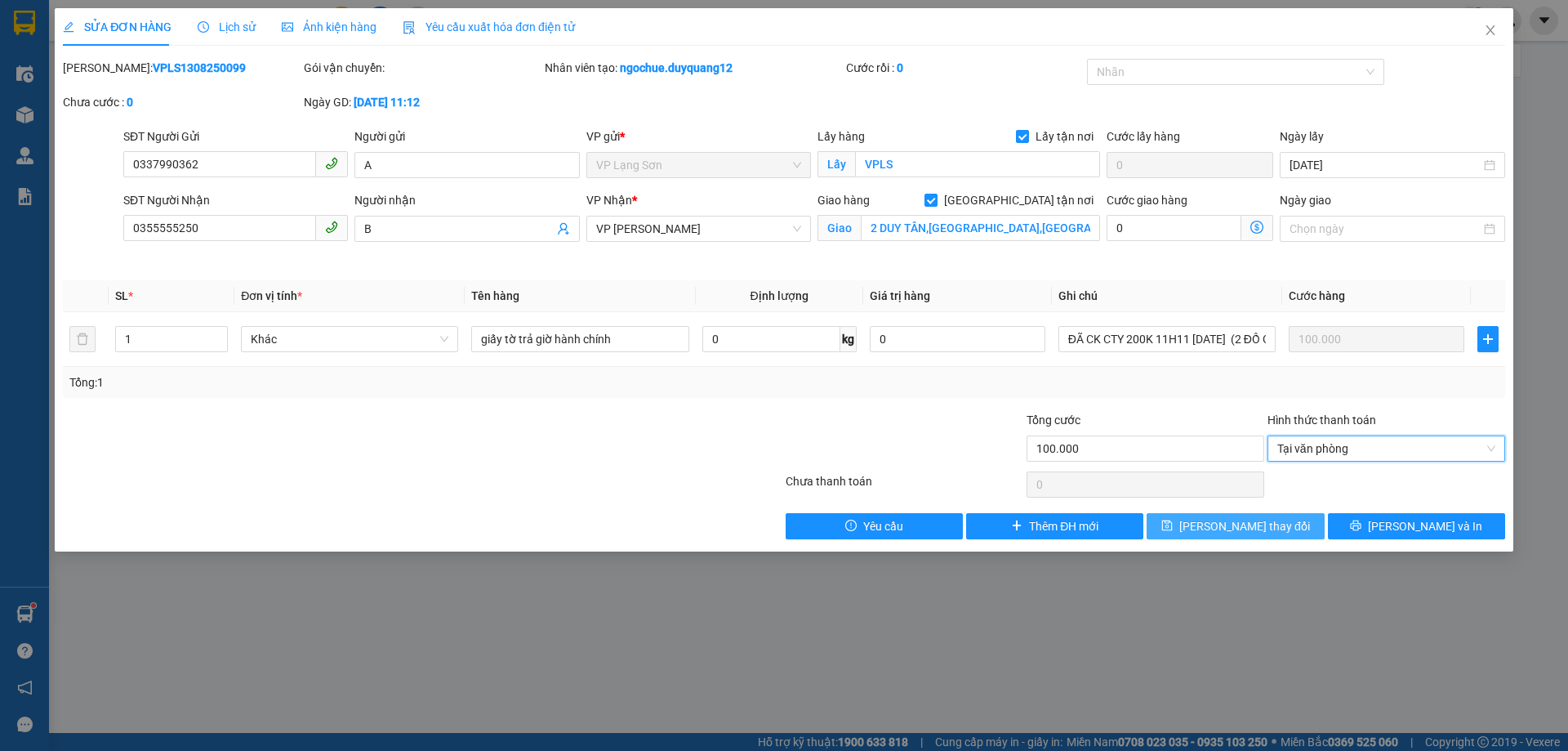
click at [1221, 528] on span "[PERSON_NAME] thay đổi" at bounding box center [1244, 527] width 130 height 18
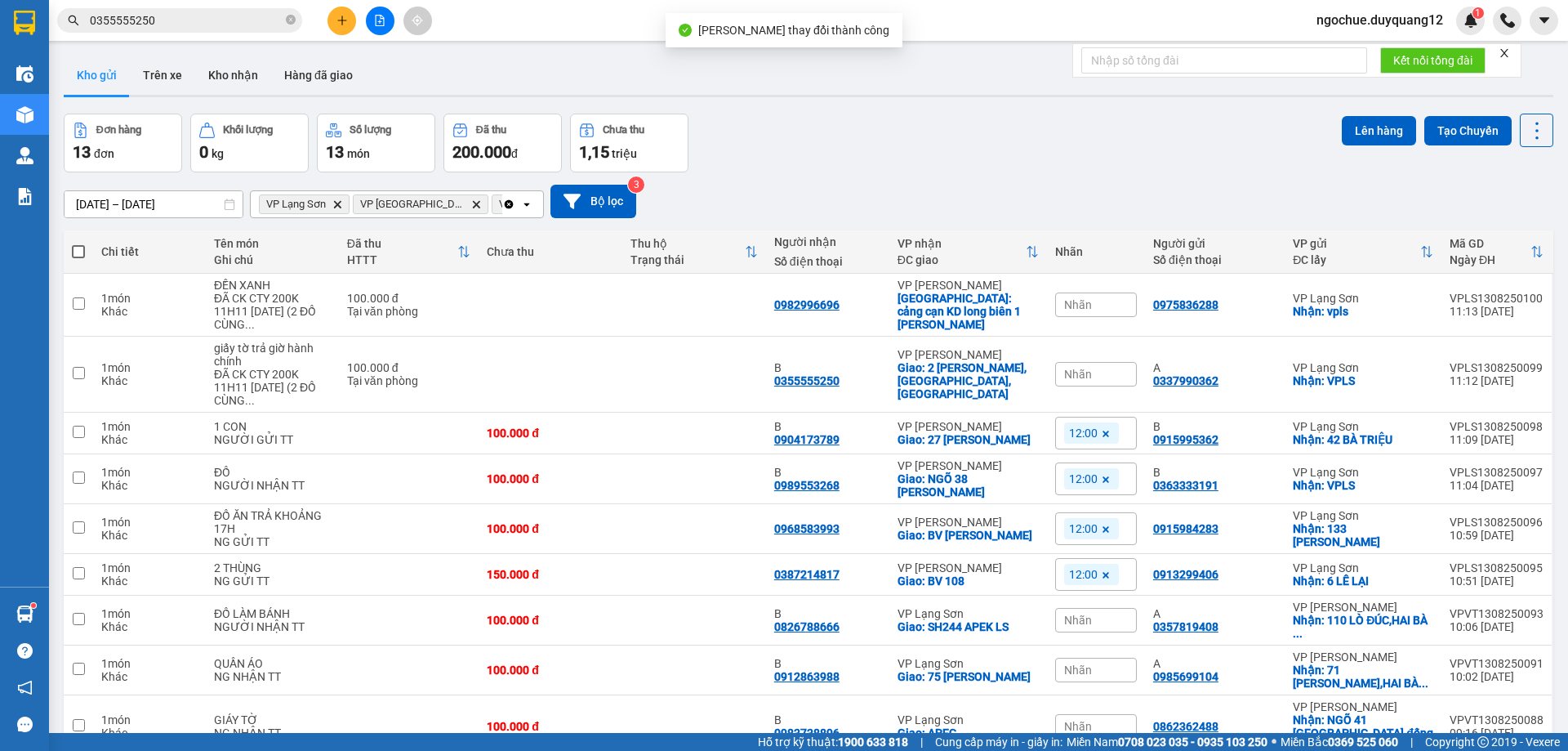
click at [1018, 208] on div "[DATE] – [DATE] Press the down arrow key to interact with the calendar and sele…" at bounding box center [808, 201] width 1490 height 34
click at [961, 223] on div "[DATE] – [DATE] Press the down arrow key to interact with the calendar and sele…" at bounding box center [808, 202] width 1490 height 58
click at [995, 176] on div "[DATE] – [DATE] Press the down arrow key to interact with the calendar and sele…" at bounding box center [808, 202] width 1490 height 58
click at [910, 196] on div "[DATE] – [DATE] Press the down arrow key to interact with the calendar and sele…" at bounding box center [808, 201] width 1490 height 34
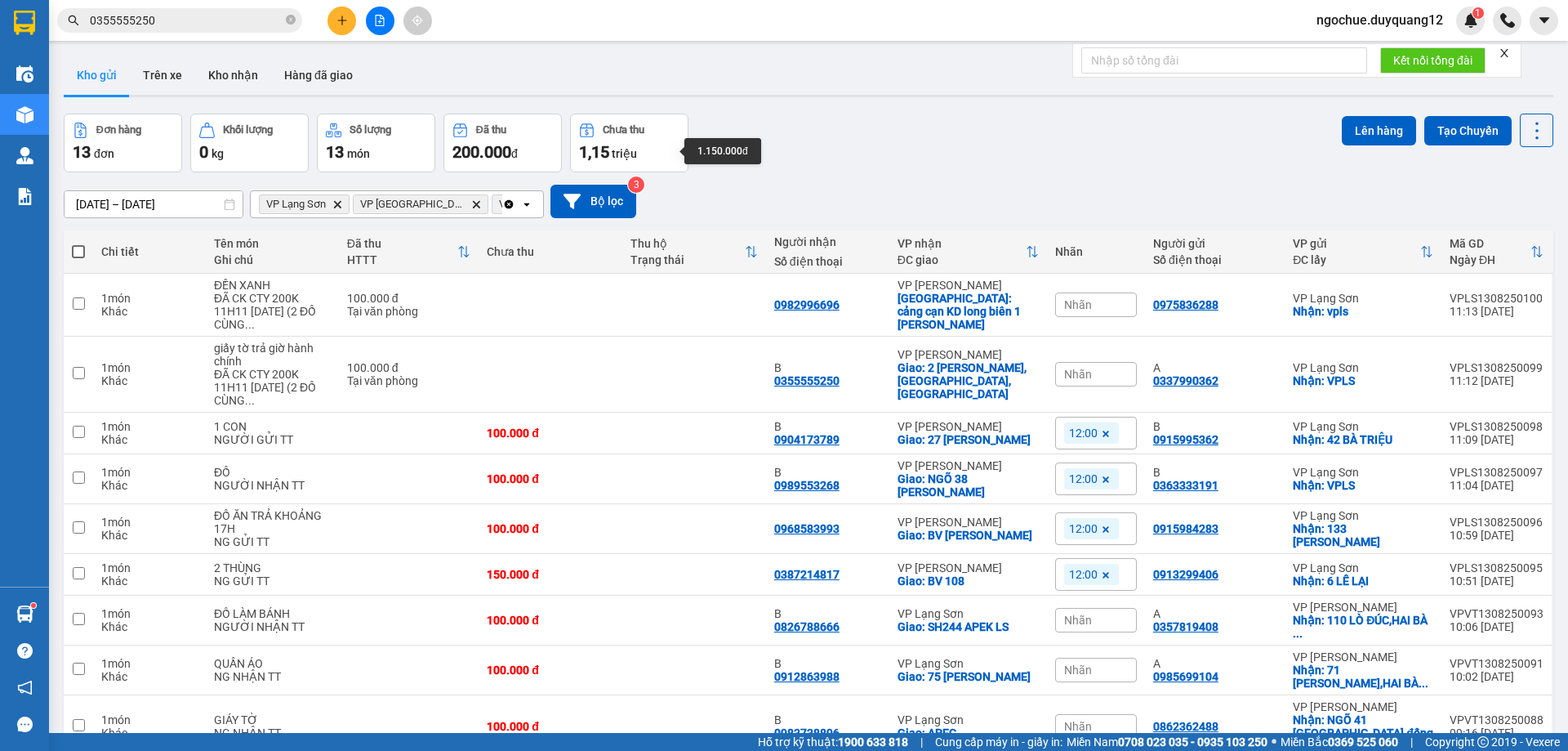
click at [873, 178] on div "[DATE] – [DATE] Press the down arrow key to interact with the calendar and sele…" at bounding box center [808, 202] width 1490 height 58
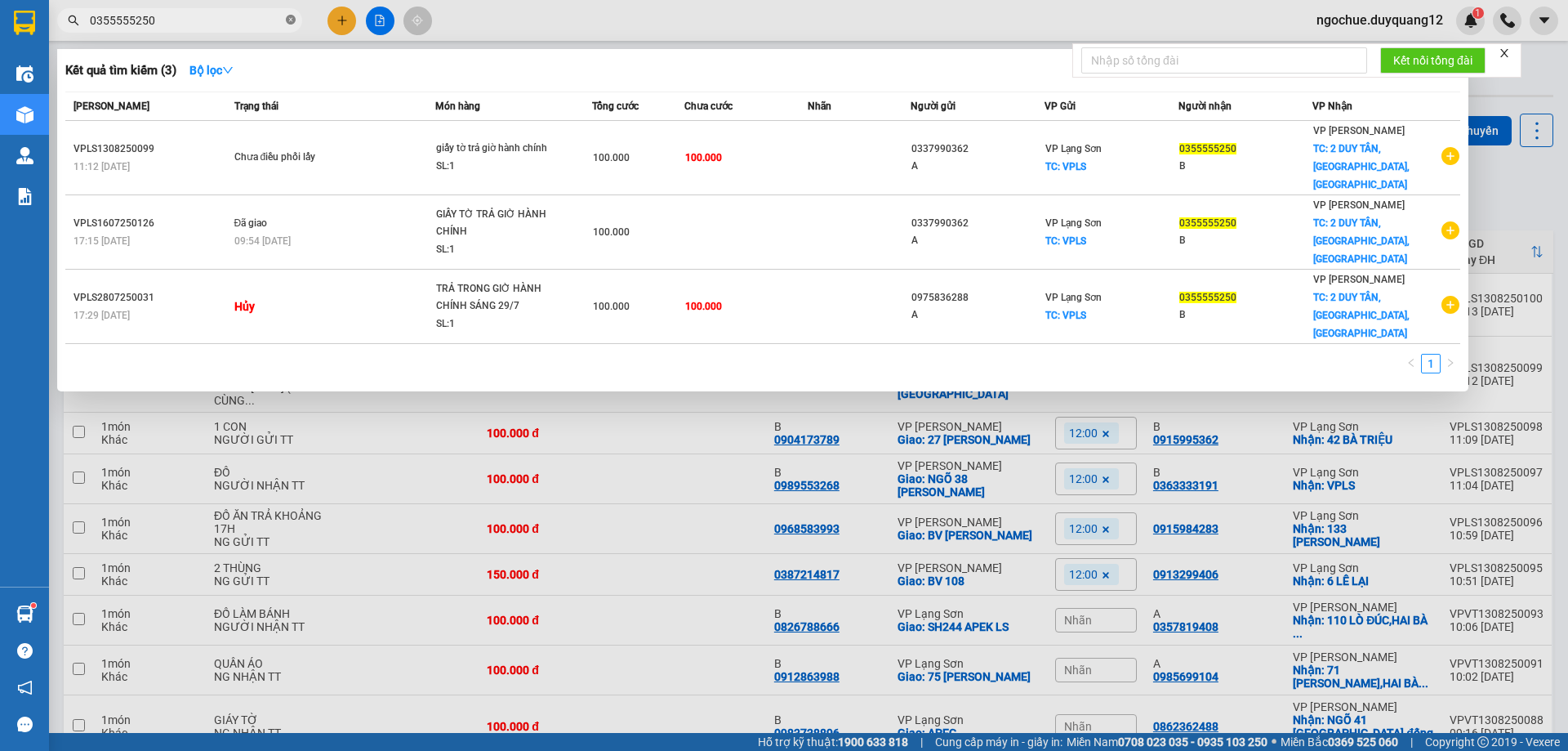
click at [293, 22] on icon "close-circle" at bounding box center [290, 19] width 10 height 10
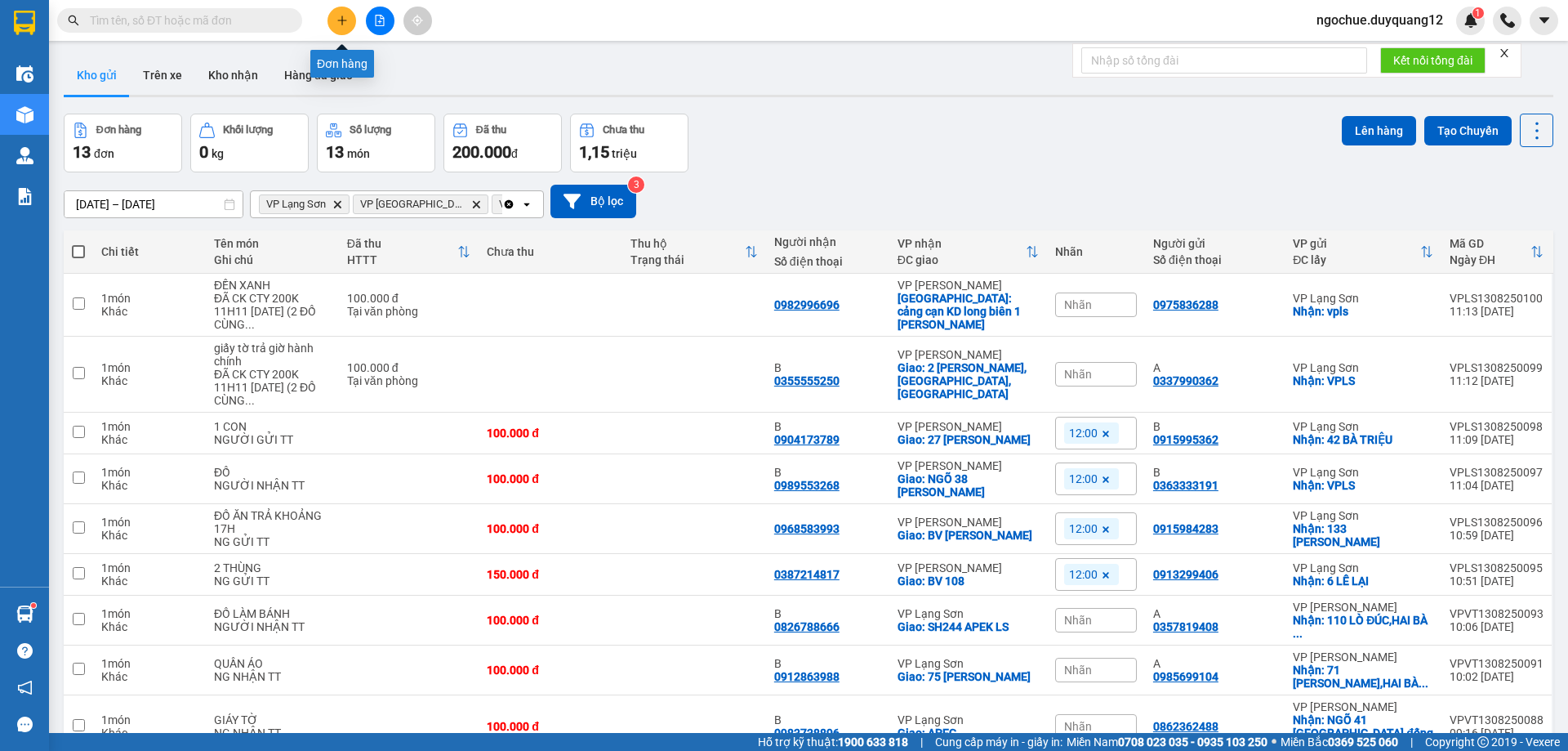
click at [343, 18] on icon "plus" at bounding box center [342, 20] width 12 height 12
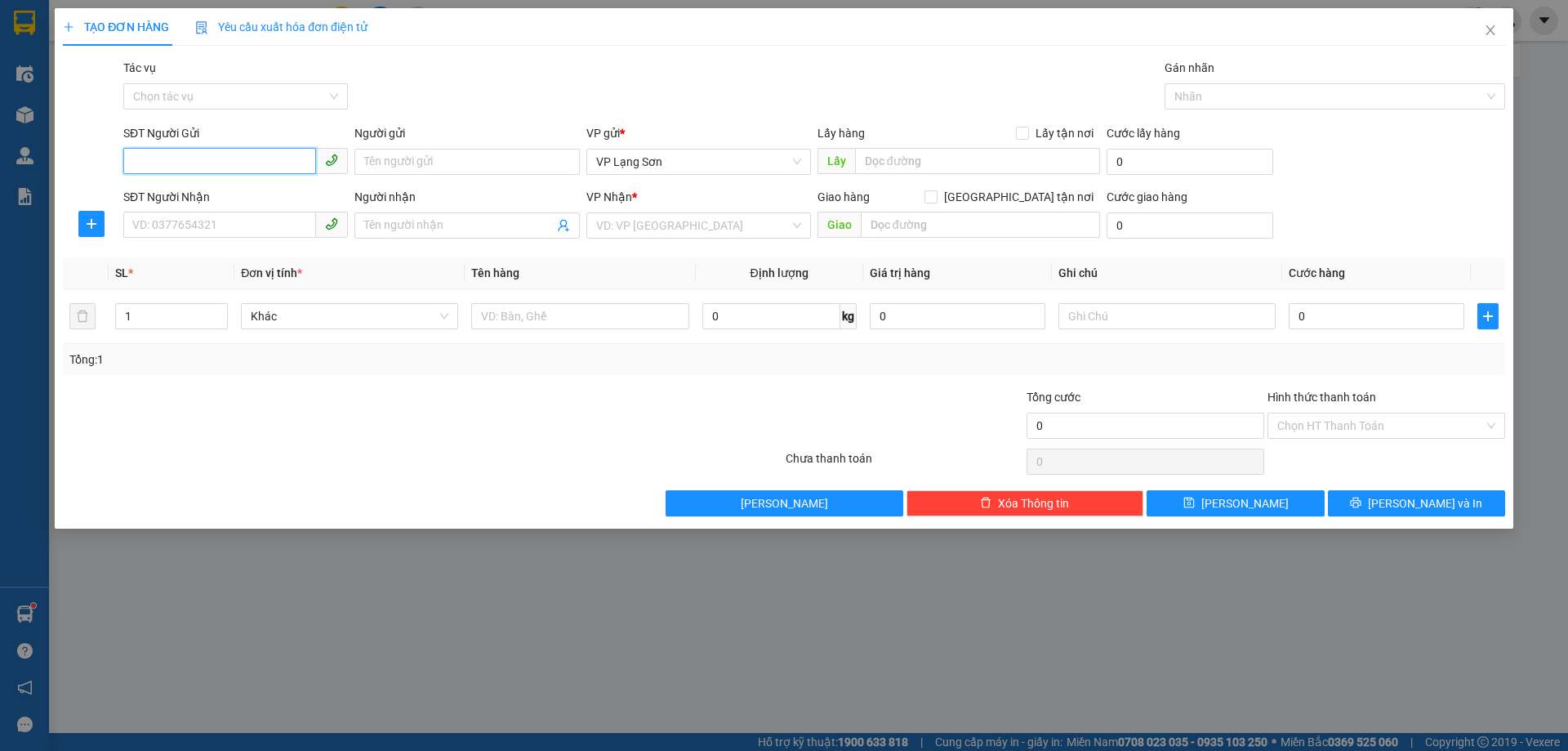
click at [259, 158] on input "SĐT Người Gửi" at bounding box center [219, 161] width 192 height 26
type input "0368186866"
click at [906, 164] on input "text" at bounding box center [977, 161] width 245 height 26
type input "VPLS"
drag, startPoint x: 1023, startPoint y: 131, endPoint x: 932, endPoint y: 223, distance: 129.4
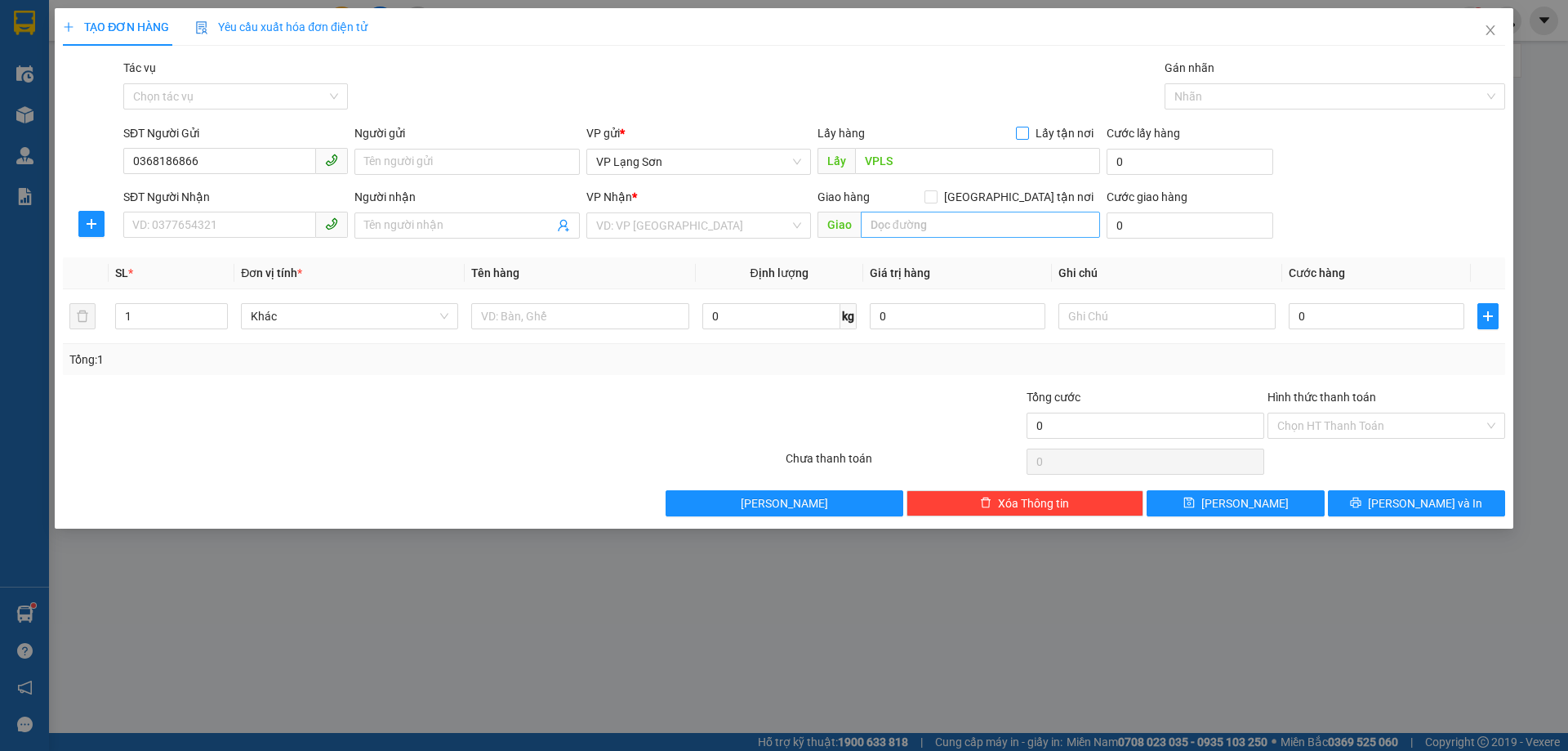
click at [1023, 135] on input "Lấy tận nơi" at bounding box center [1022, 132] width 12 height 12
checkbox input "true"
click at [923, 227] on input "text" at bounding box center [981, 224] width 239 height 26
type input "265 [PERSON_NAME] CẦU GIẤY"
drag, startPoint x: 1029, startPoint y: 201, endPoint x: 845, endPoint y: 214, distance: 184.5
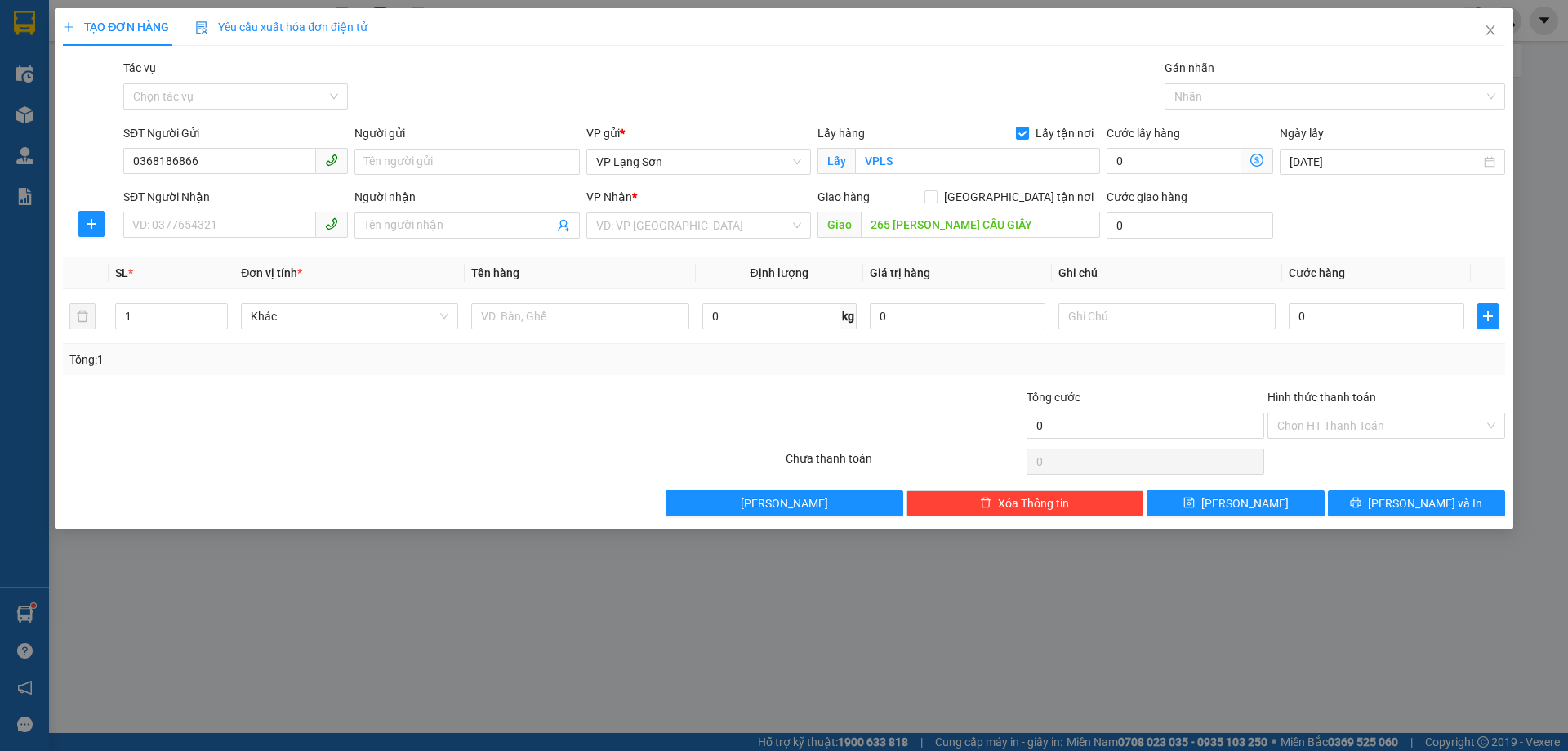
click at [1031, 200] on span "[GEOGRAPHIC_DATA] tận nơi" at bounding box center [1019, 197] width 162 height 18
click at [936, 200] on input "[GEOGRAPHIC_DATA] tận nơi" at bounding box center [930, 196] width 12 height 12
checkbox input "true"
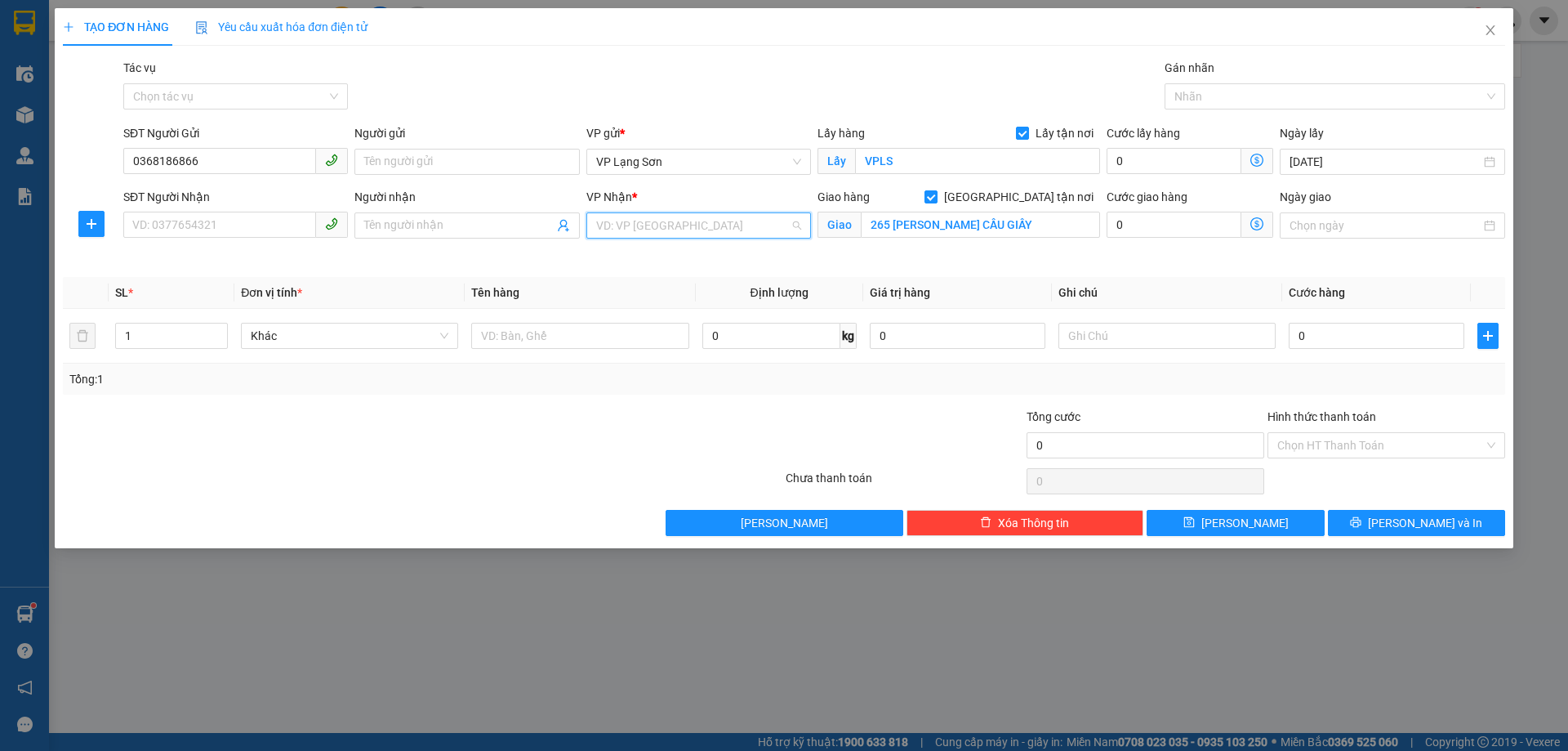
click at [722, 224] on input "search" at bounding box center [693, 225] width 193 height 25
drag, startPoint x: 667, startPoint y: 262, endPoint x: 1242, endPoint y: 377, distance: 586.4
click at [669, 262] on div "VP [PERSON_NAME]" at bounding box center [699, 258] width 205 height 18
drag, startPoint x: 1175, startPoint y: 339, endPoint x: 1151, endPoint y: 339, distance: 24.0
click at [1174, 339] on input "text" at bounding box center [1167, 336] width 217 height 26
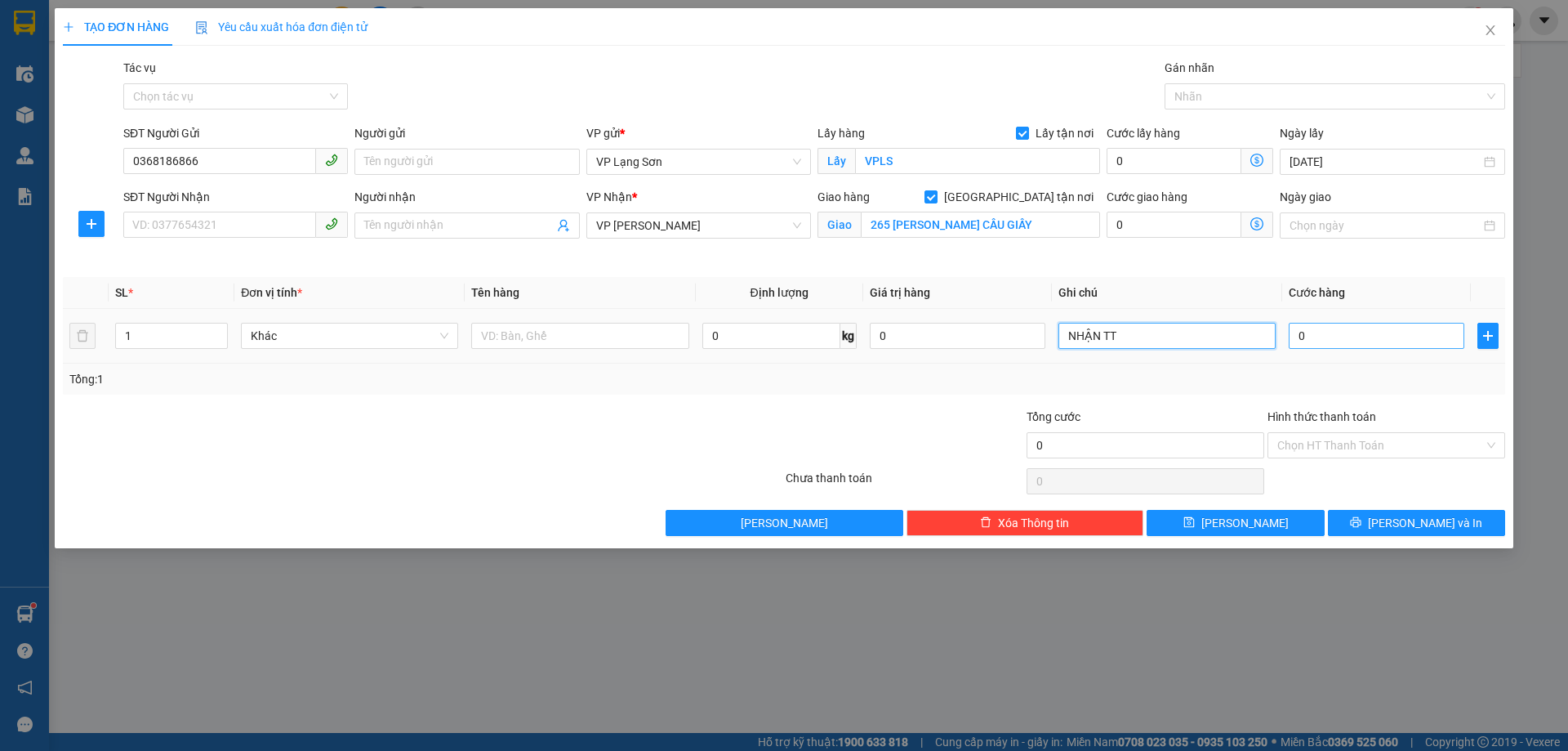
type input "NHẬN TT"
drag, startPoint x: 1413, startPoint y: 331, endPoint x: 1381, endPoint y: 324, distance: 32.8
click at [1412, 331] on input "0" at bounding box center [1376, 336] width 175 height 26
type input "1"
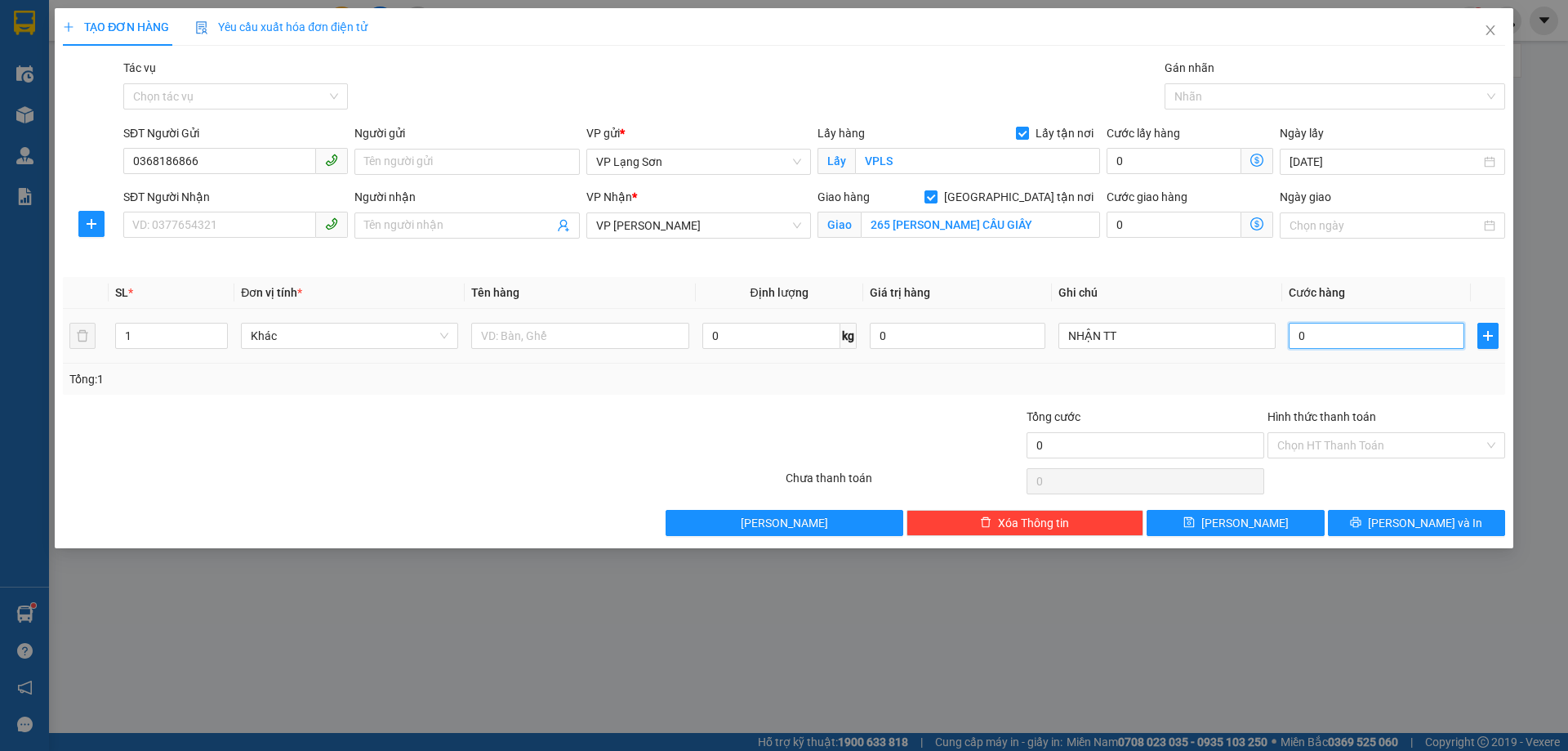
type input "1"
type input "10"
type input "105"
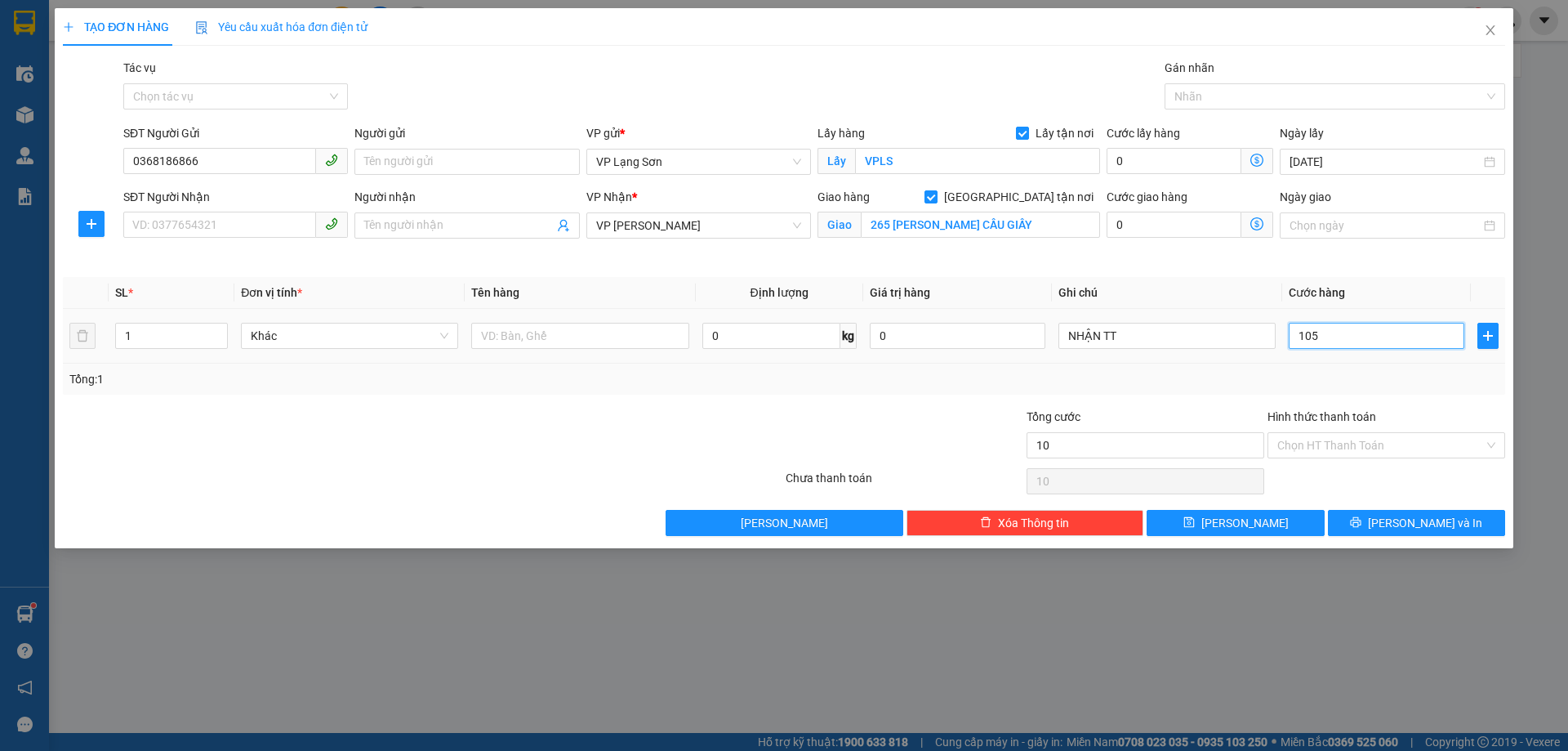
type input "105"
type input "105.000"
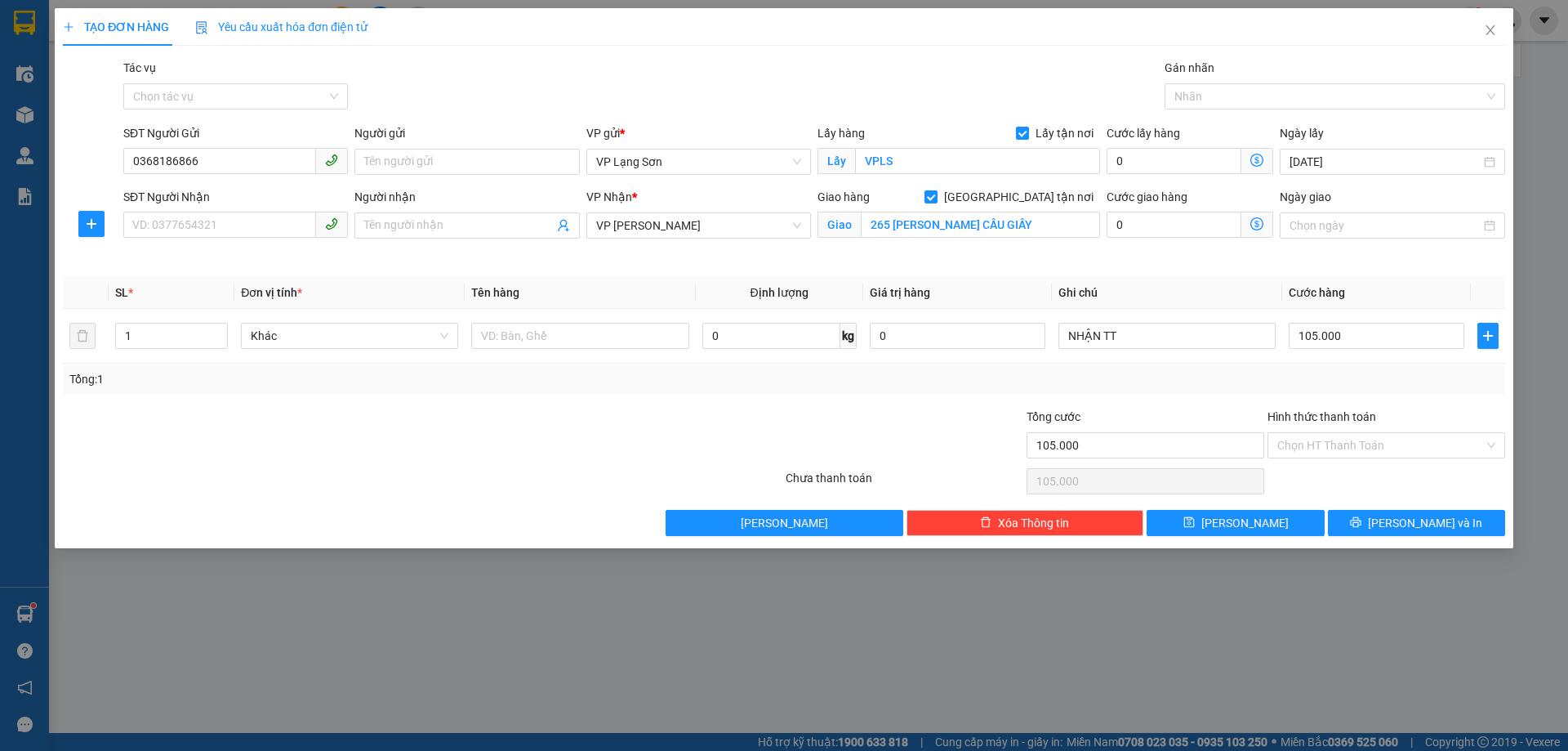
click at [1391, 280] on th "Cước hàng" at bounding box center [1376, 293] width 189 height 32
click at [504, 338] on input "text" at bounding box center [580, 336] width 217 height 26
type input "GIẤY TỜ"
click at [222, 219] on input "SĐT Người Nhận" at bounding box center [219, 224] width 192 height 26
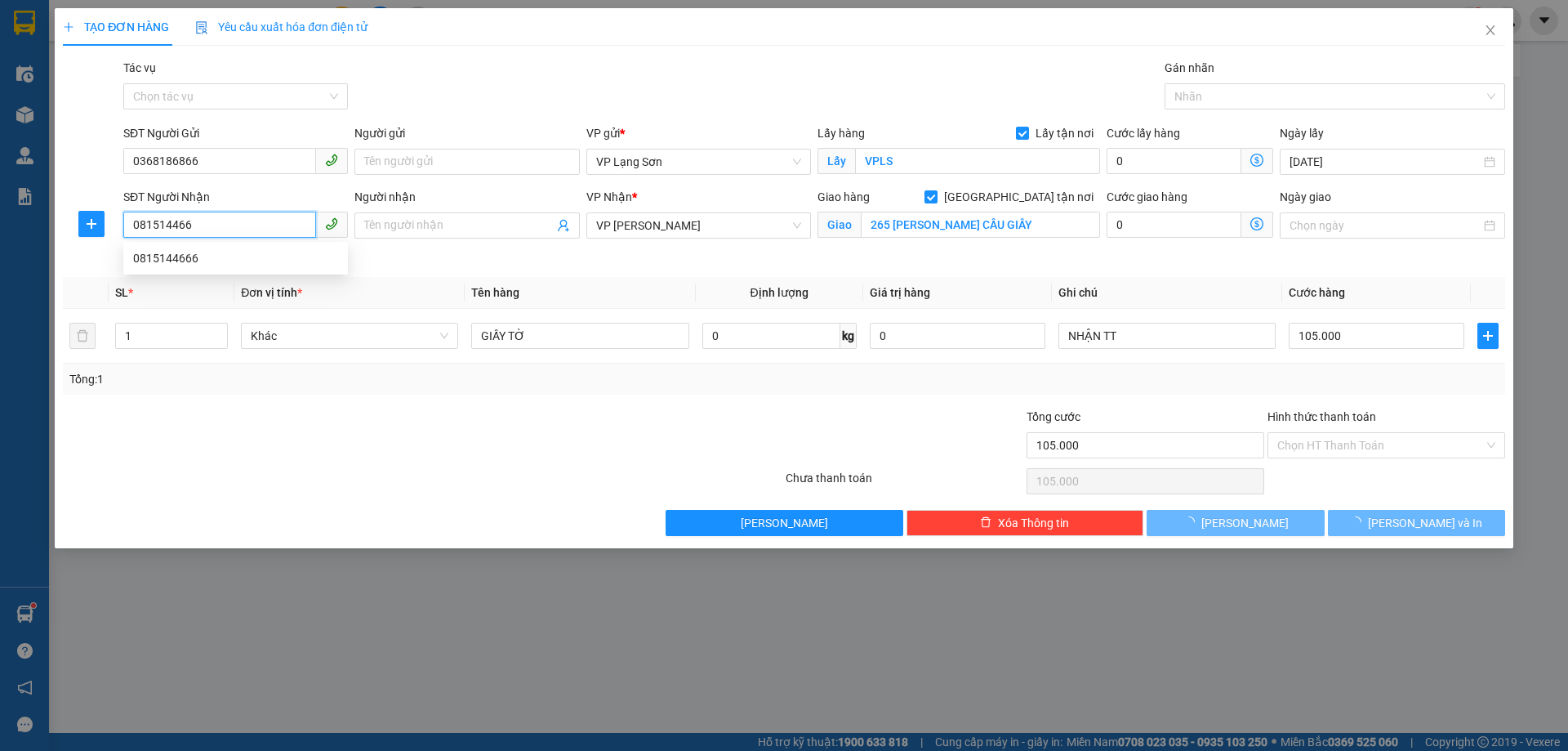
type input "0815144666"
click at [191, 262] on div "0815144666" at bounding box center [235, 258] width 205 height 18
type input "LANDMARK [PERSON_NAME]"
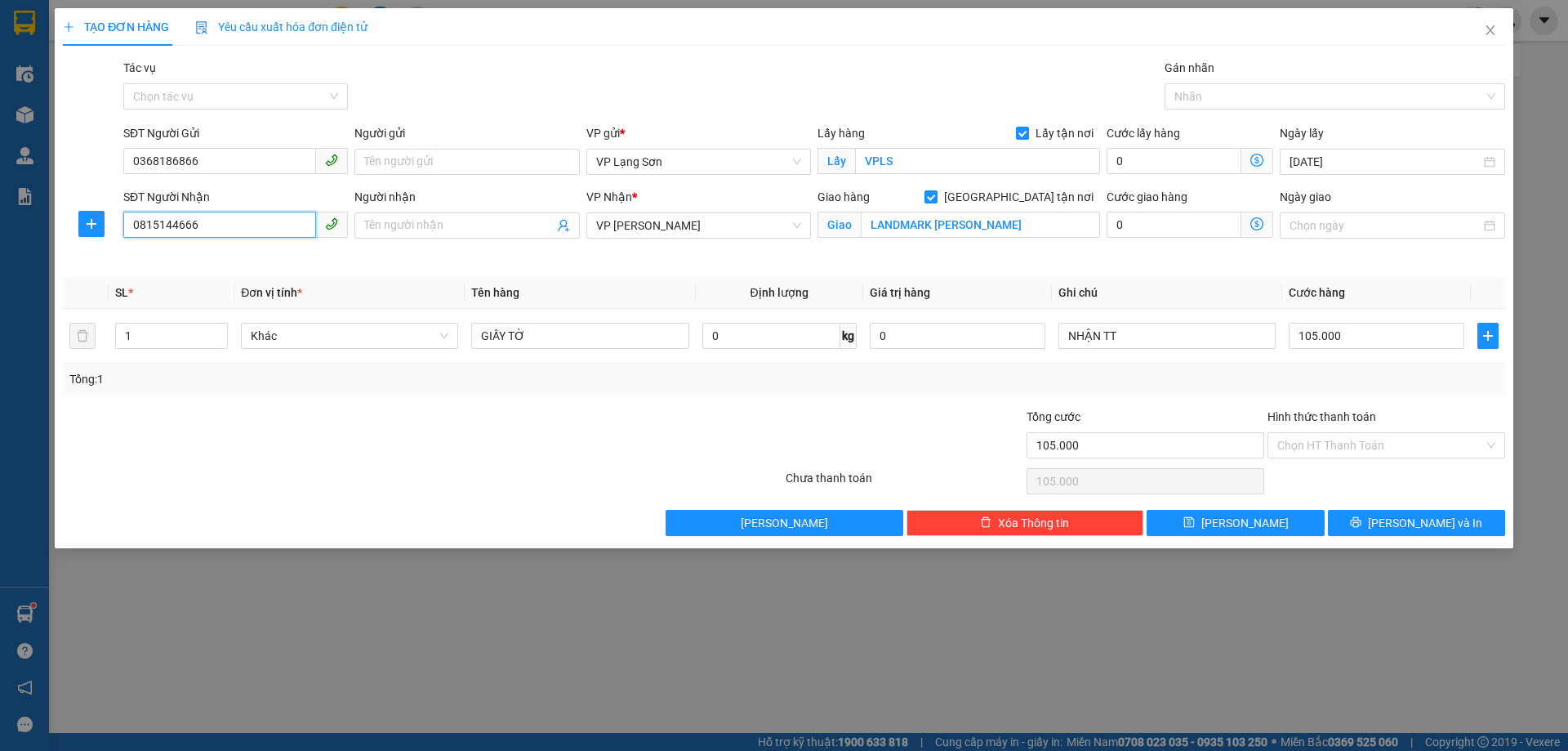
type input "0815144666"
click at [763, 266] on div "Transit Pickup Surcharge Ids Transit Deliver Surcharge Ids Transit Deliver Surc…" at bounding box center [784, 297] width 1442 height 477
click at [1033, 259] on div "Giao hàng [GEOGRAPHIC_DATA] tận nơi [PERSON_NAME] KANGNAM [PERSON_NAME]" at bounding box center [959, 226] width 289 height 77
click at [1220, 287] on th "Ghi chú" at bounding box center [1167, 293] width 230 height 32
click at [1143, 399] on div "Transit Pickup Surcharge Ids Transit Deliver Surcharge Ids Transit Deliver Surc…" at bounding box center [784, 297] width 1442 height 477
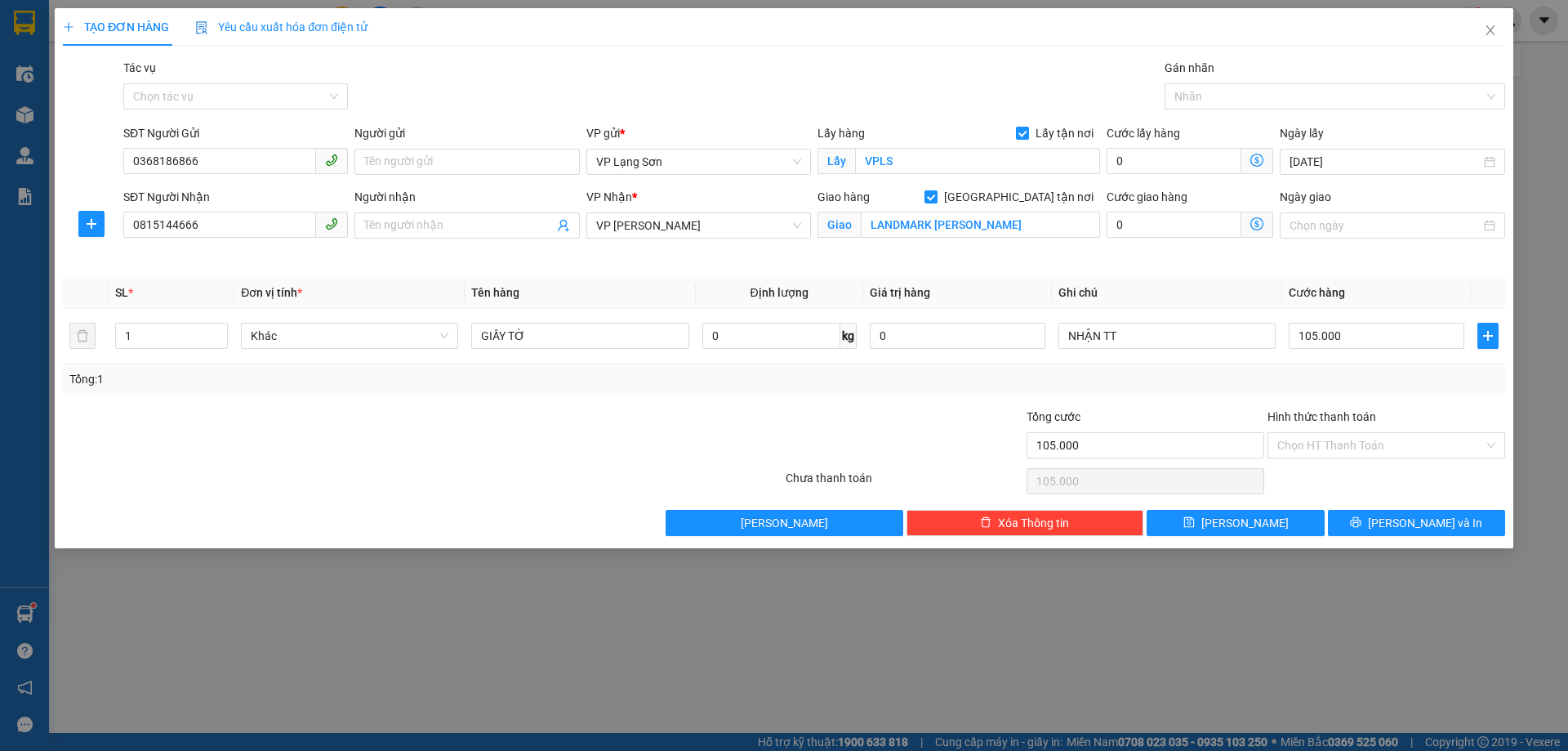
click at [540, 385] on div "Tổng: 1" at bounding box center [337, 380] width 535 height 18
click at [596, 325] on input "GIẤY TỜ" at bounding box center [580, 336] width 217 height 26
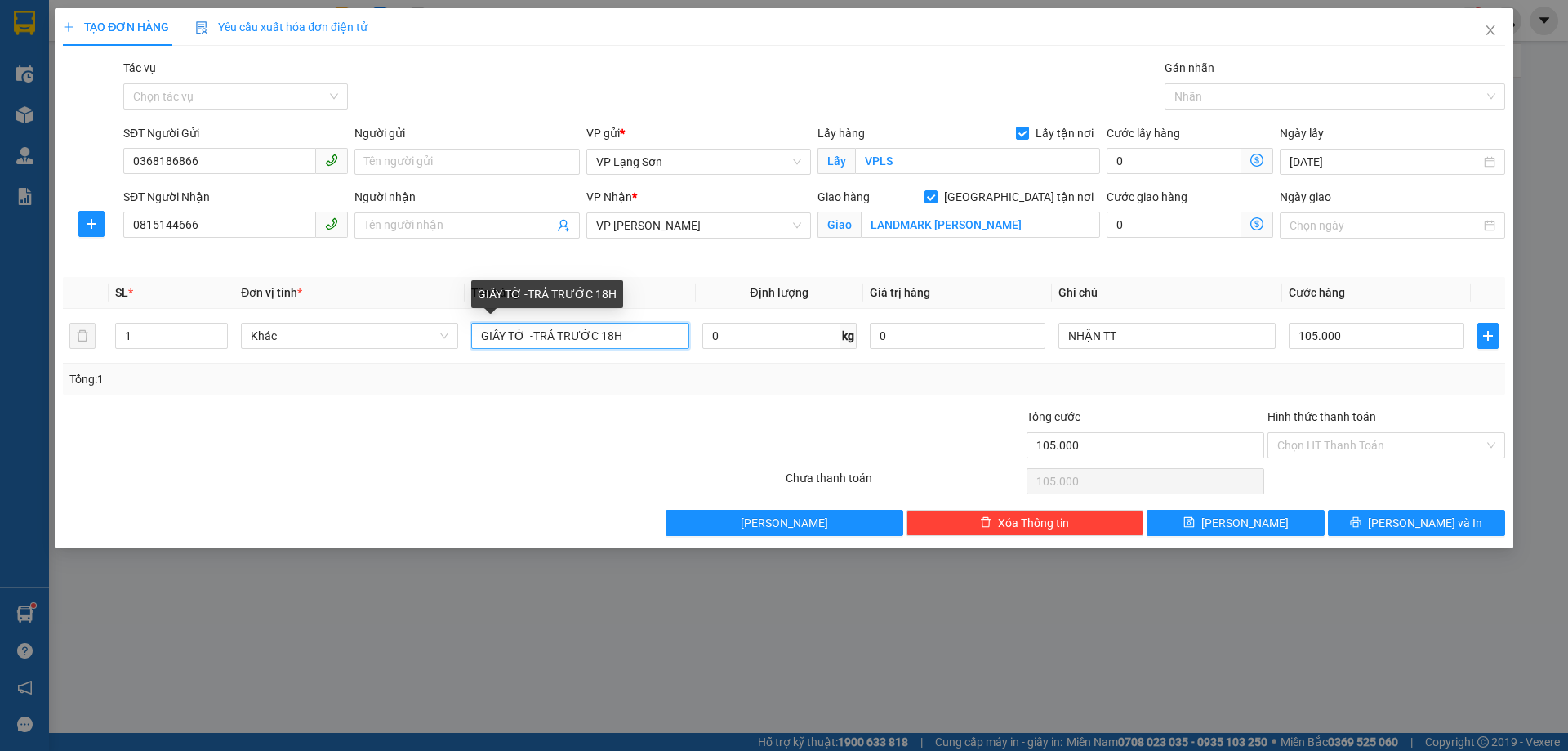
type input "GIẤY TỜ -TRẢ TRƯỚC 18H"
click at [590, 396] on div "Transit Pickup Surcharge Ids Transit Deliver Surcharge Ids Transit Deliver Surc…" at bounding box center [784, 297] width 1442 height 477
click at [939, 270] on div "Transit Pickup Surcharge Ids Transit Deliver Surcharge Ids Transit Deliver Surc…" at bounding box center [784, 297] width 1442 height 477
click at [792, 266] on div "Transit Pickup Surcharge Ids Transit Deliver Surcharge Ids Transit Deliver Surc…" at bounding box center [784, 297] width 1442 height 477
click at [612, 360] on td "GIẤY TỜ -TRẢ TRƯỚC 18H" at bounding box center [579, 336] width 230 height 55
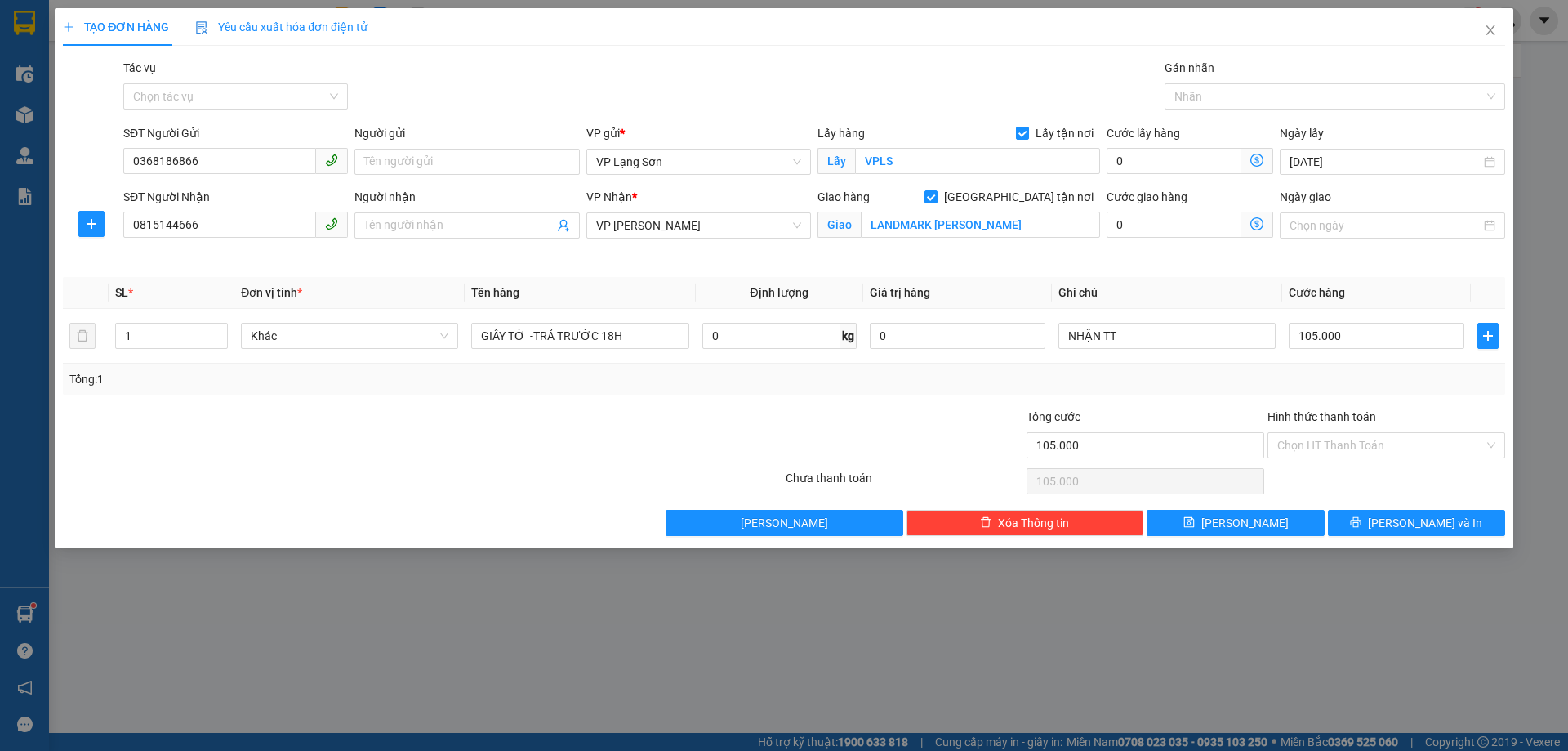
click at [712, 287] on th "Định lượng" at bounding box center [780, 293] width 168 height 32
click at [711, 255] on div "VP Nhận * VP [PERSON_NAME]" at bounding box center [698, 226] width 231 height 77
click at [1236, 516] on span "[PERSON_NAME]" at bounding box center [1245, 523] width 88 height 18
checkbox input "false"
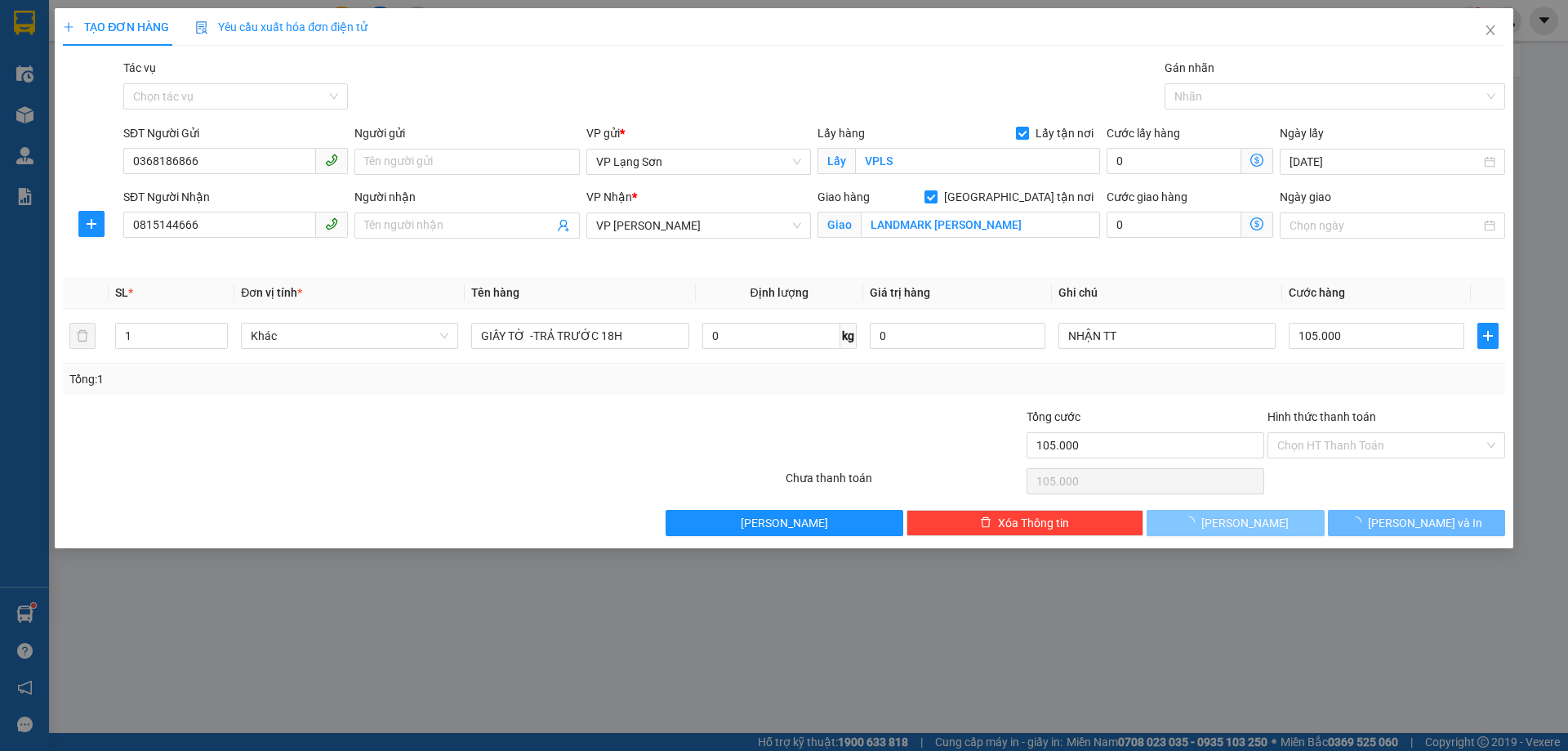
type input "0"
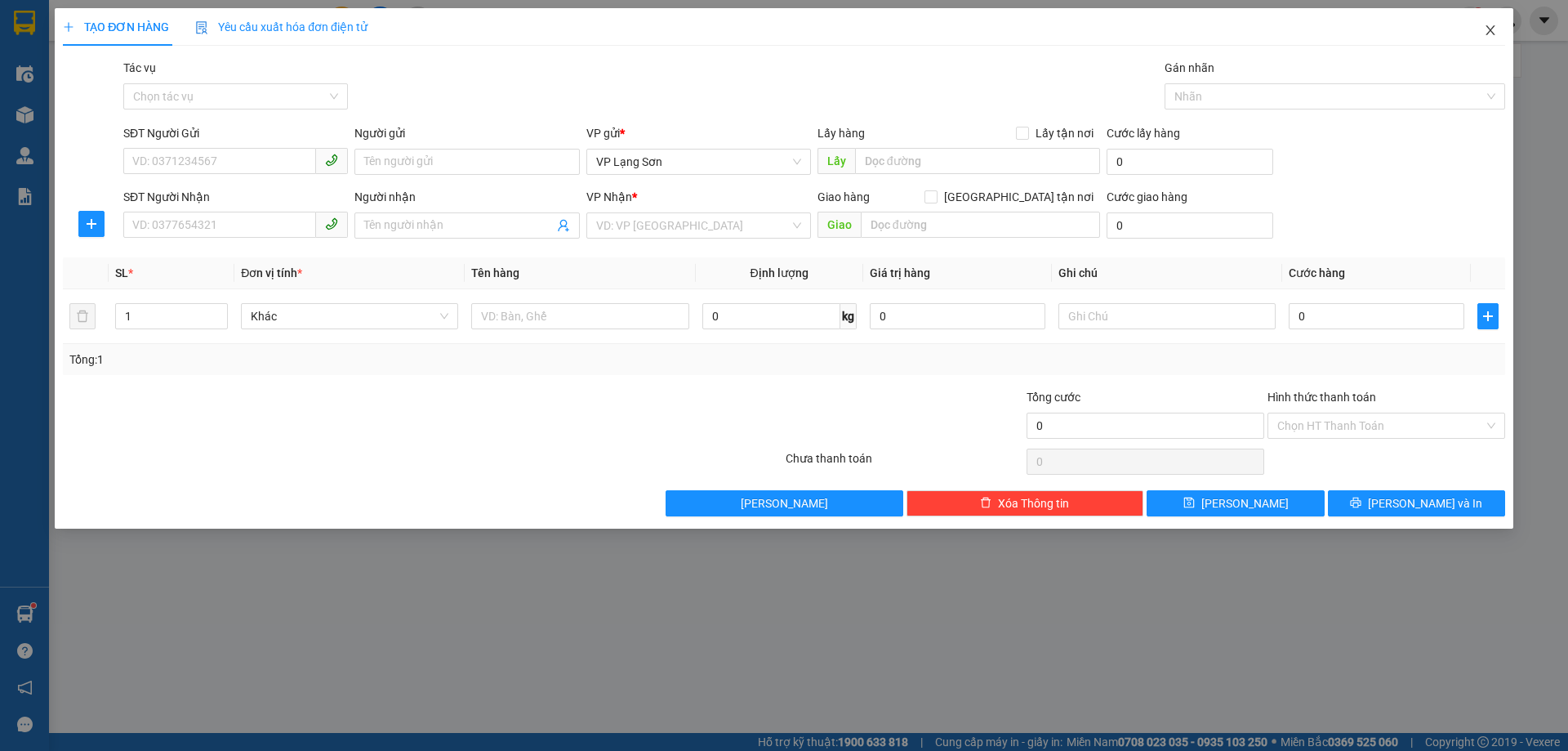
click at [1486, 27] on icon "close" at bounding box center [1490, 30] width 13 height 13
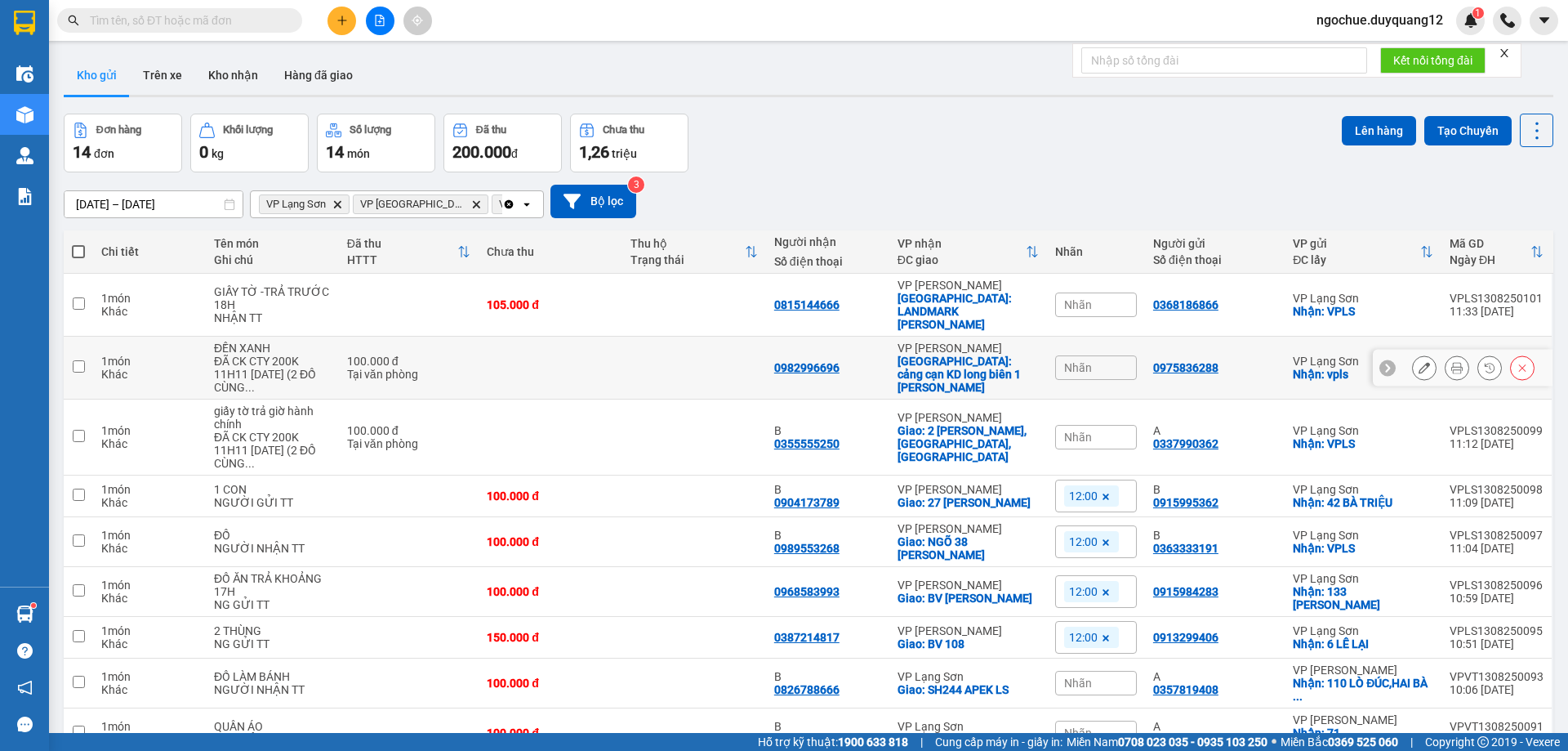
click at [1418, 362] on icon at bounding box center [1424, 368] width 12 height 12
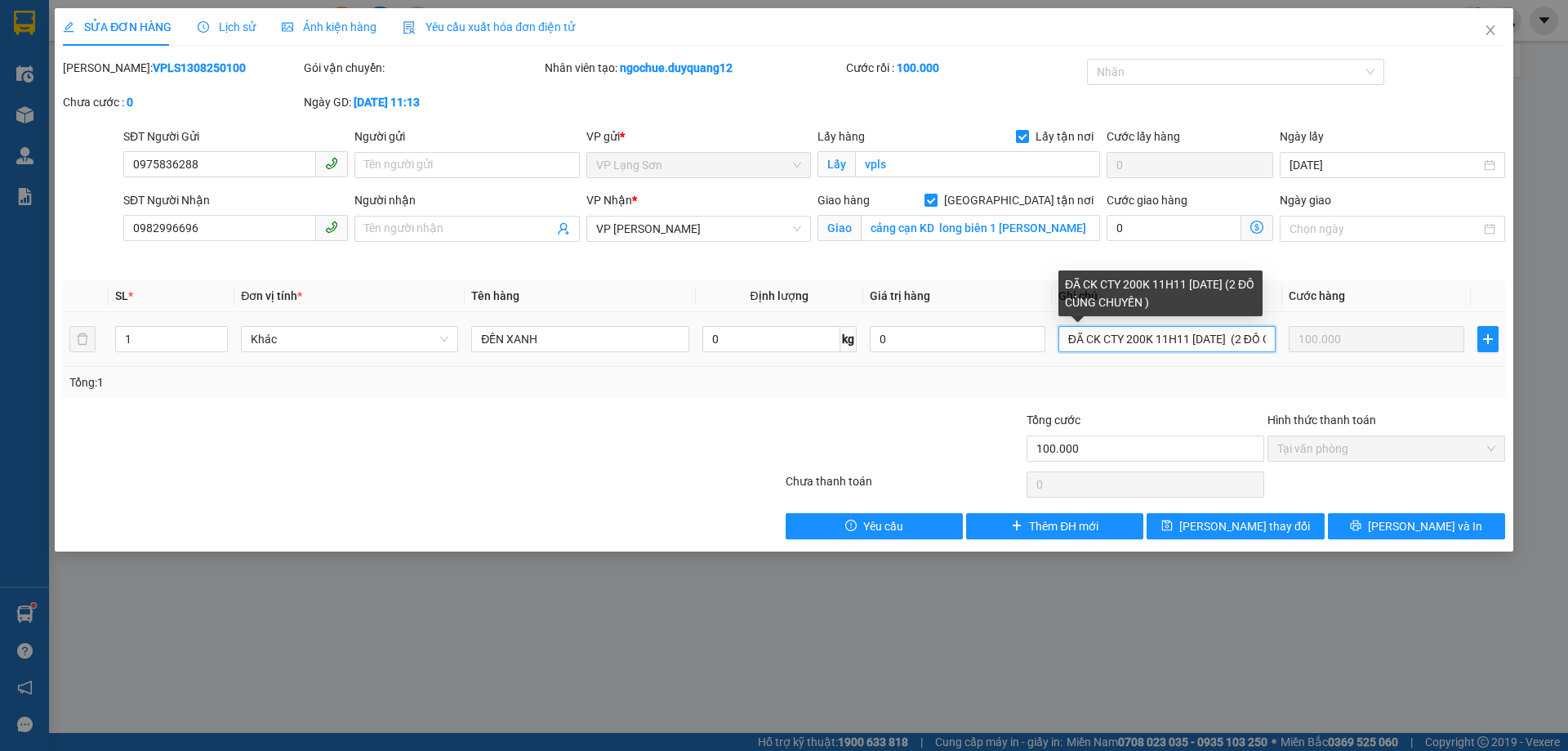
click at [1190, 346] on input "ĐÃ CK CTY 200K 11H11 [DATE] (2 ĐỒ CÙNG CHUYẾN )" at bounding box center [1167, 339] width 217 height 26
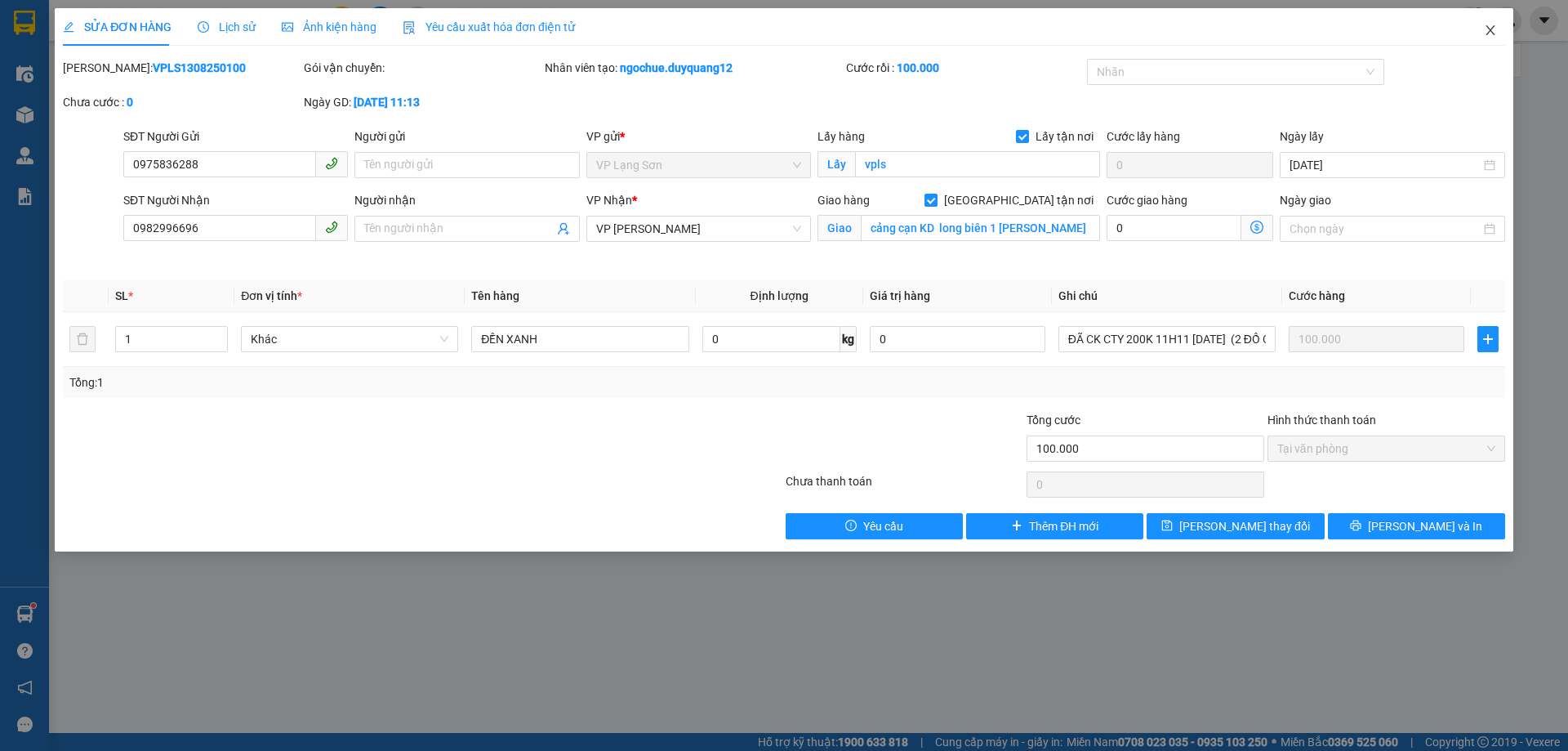
click at [1494, 28] on icon "close" at bounding box center [1490, 30] width 13 height 13
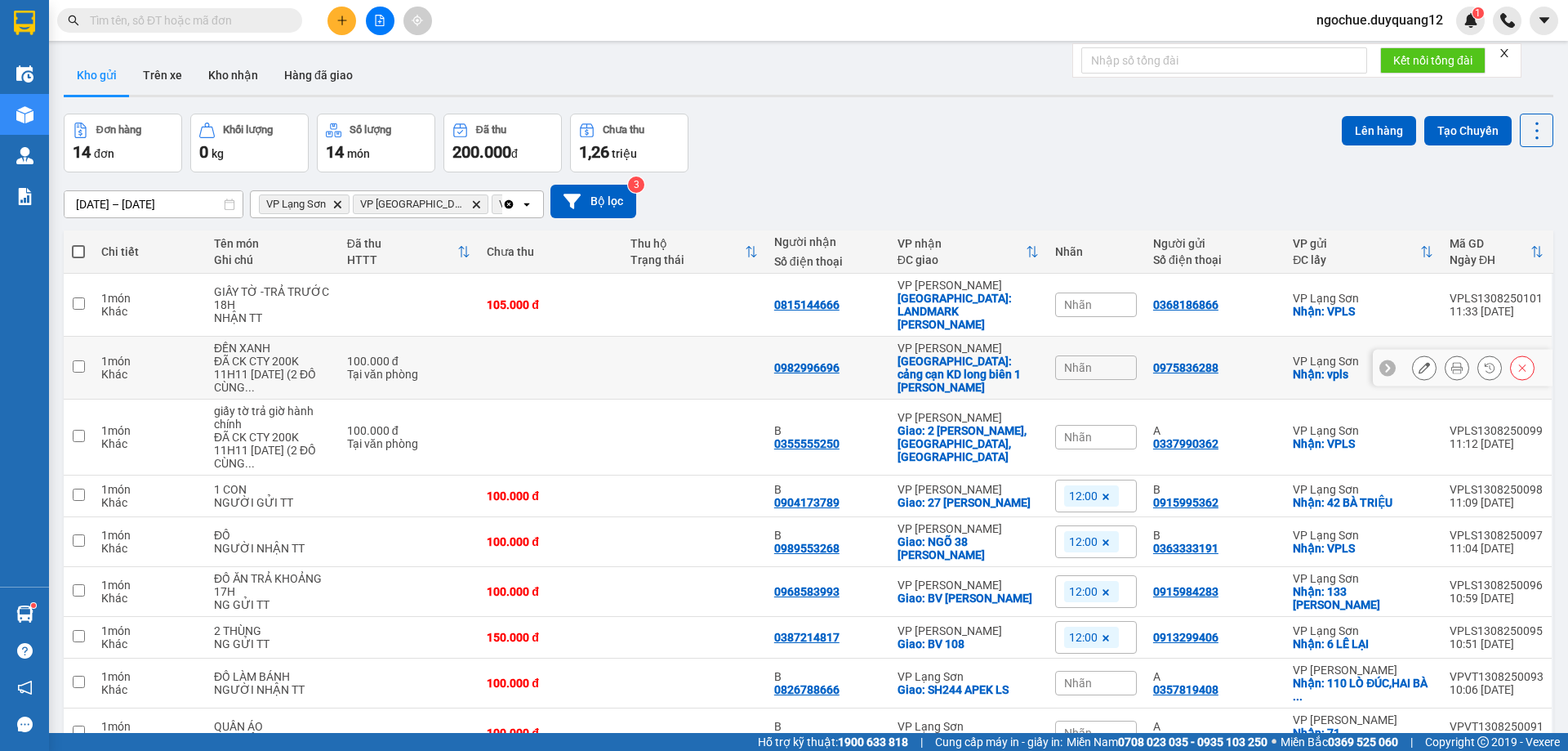
click at [1276, 361] on div "0975836288" at bounding box center [1214, 368] width 123 height 13
checkbox input "true"
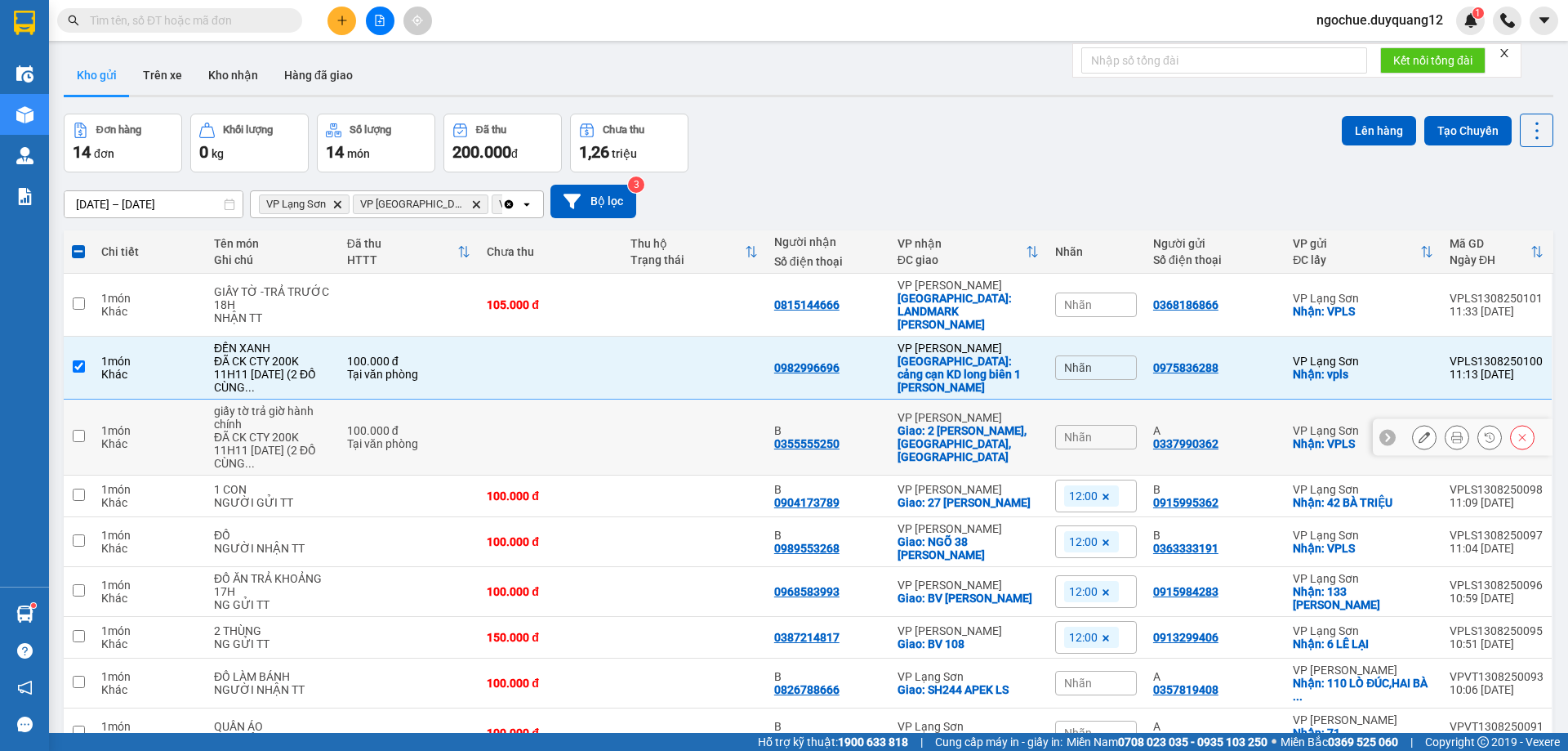
click at [1276, 424] on div "A 0337990362" at bounding box center [1214, 437] width 123 height 26
checkbox input "true"
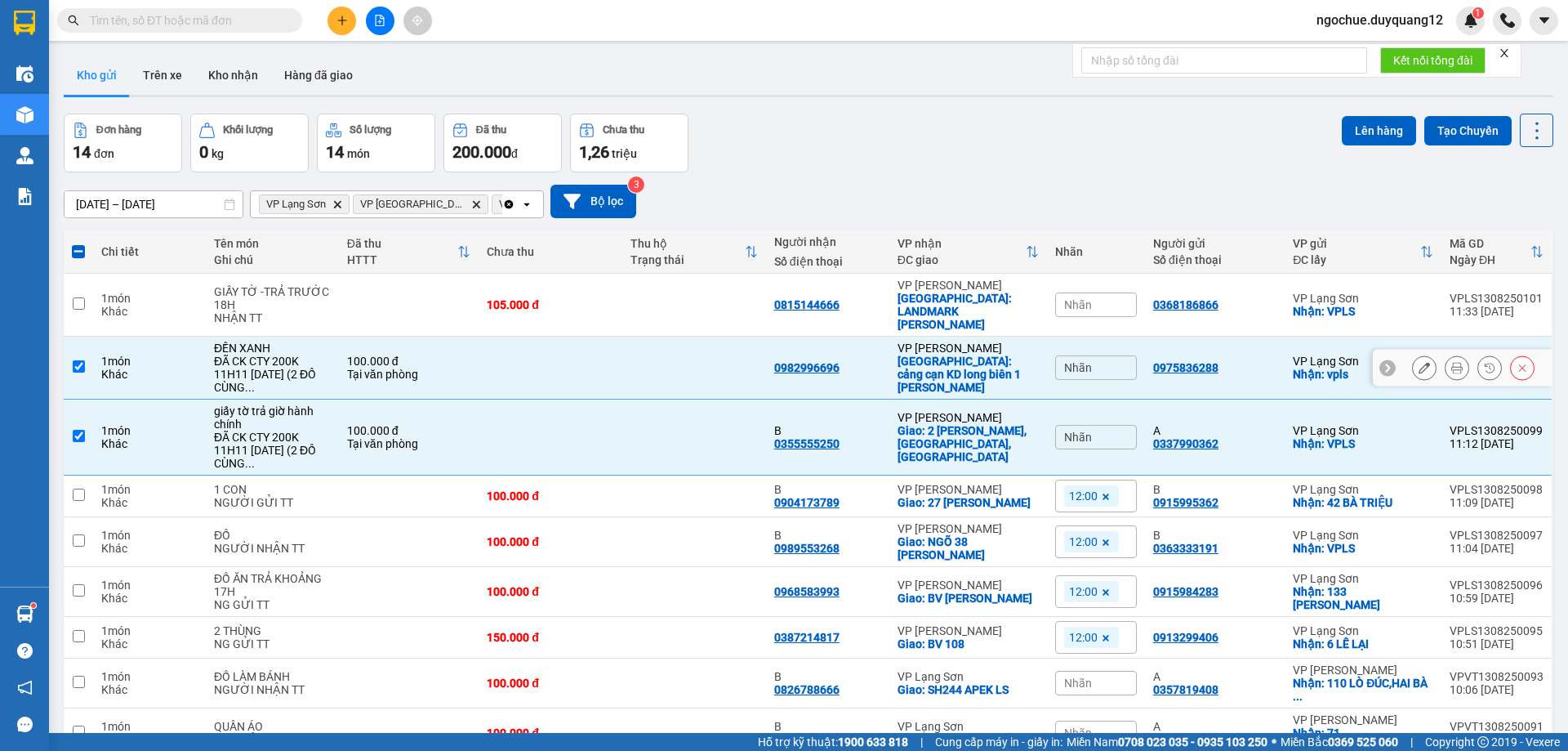
click at [729, 355] on td at bounding box center [694, 368] width 144 height 63
checkbox input "false"
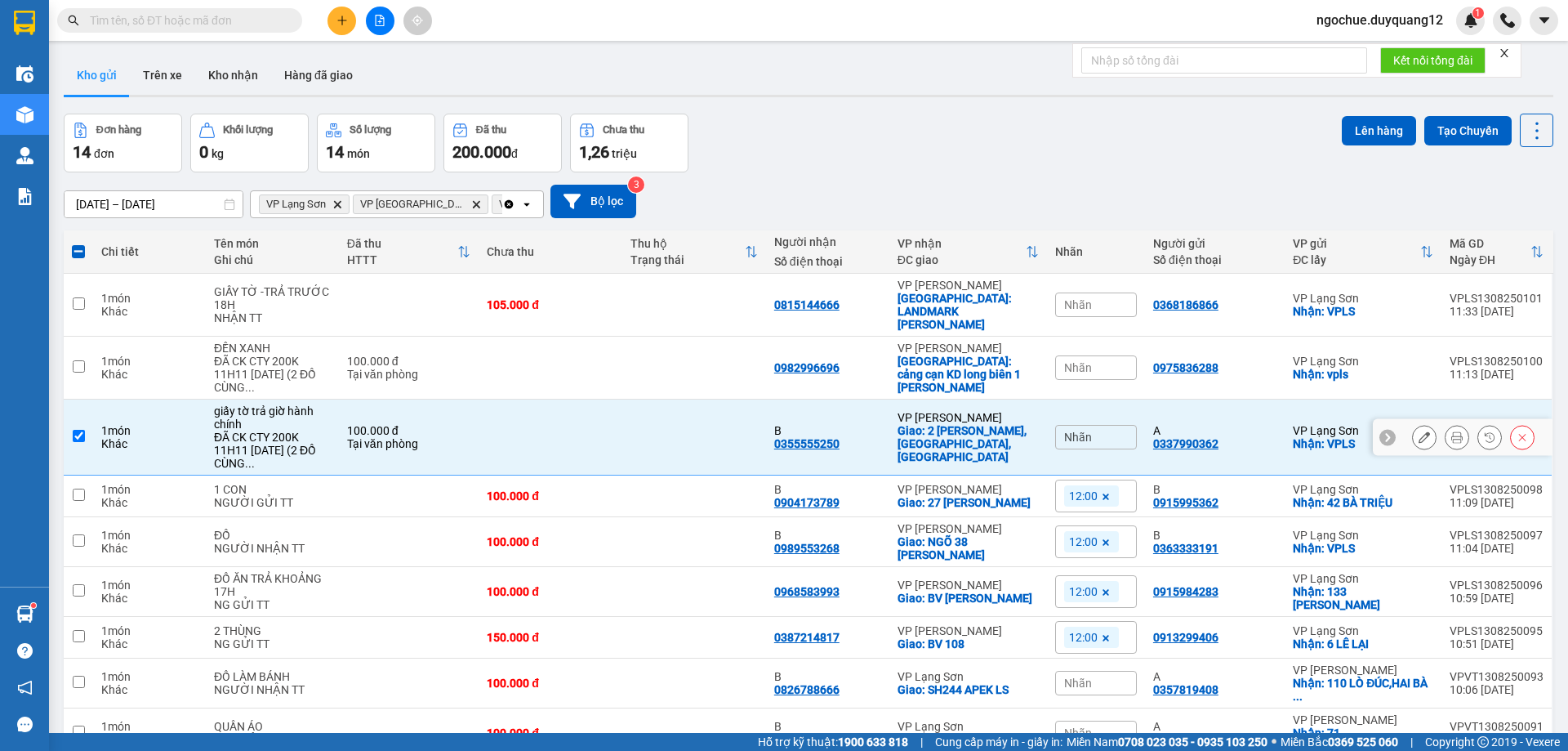
click at [689, 410] on td at bounding box center [694, 437] width 144 height 76
checkbox input "false"
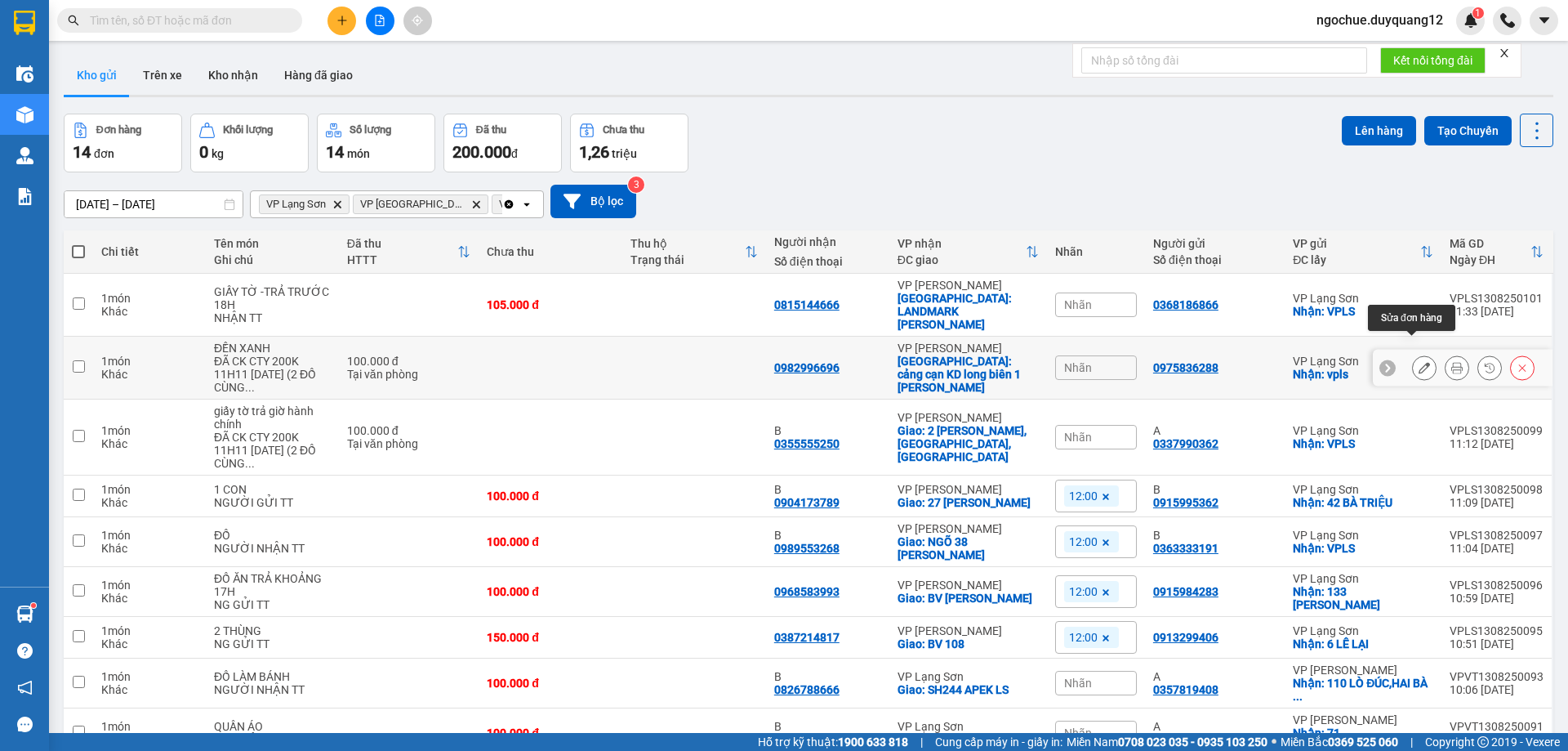
click at [1418, 362] on icon at bounding box center [1424, 368] width 12 height 12
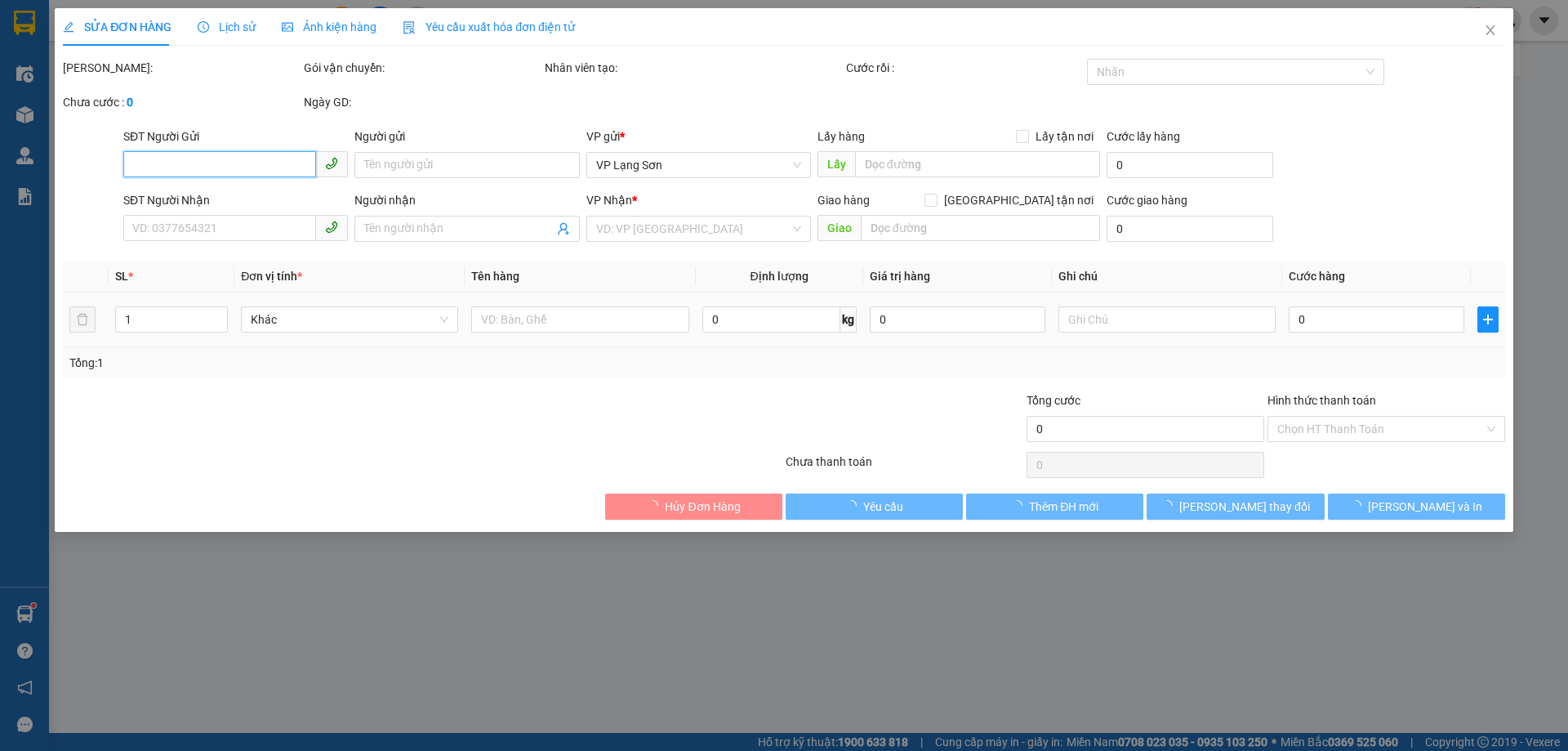
type input "0975836288"
checkbox input "true"
type input "vpls"
type input "0982996696"
checkbox input "true"
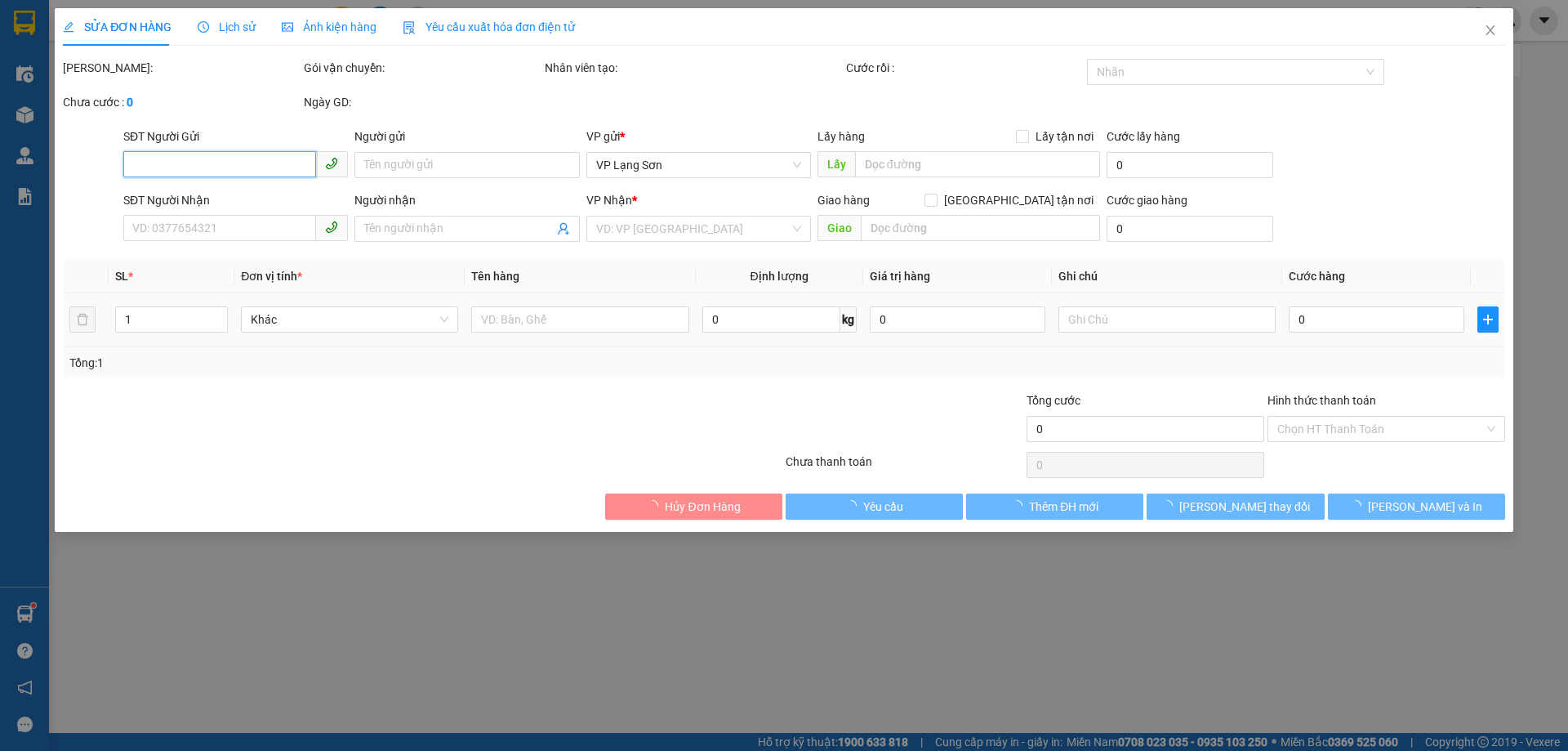
type input "cảng cạn KD long biên 1 [PERSON_NAME]"
type input "100.000"
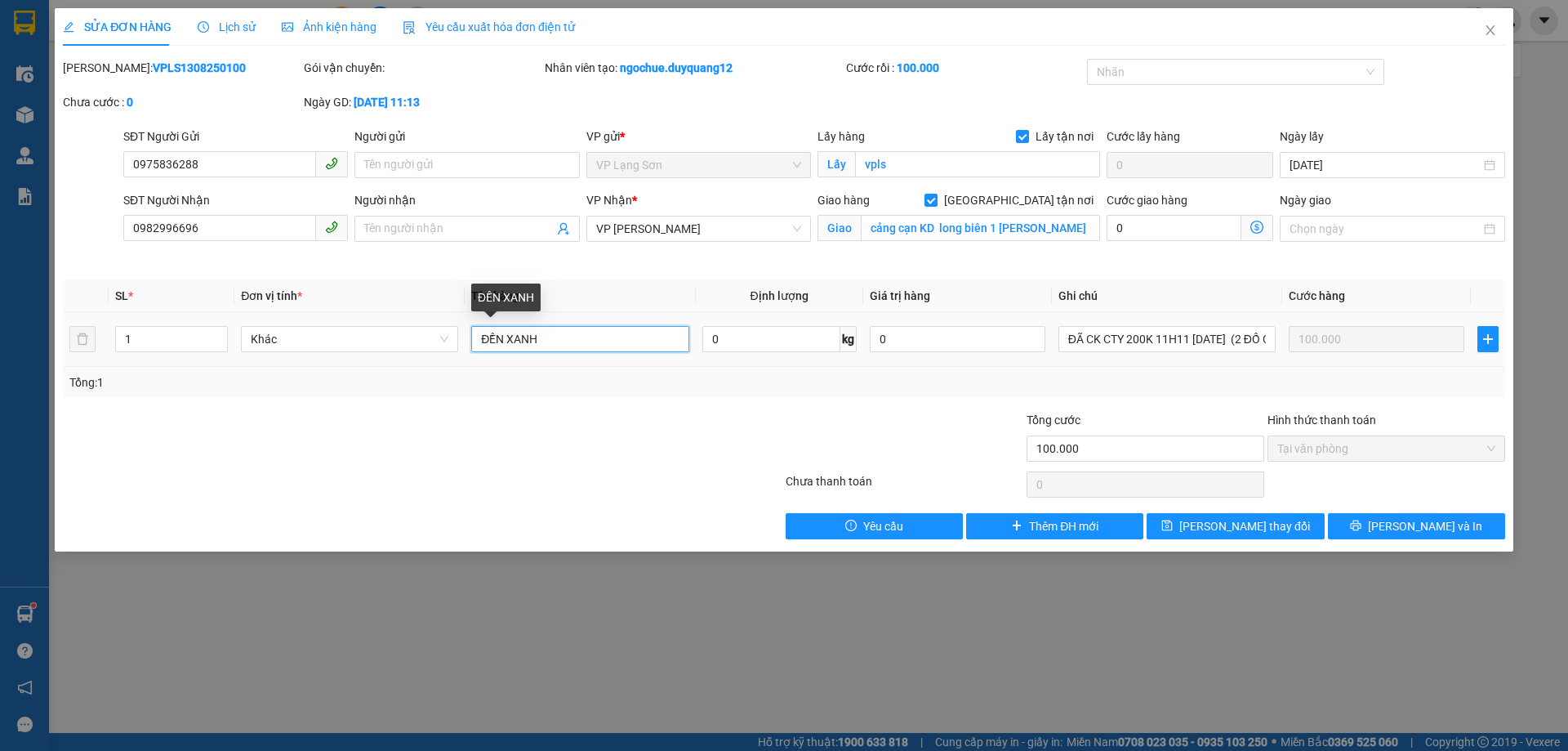
click at [494, 344] on input "ĐỀN XANH" at bounding box center [580, 339] width 217 height 26
type input "ĐÈN XANH"
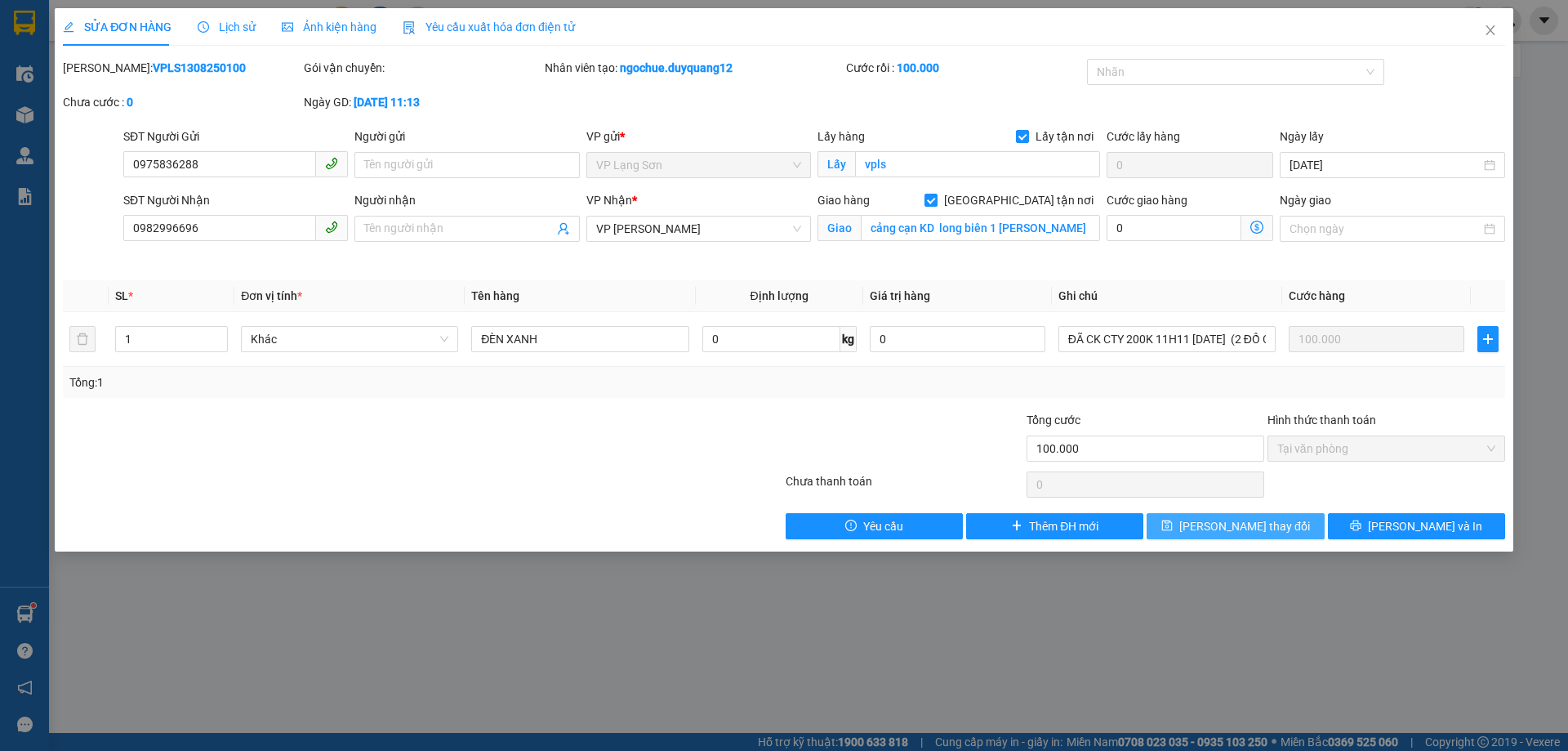
drag, startPoint x: 1238, startPoint y: 519, endPoint x: 1221, endPoint y: 531, distance: 20.8
click at [1238, 520] on span "[PERSON_NAME] thay đổi" at bounding box center [1244, 527] width 130 height 18
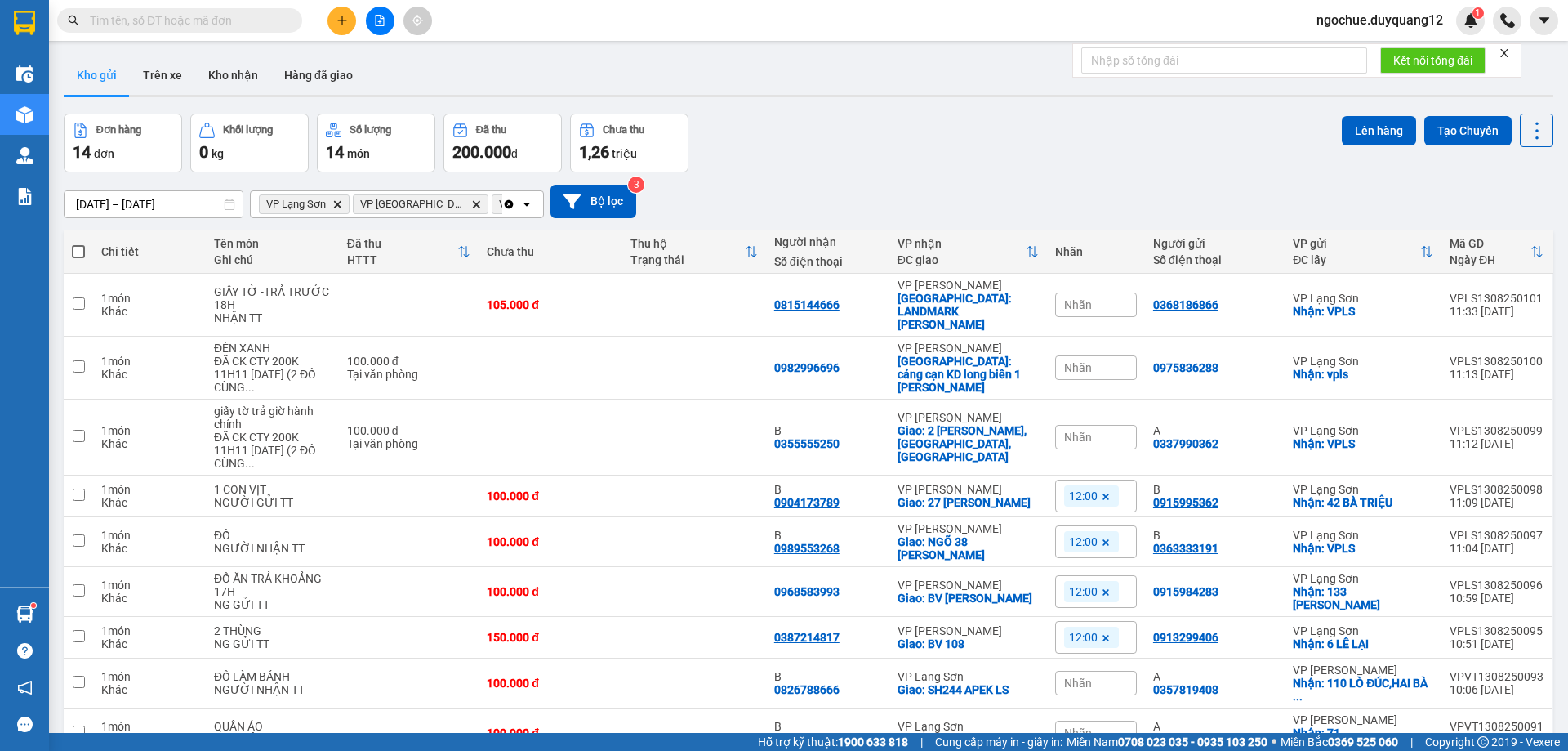
paste input "0986898794"
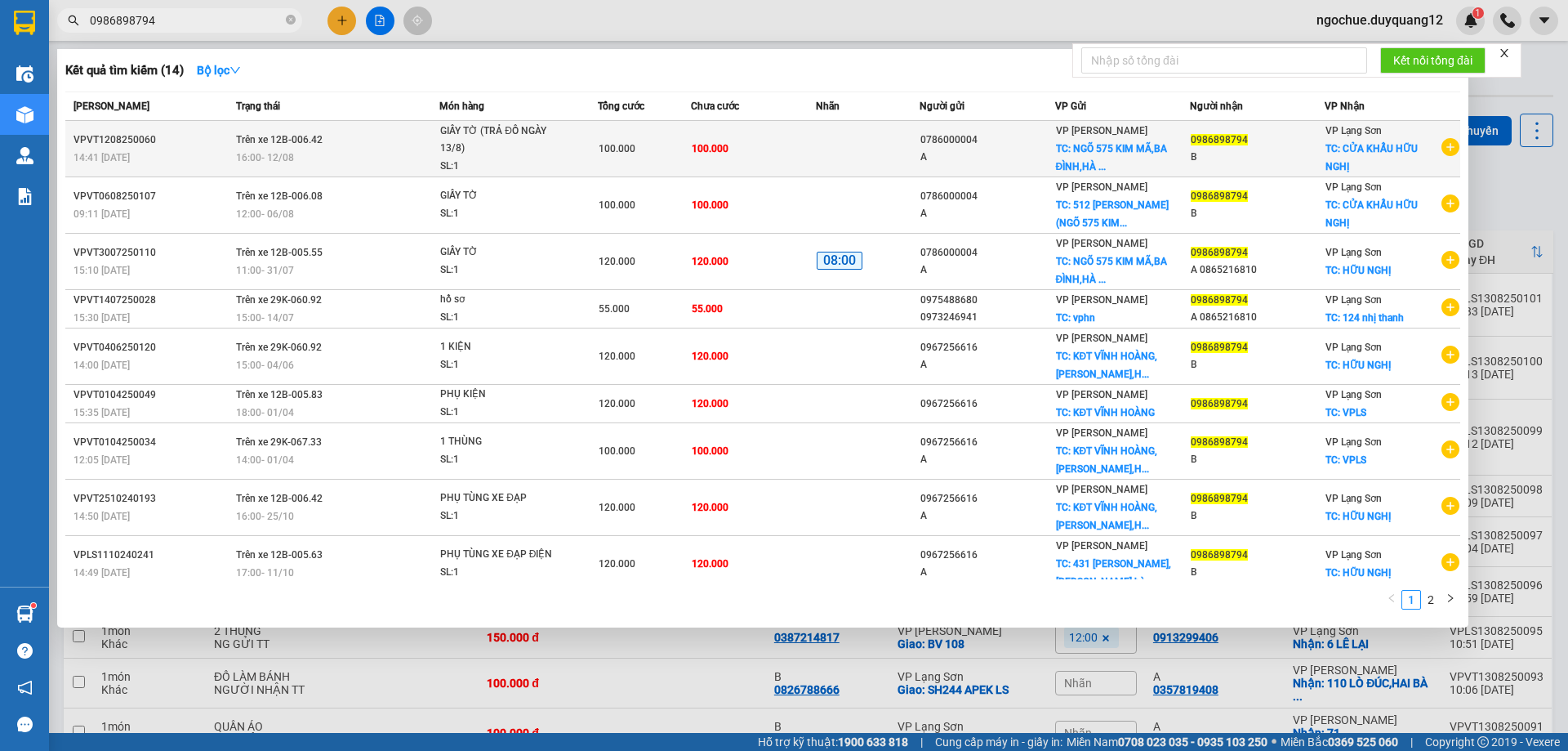
type input "0986898794"
click at [753, 153] on td "100.000" at bounding box center [753, 150] width 125 height 57
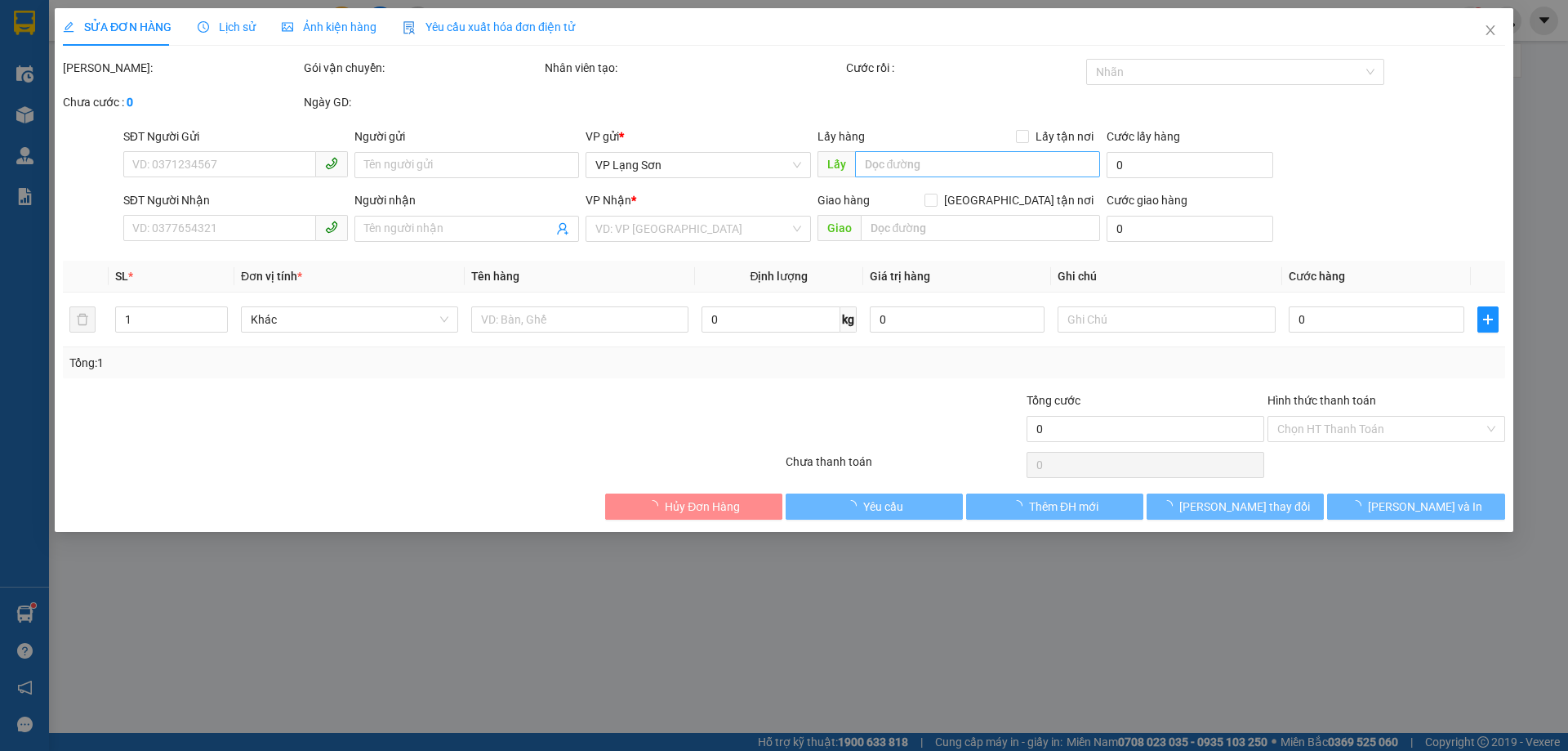
type input "0786000004"
type input "A"
checkbox input "true"
type input "NGÕ 575 KIM MÃ,[GEOGRAPHIC_DATA],[GEOGRAPHIC_DATA])"
type input "0986898794"
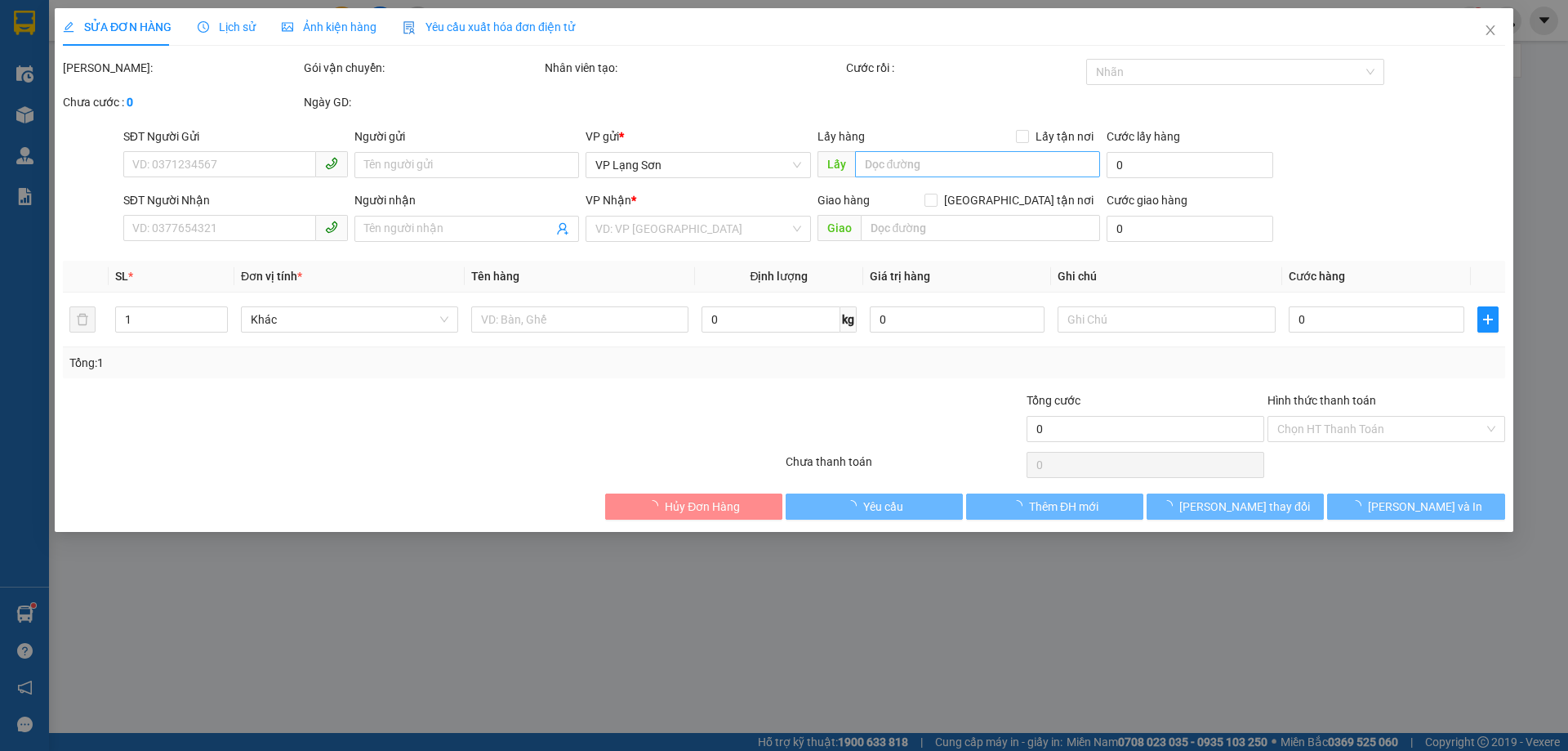
type input "B"
checkbox input "true"
type input "CỬA KHẨU HỮU NGHỊ"
type input "100.000"
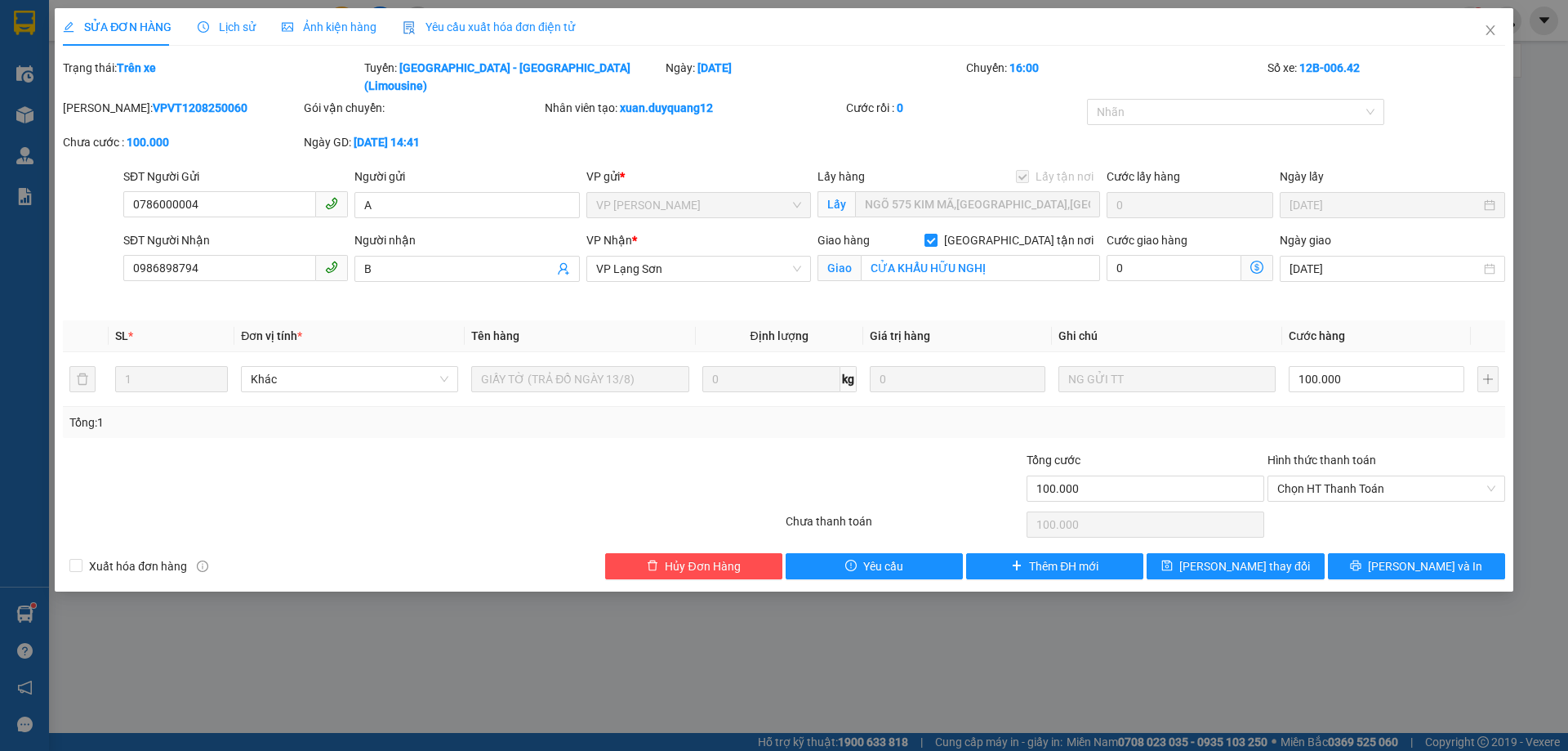
click at [732, 120] on div "[PERSON_NAME]: VPVT1208250060 Gói vận chuyển: Nhân viên tạo: xuan.duyquang12 Cư…" at bounding box center [784, 132] width 1446 height 68
click at [1490, 30] on icon "close" at bounding box center [1490, 30] width 9 height 10
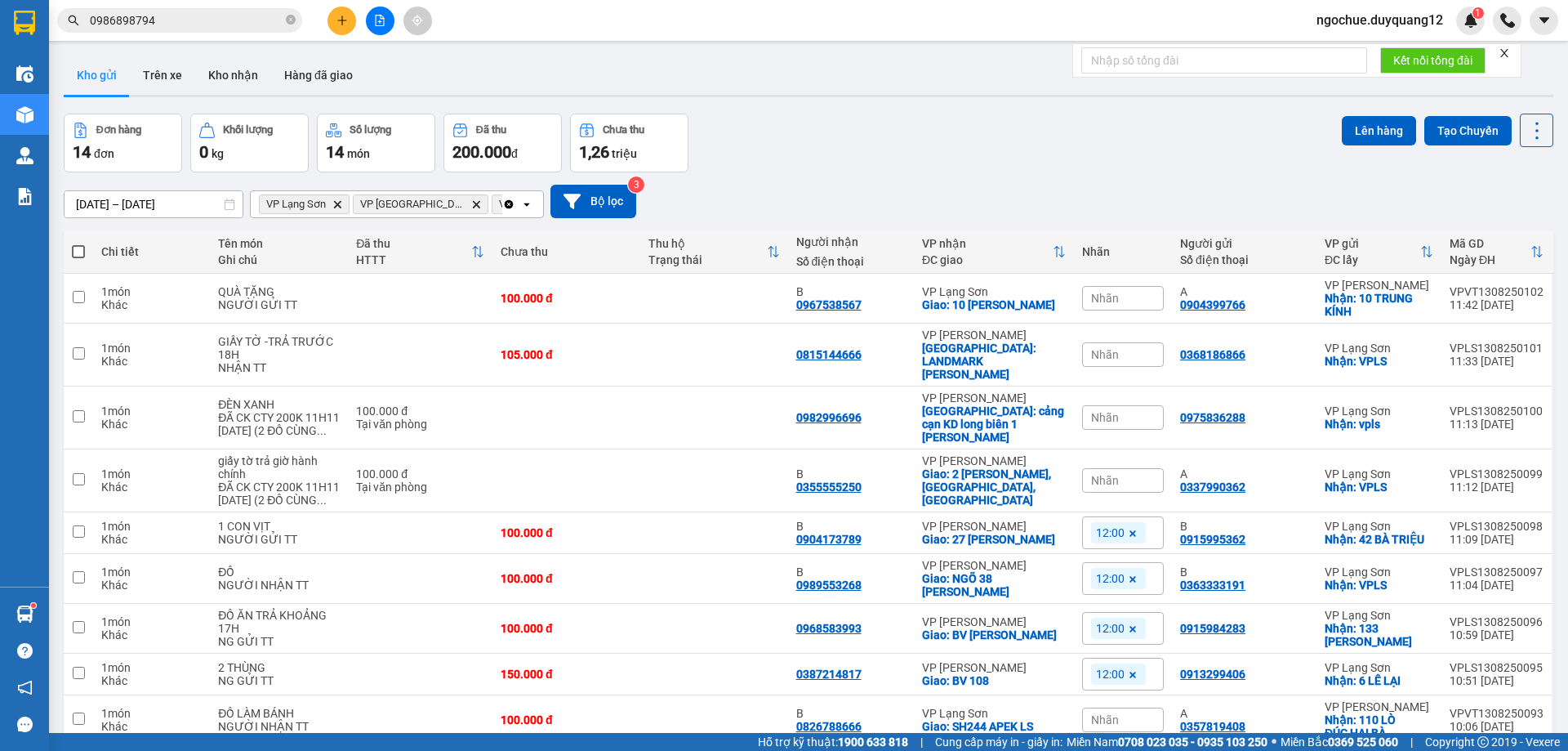
click at [161, 22] on input "0986898794" at bounding box center [185, 21] width 192 height 18
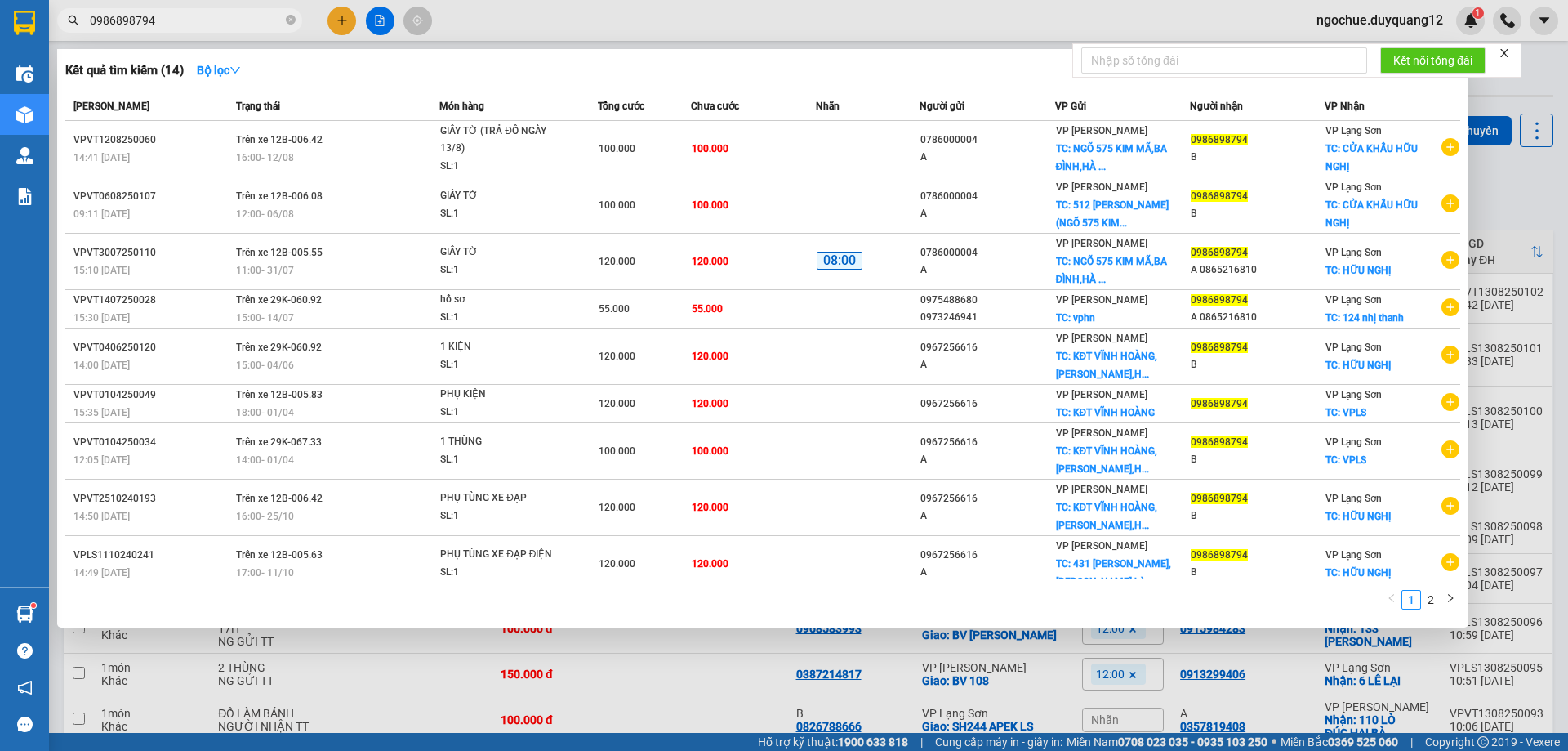
click at [1504, 218] on div at bounding box center [784, 375] width 1568 height 751
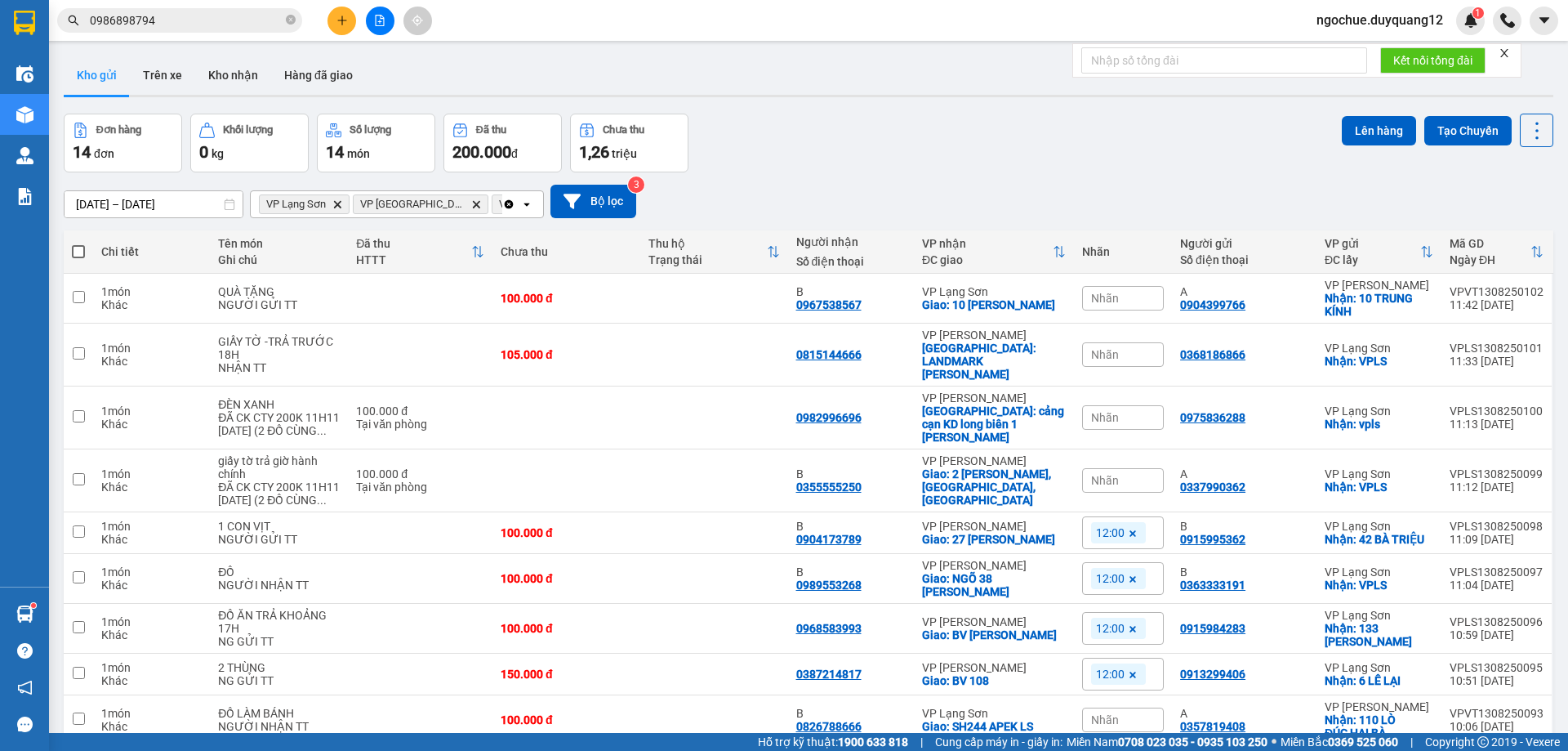
click at [1036, 149] on div "Đơn hàng 14 đơn Khối lượng 0 kg Số lượng 14 món Đã thu 200.000 đ Chưa thu 1,26 …" at bounding box center [808, 142] width 1490 height 58
click at [871, 147] on div "Đơn hàng 14 đơn Khối lượng 0 kg Số lượng 14 món Đã thu 200.000 đ Chưa thu 1,26 …" at bounding box center [808, 142] width 1490 height 58
click at [830, 130] on div "Đơn hàng 14 đơn Khối lượng 0 kg Số lượng 14 món Đã thu 200.000 đ Chưa thu 1,26 …" at bounding box center [808, 142] width 1490 height 58
click at [861, 152] on div "Đơn hàng 14 đơn Khối lượng 0 kg Số lượng 14 món Đã thu 200.000 đ Chưa thu 1,26 …" at bounding box center [808, 142] width 1490 height 58
click at [775, 163] on div "Đơn hàng 14 đơn Khối lượng 0 kg Số lượng 14 món Đã thu 200.000 đ Chưa thu 1,26 …" at bounding box center [808, 142] width 1490 height 58
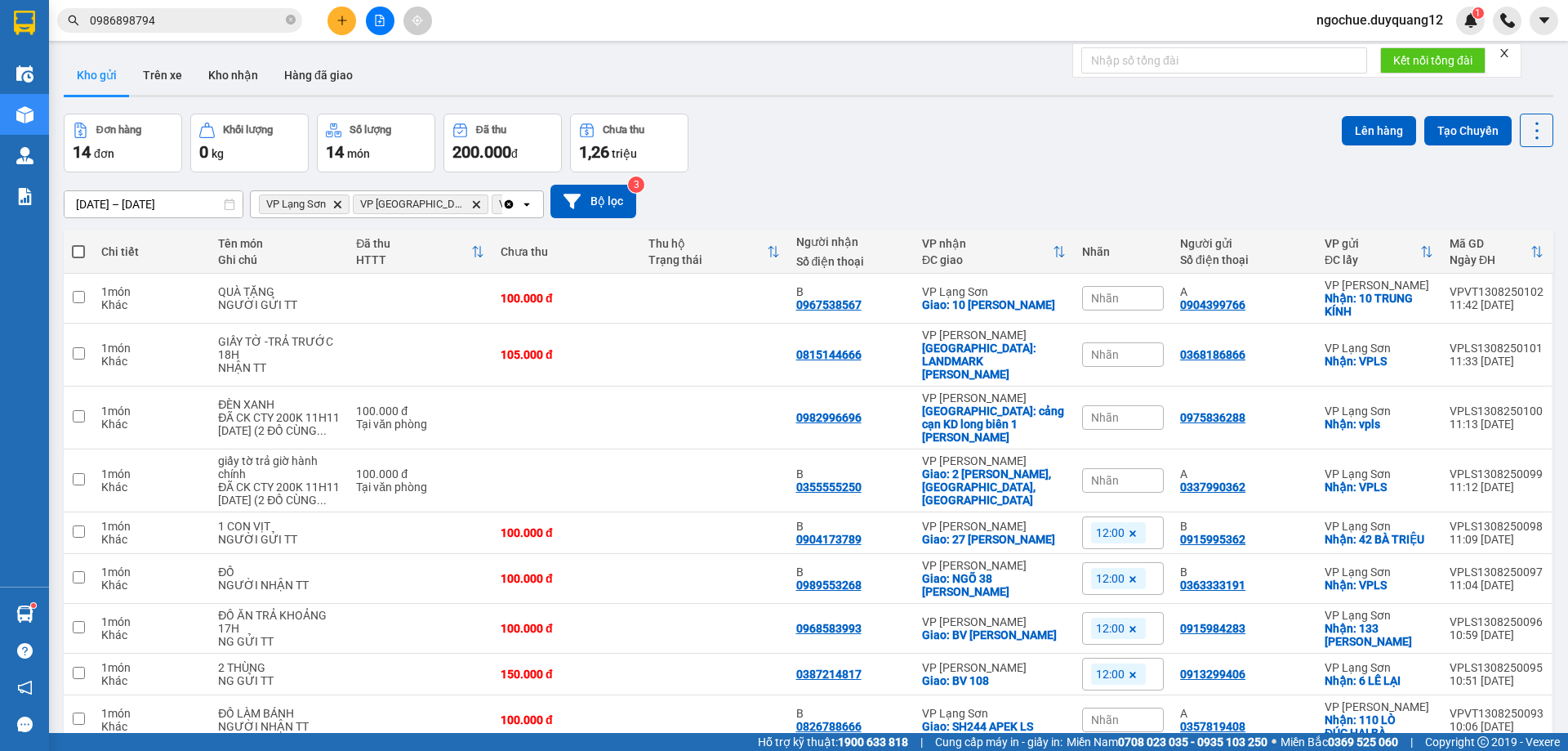
click at [778, 99] on div "ver 1.8.138 Kho gửi Trên xe Kho nhận Hàng đã giao Đơn hàng 14 đơn Khối lượng 0 …" at bounding box center [808, 458] width 1502 height 818
click at [1271, 404] on td "0975836288" at bounding box center [1244, 417] width 144 height 63
checkbox input "true"
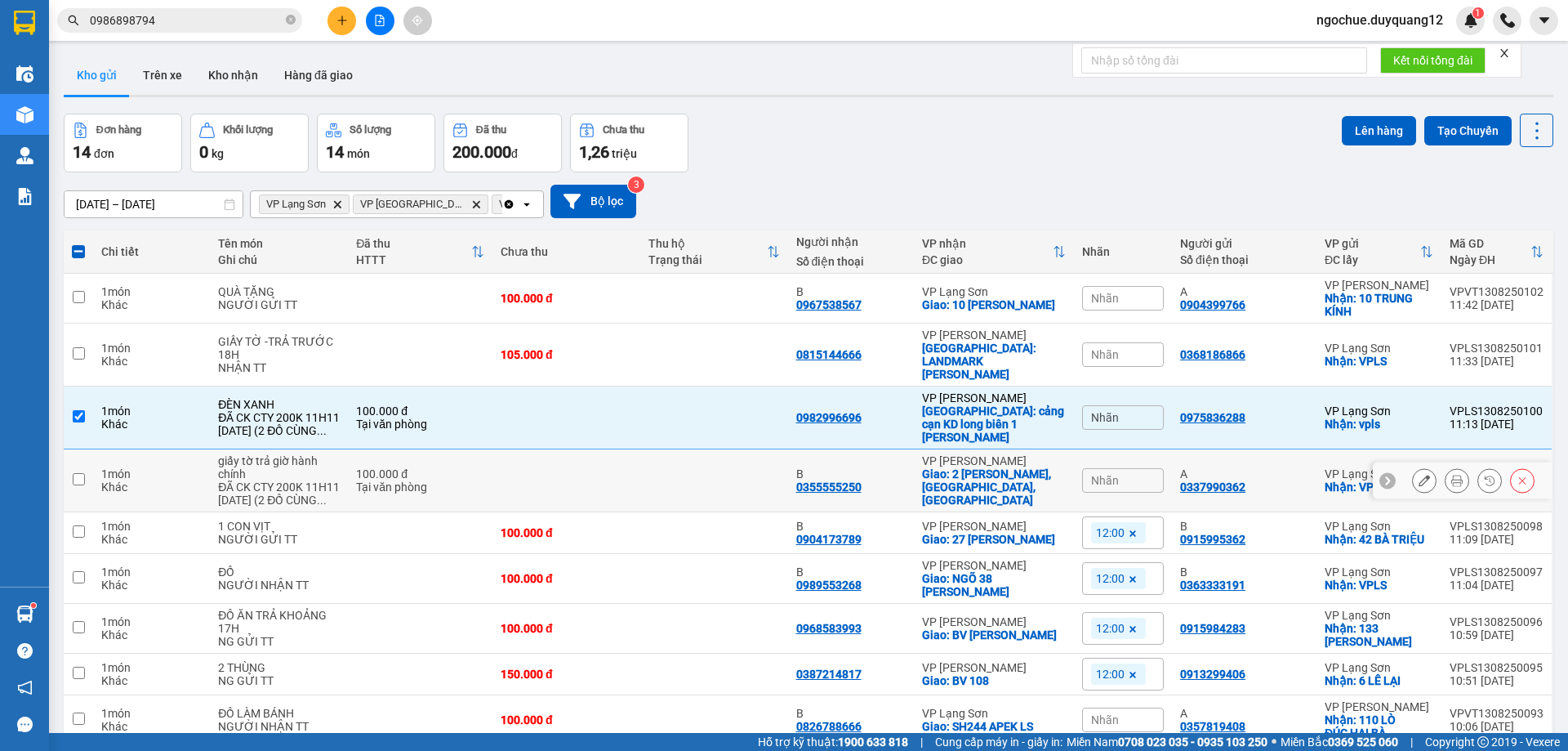
click at [1285, 467] on div "A 0337990362" at bounding box center [1244, 480] width 129 height 26
checkbox input "true"
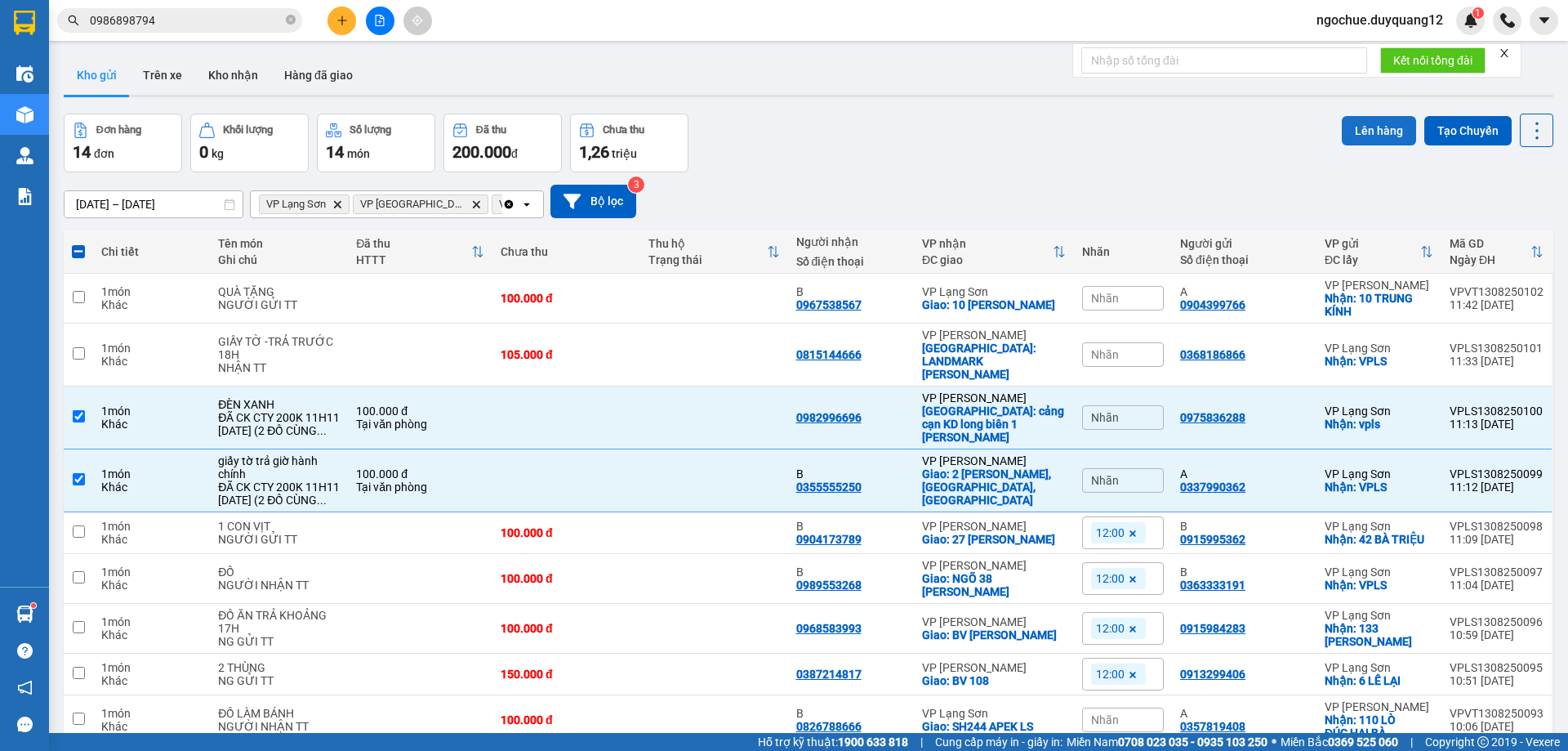
click at [1373, 141] on button "Lên hàng" at bounding box center [1378, 130] width 74 height 29
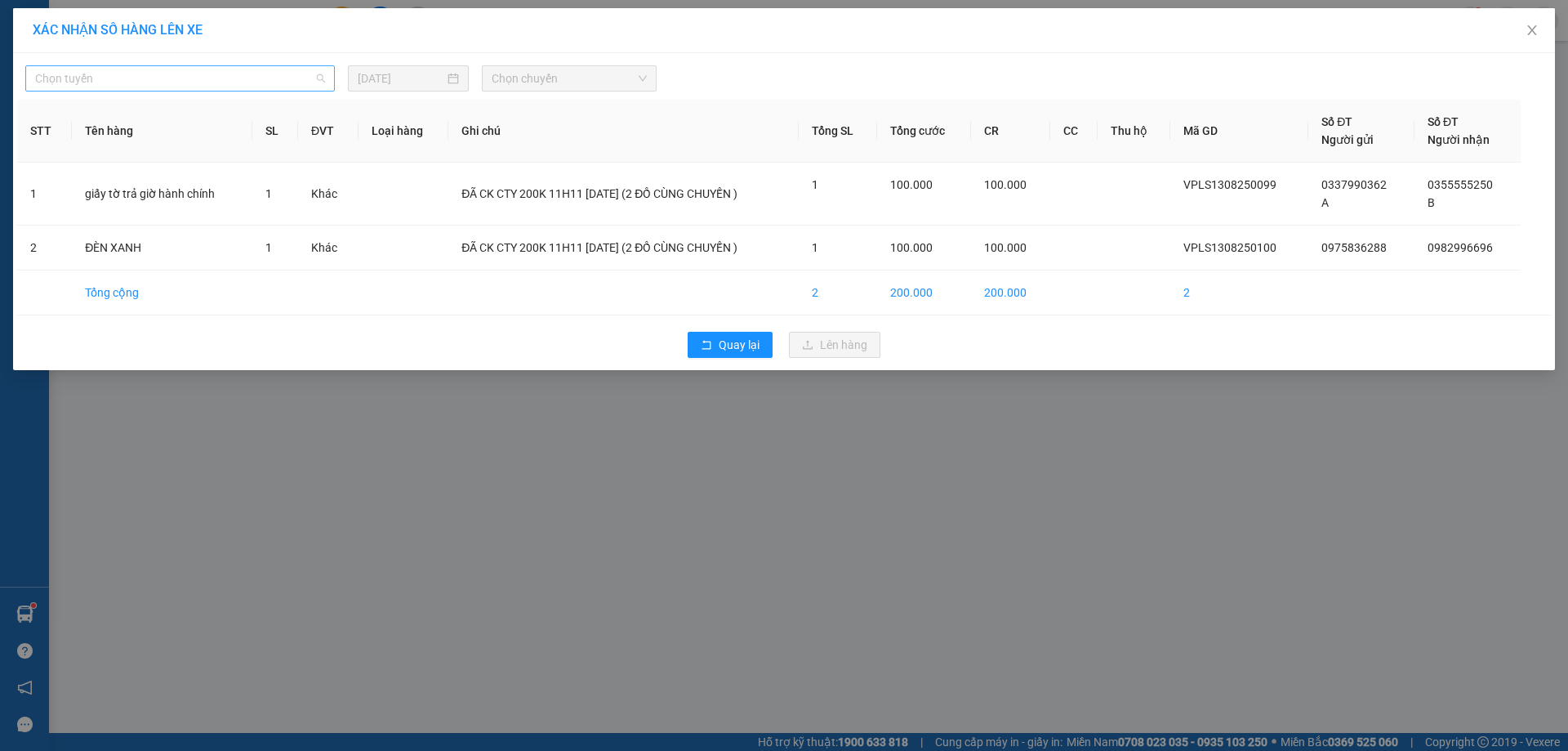
click at [147, 82] on span "Chọn tuyến" at bounding box center [180, 78] width 290 height 25
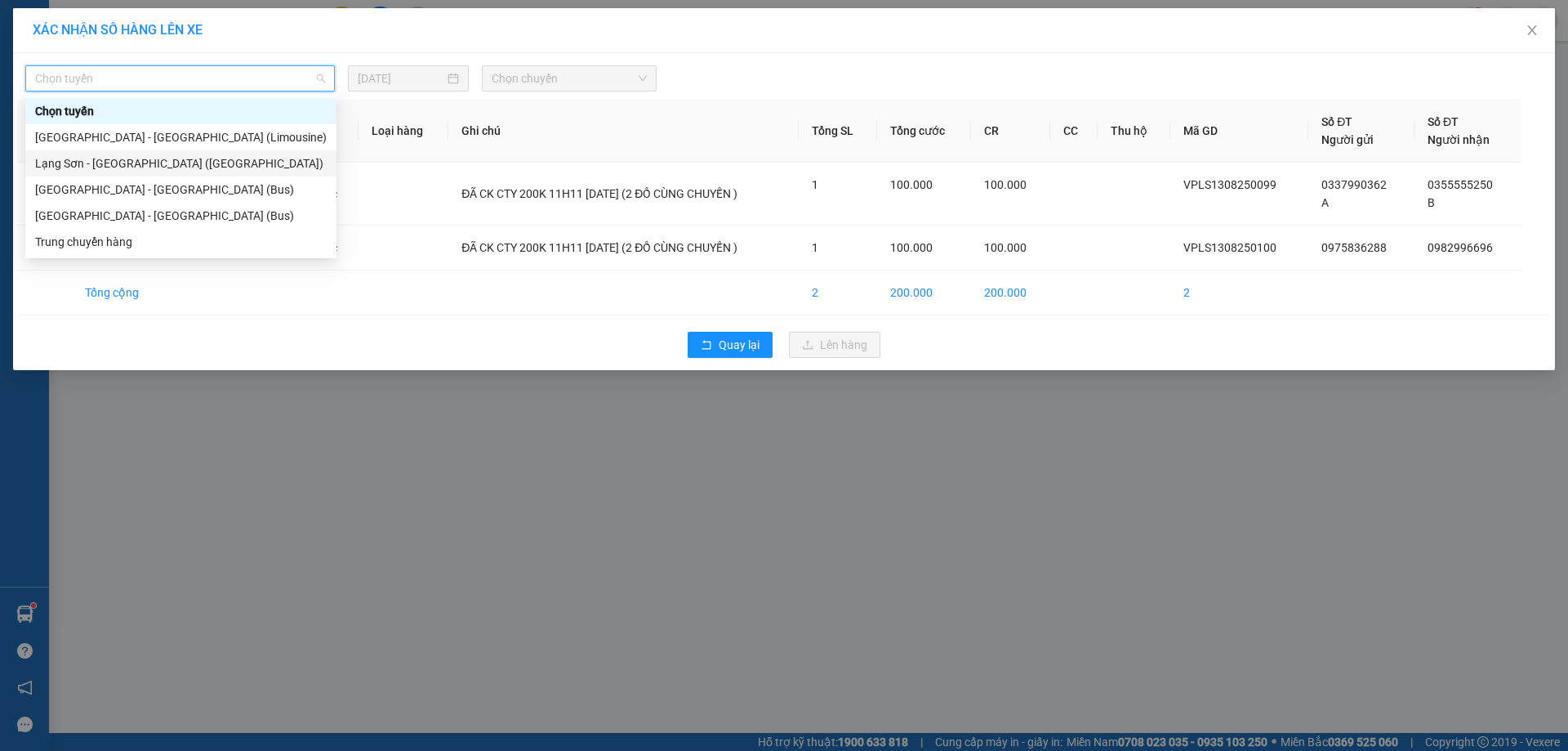
click at [101, 165] on div "Lạng Sơn - [GEOGRAPHIC_DATA] ([GEOGRAPHIC_DATA])" at bounding box center [181, 163] width 292 height 18
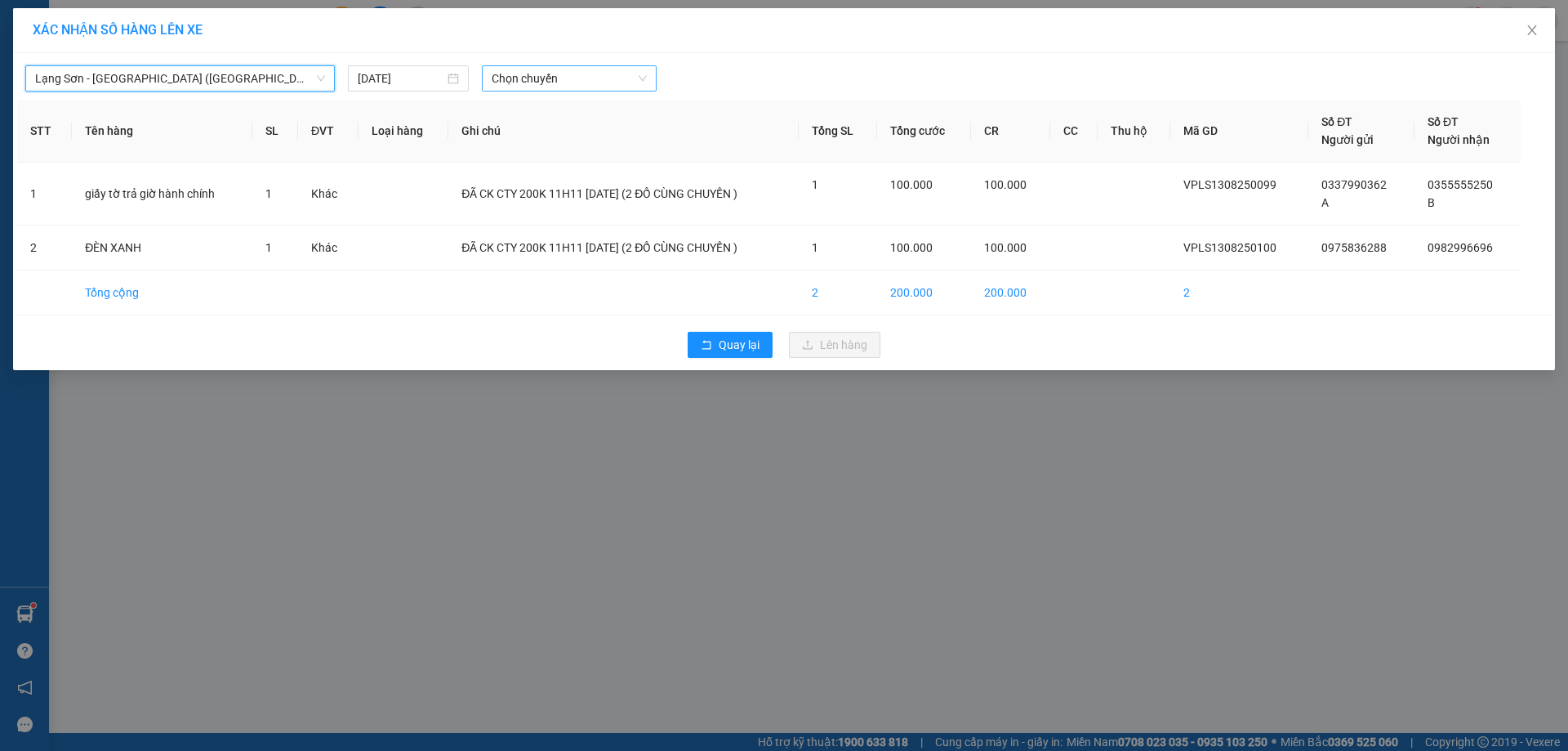
click at [494, 81] on span "Chọn chuyến" at bounding box center [569, 78] width 155 height 25
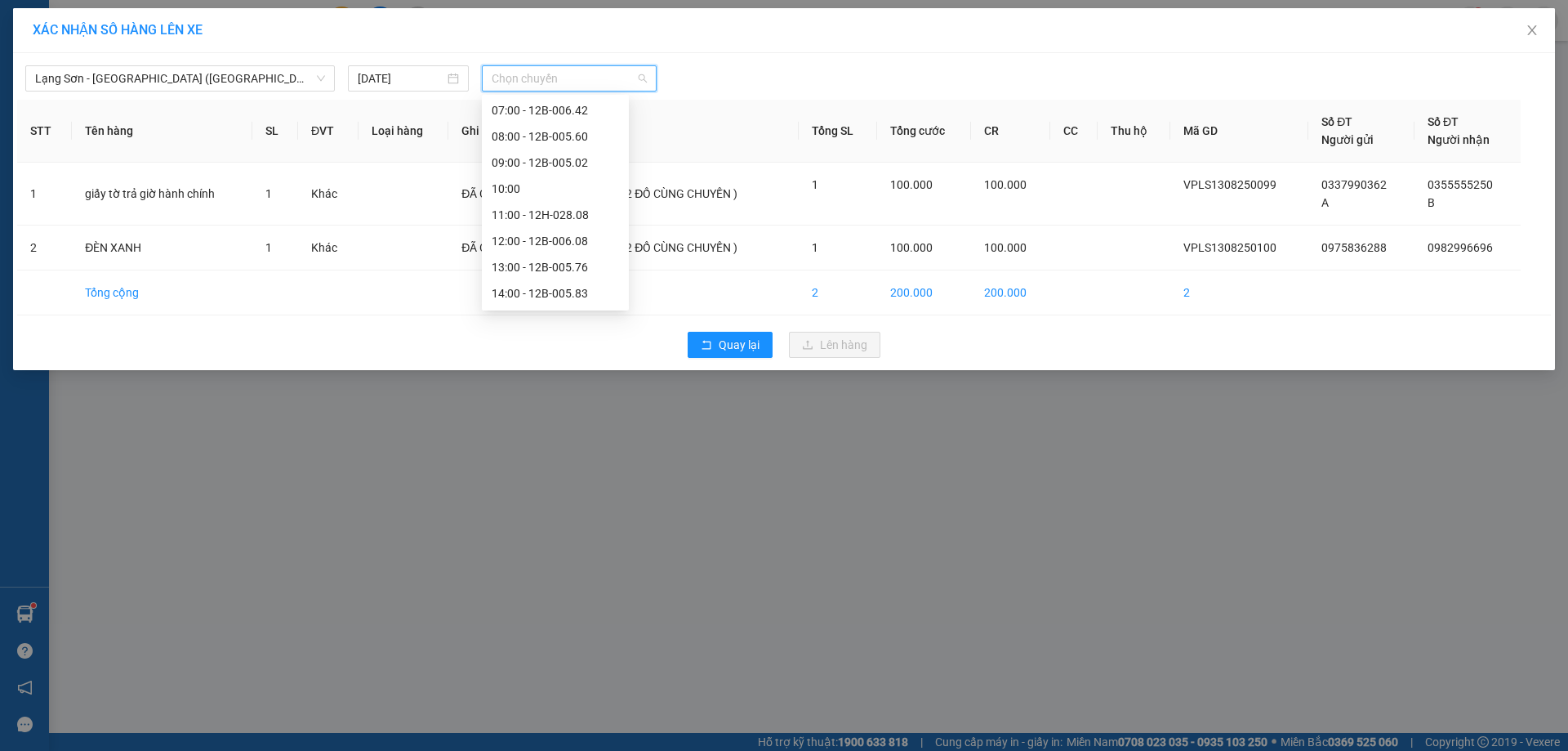
scroll to position [118, 0]
click at [581, 230] on div "12:00 - 12B-006.08" at bounding box center [556, 229] width 128 height 18
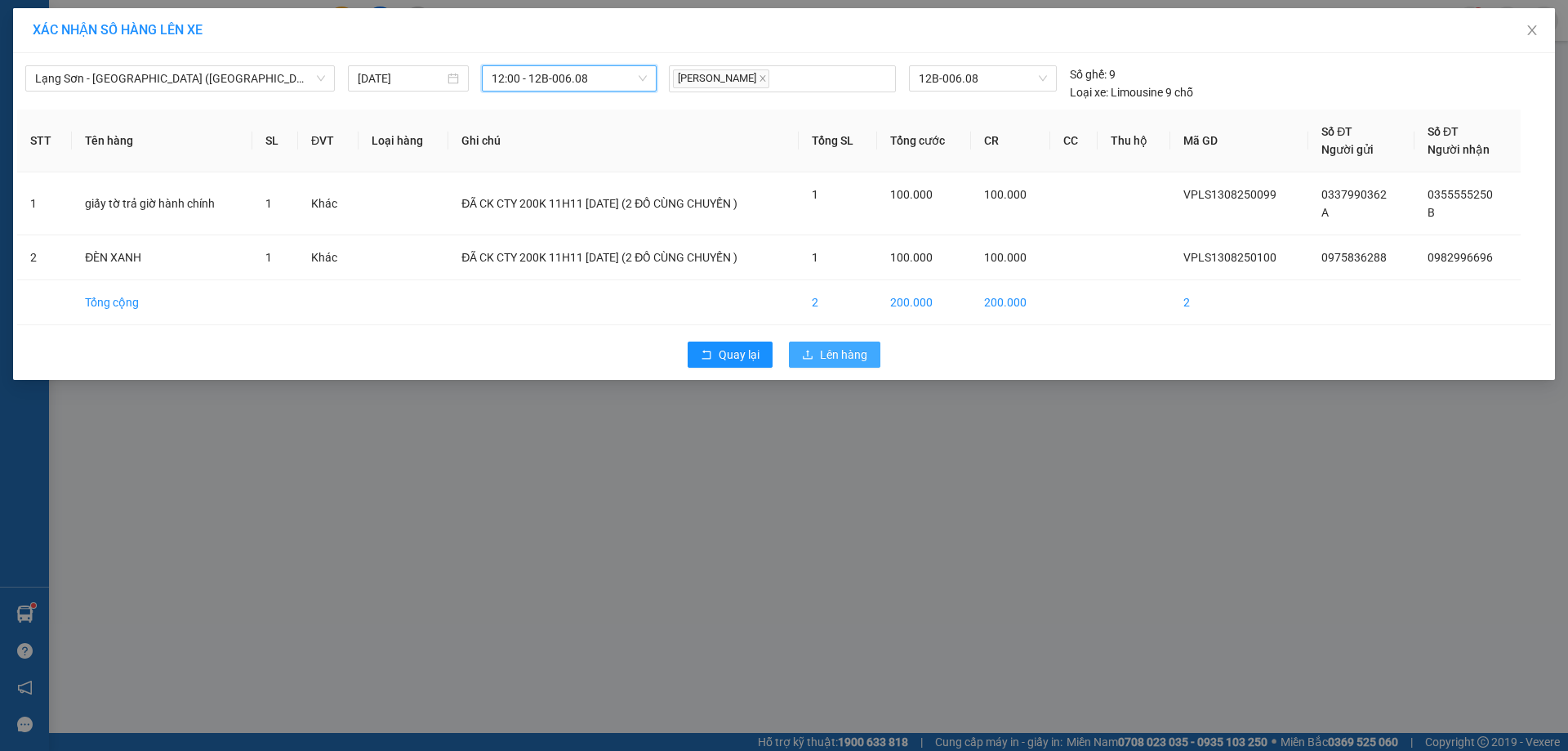
click at [860, 362] on span "Lên hàng" at bounding box center [844, 355] width 47 height 18
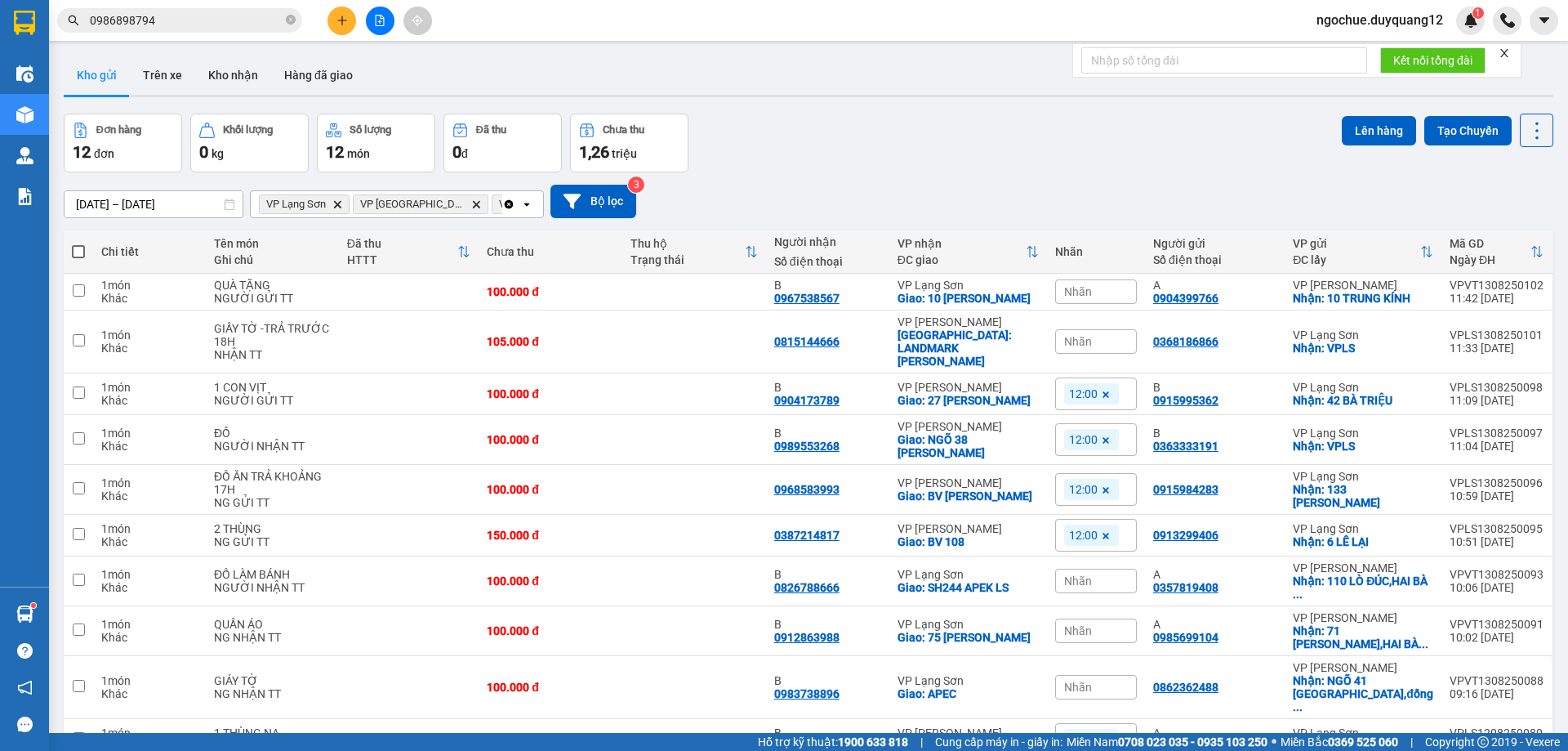
drag, startPoint x: 1073, startPoint y: 151, endPoint x: 1057, endPoint y: 144, distance: 17.5
click at [1073, 151] on div "Đơn hàng 12 đơn Khối lượng 0 kg Số lượng 12 món Đã thu 0 đ Chưa thu 1,26 triệu …" at bounding box center [808, 142] width 1490 height 58
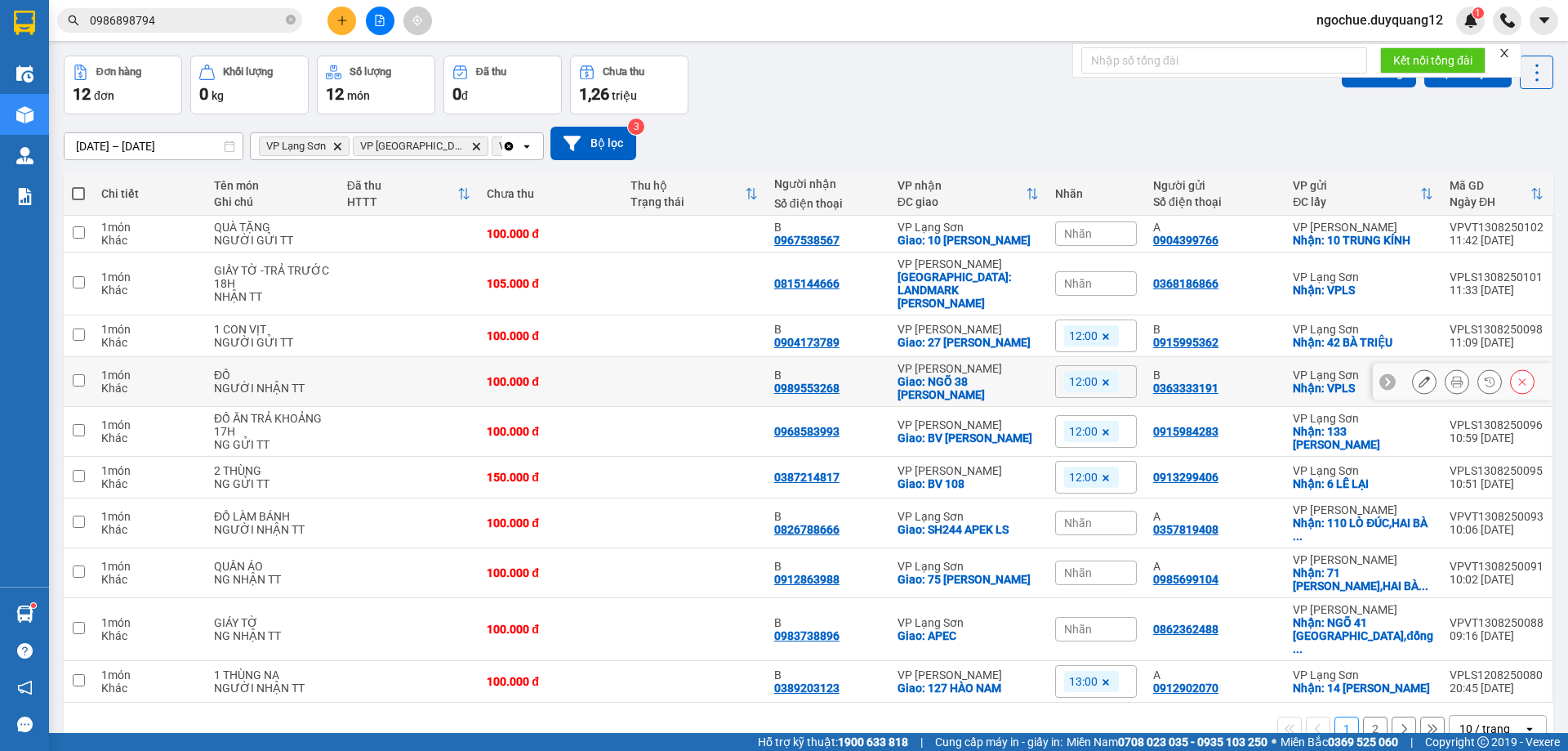
scroll to position [89, 0]
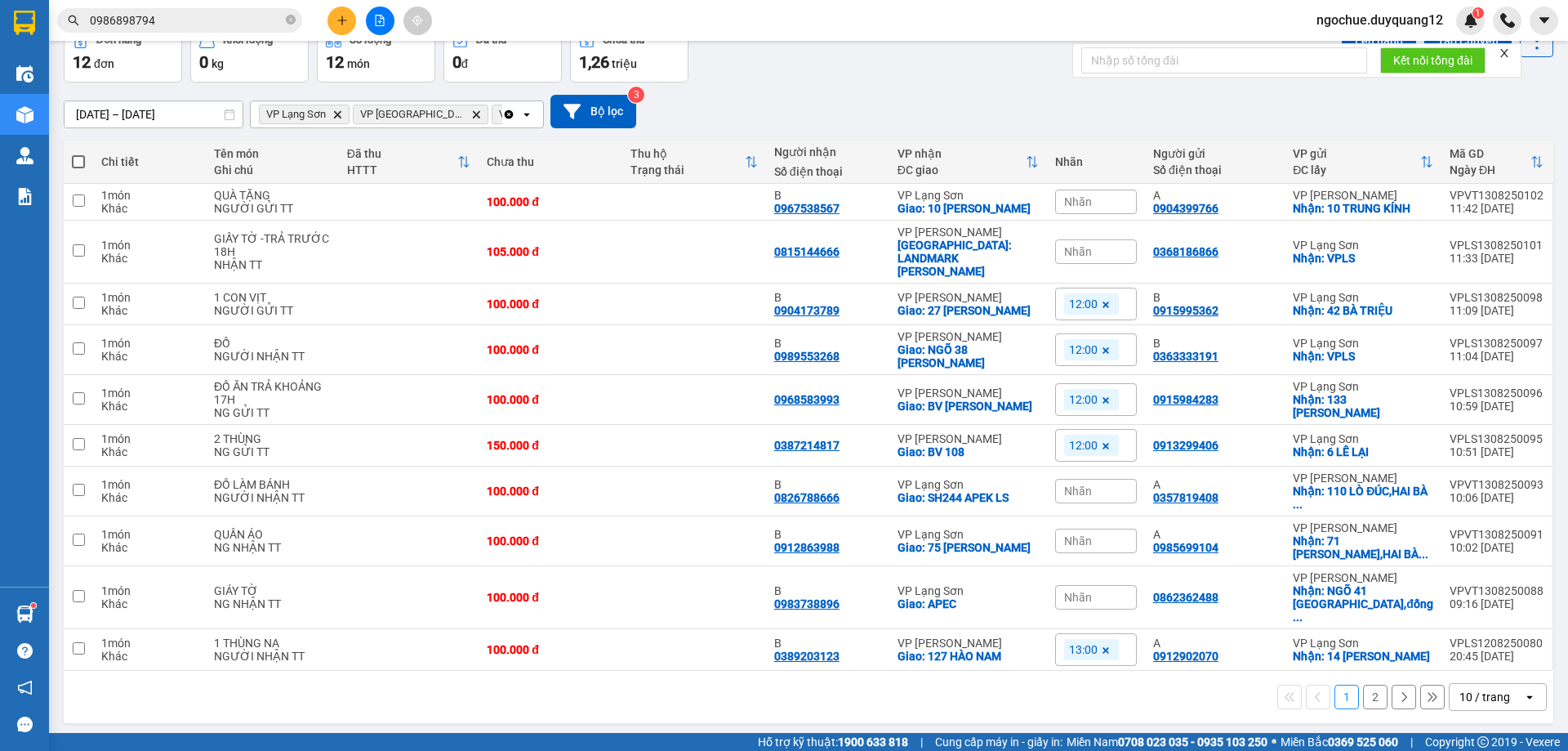
click at [1459, 692] on div "10 / trang" at bounding box center [1485, 697] width 51 height 16
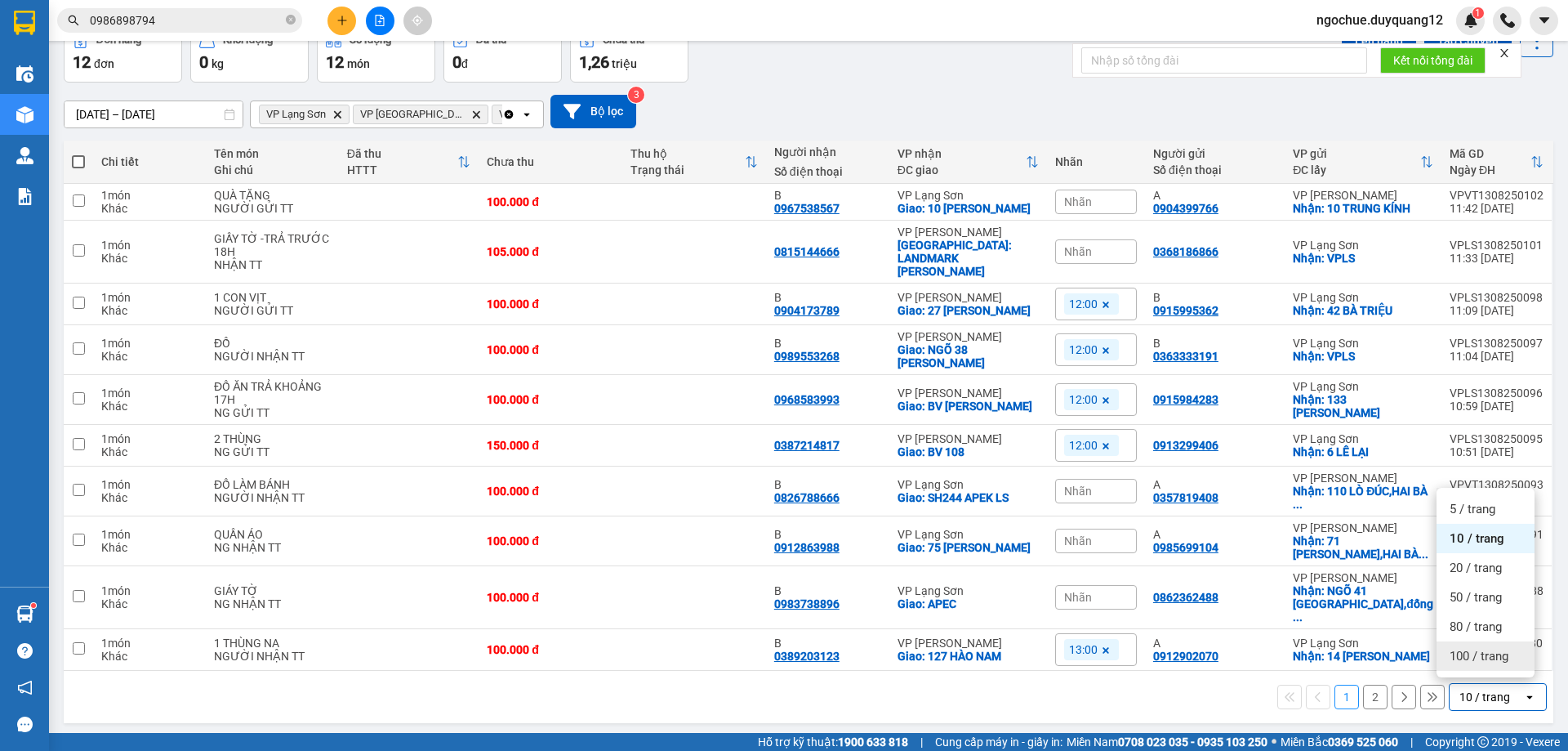
click at [1471, 660] on span "100 / trang" at bounding box center [1479, 656] width 58 height 16
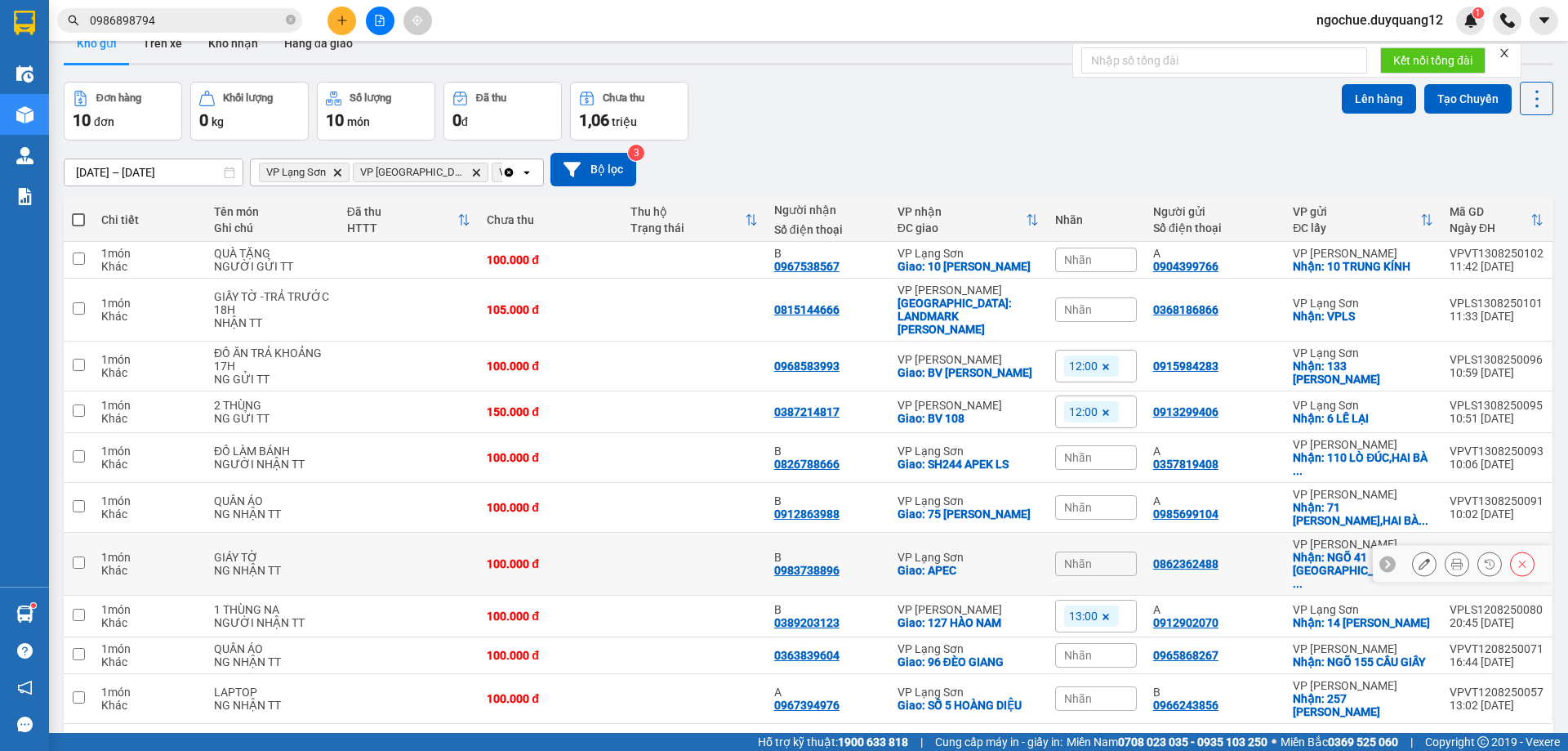
scroll to position [0, 0]
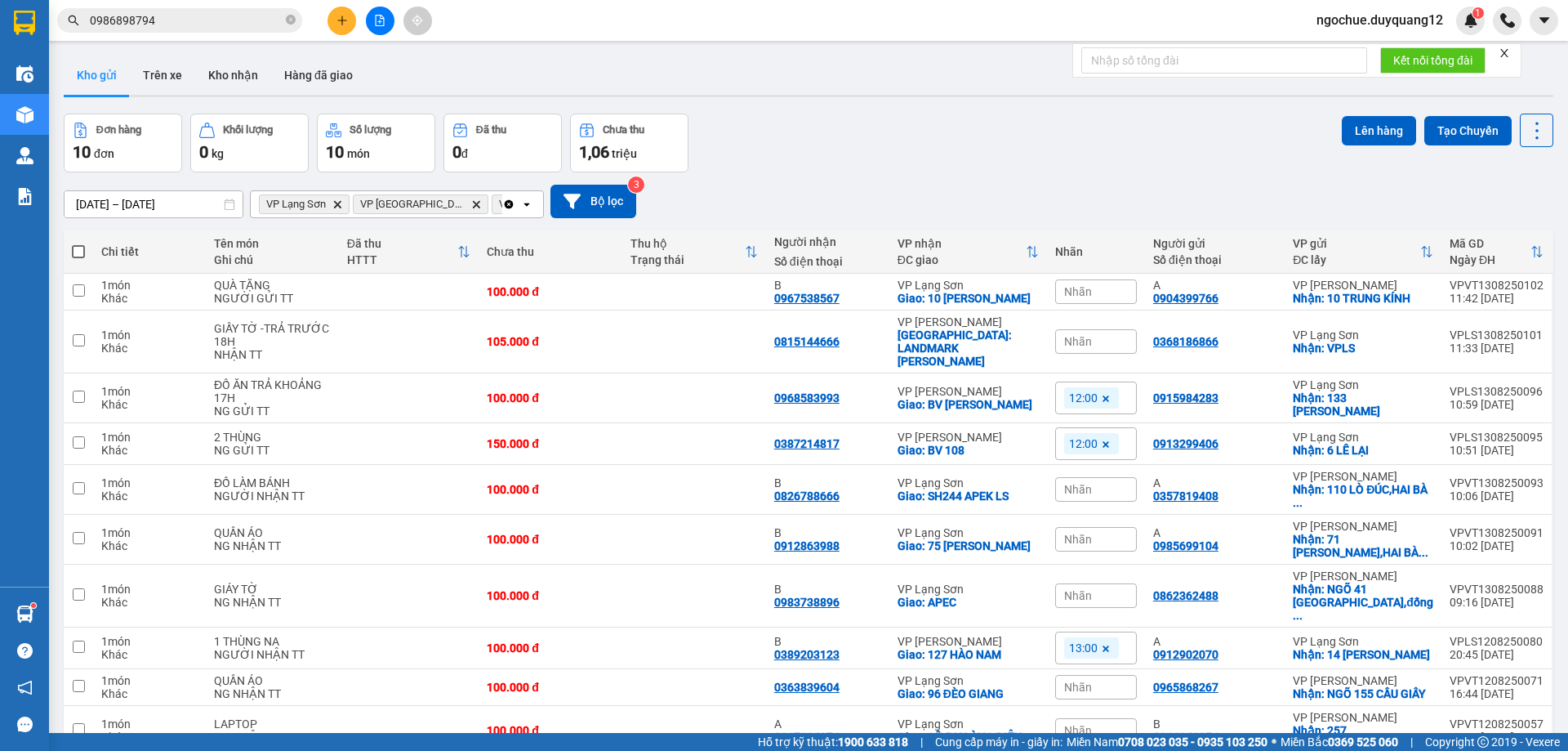
click at [1092, 348] on span "Nhãn" at bounding box center [1078, 341] width 27 height 13
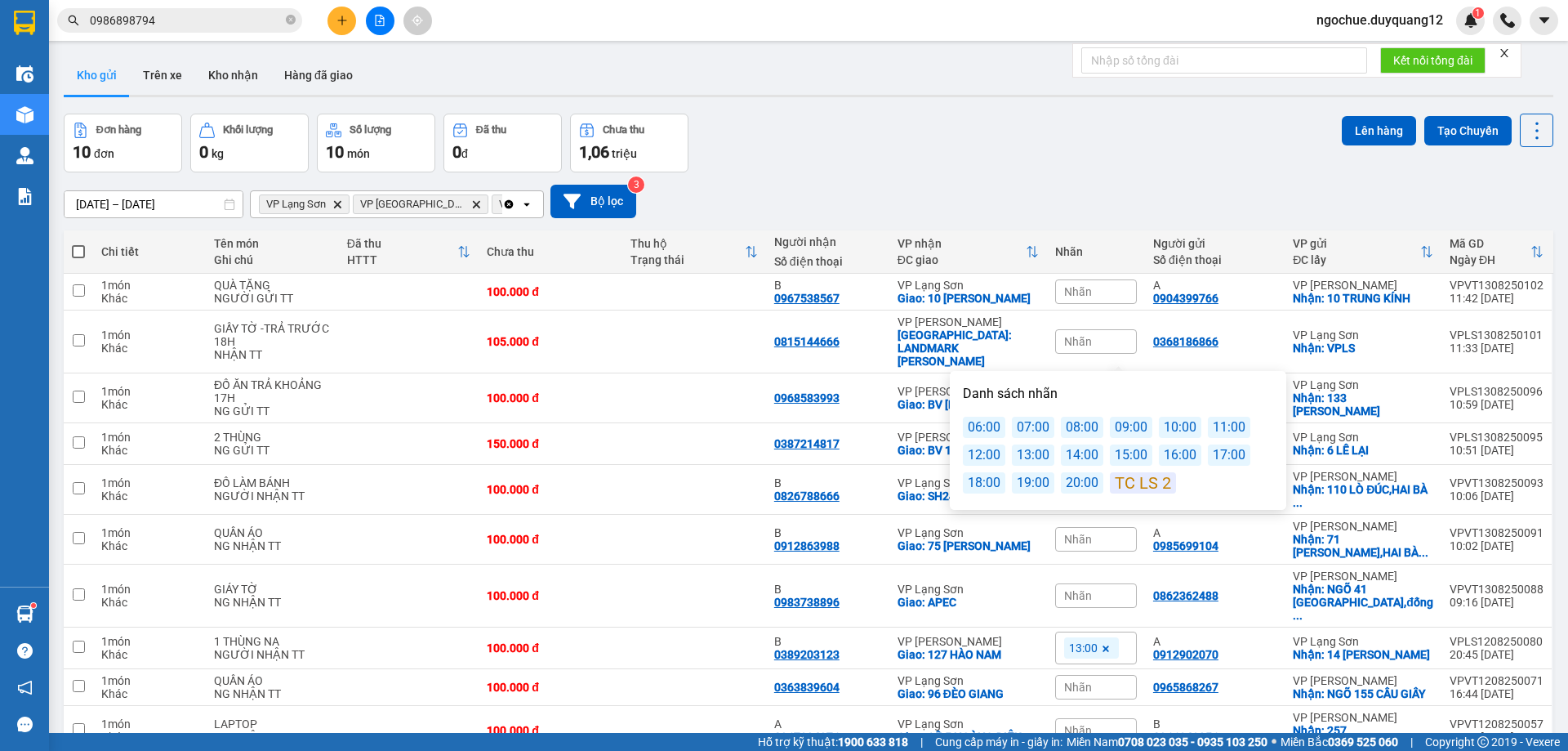
drag, startPoint x: 1026, startPoint y: 458, endPoint x: 1063, endPoint y: 329, distance: 134.2
click at [1028, 456] on div "13:00" at bounding box center [1033, 454] width 43 height 21
click at [1064, 195] on div "[DATE] – [DATE] Press the down arrow key to interact with the calendar and sele…" at bounding box center [808, 201] width 1490 height 34
